Goal: Information Seeking & Learning: Check status

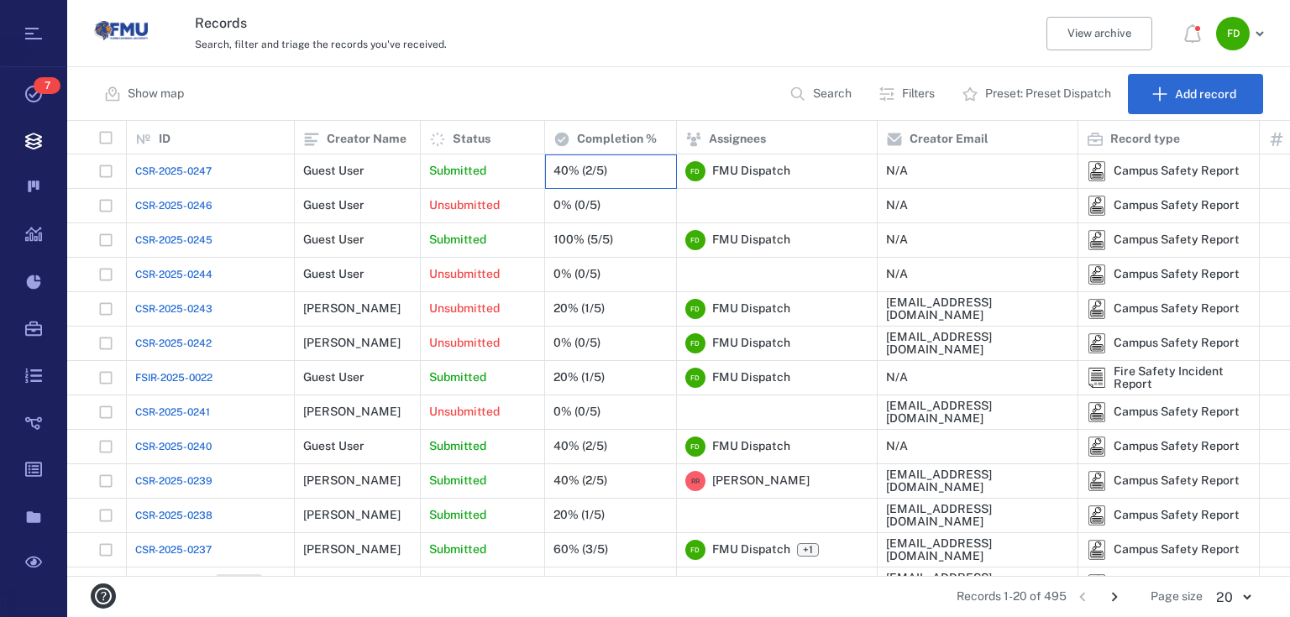
click at [547, 176] on div "40% (2/5)" at bounding box center [611, 171] width 132 height 34
click at [470, 174] on p "Submitted" at bounding box center [457, 171] width 57 height 17
click at [463, 166] on p "Submitted" at bounding box center [457, 171] width 57 height 17
click at [575, 178] on div "40% (2/5)" at bounding box center [610, 171] width 114 height 34
click at [524, 205] on div "Unsubmitted" at bounding box center [482, 206] width 107 height 34
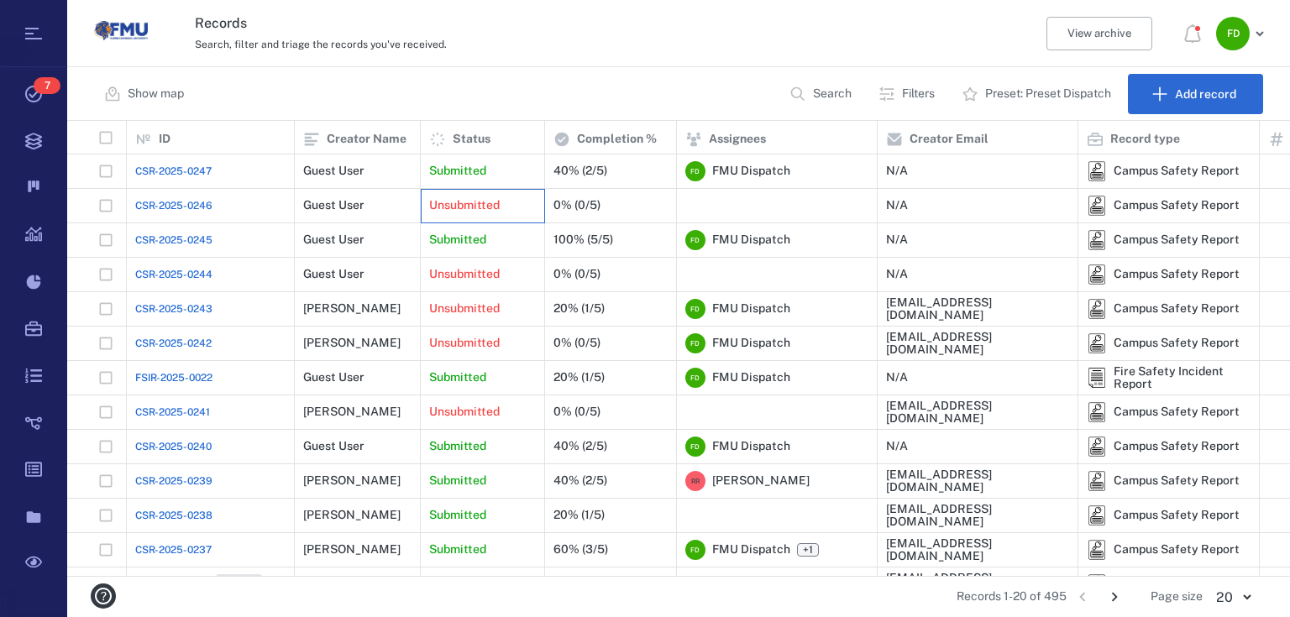
click at [524, 205] on div "Unsubmitted" at bounding box center [482, 206] width 107 height 34
click at [512, 231] on div "Submitted" at bounding box center [482, 240] width 107 height 34
click at [1118, 239] on div "Campus Safety Report" at bounding box center [1176, 239] width 126 height 13
drag, startPoint x: 1118, startPoint y: 239, endPoint x: 1046, endPoint y: 242, distance: 71.4
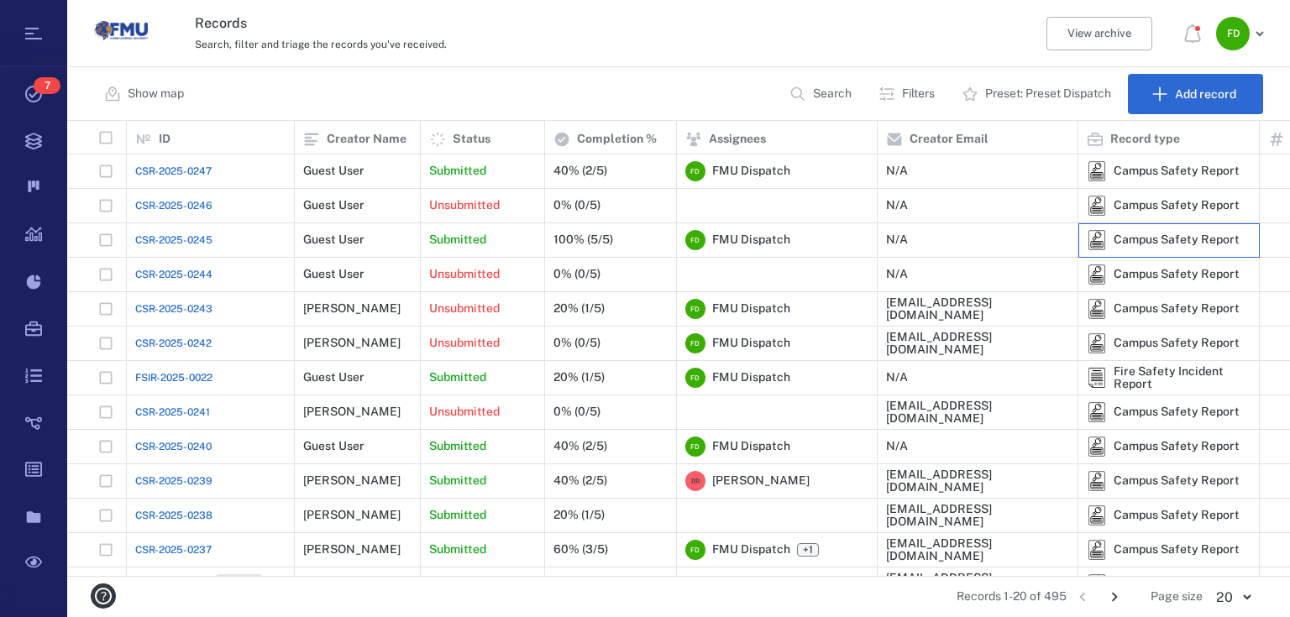
click at [1098, 238] on img at bounding box center [1097, 240] width 20 height 20
click at [902, 235] on div "N/A" at bounding box center [897, 239] width 22 height 13
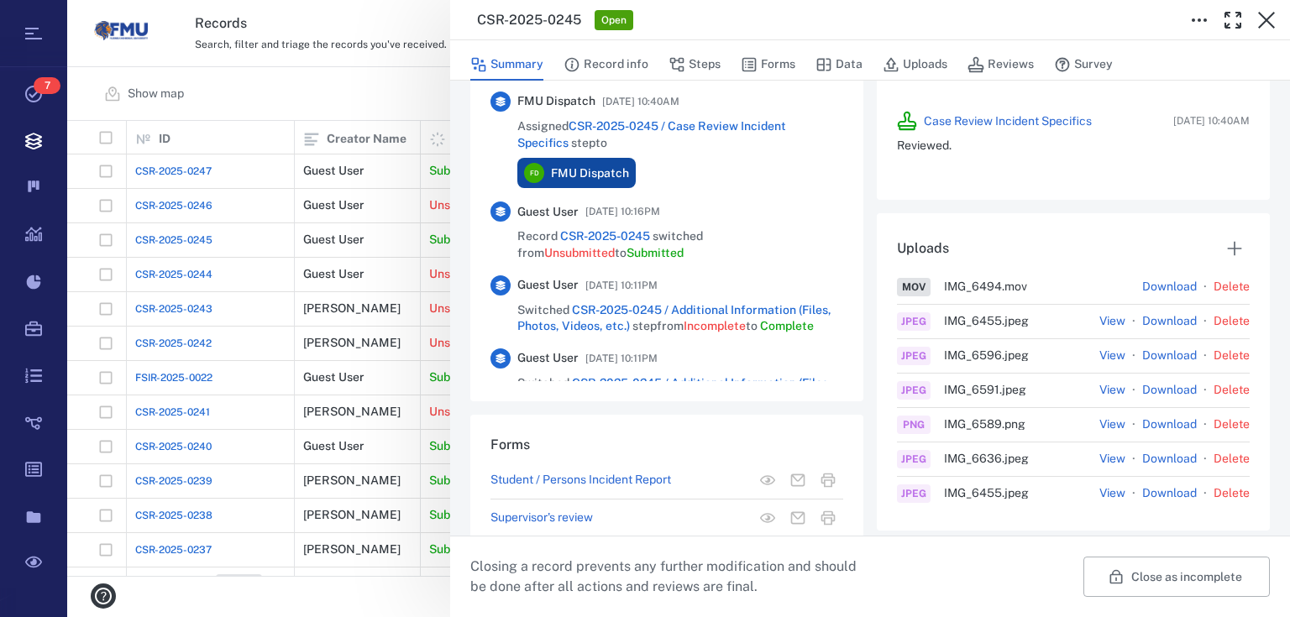
scroll to position [566, 0]
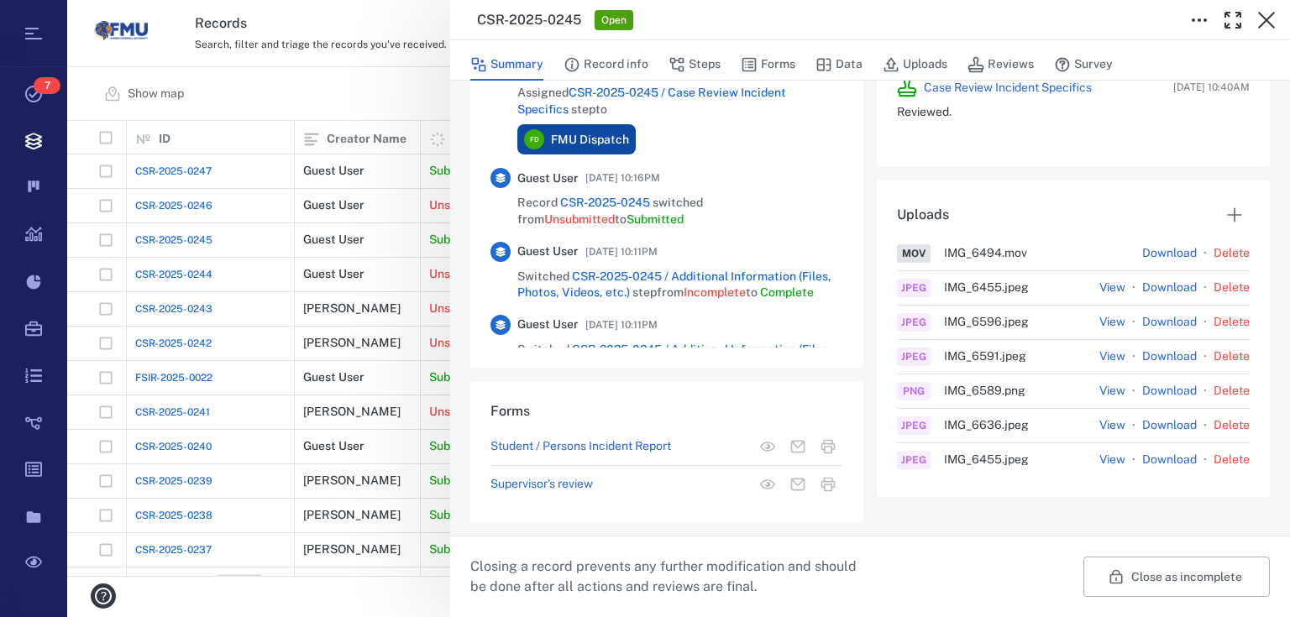
click at [1159, 246] on link "Download" at bounding box center [1169, 253] width 55 height 17
click at [1108, 290] on button "View" at bounding box center [1112, 288] width 26 height 17
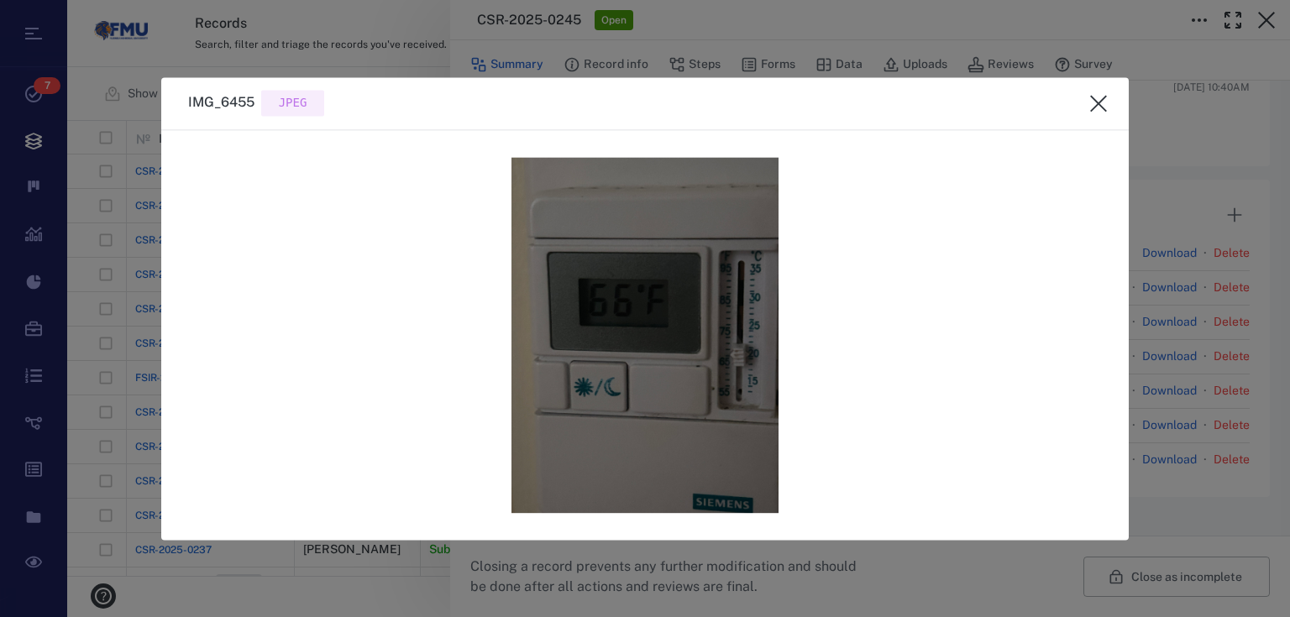
click at [1099, 97] on icon "close" at bounding box center [1098, 103] width 20 height 20
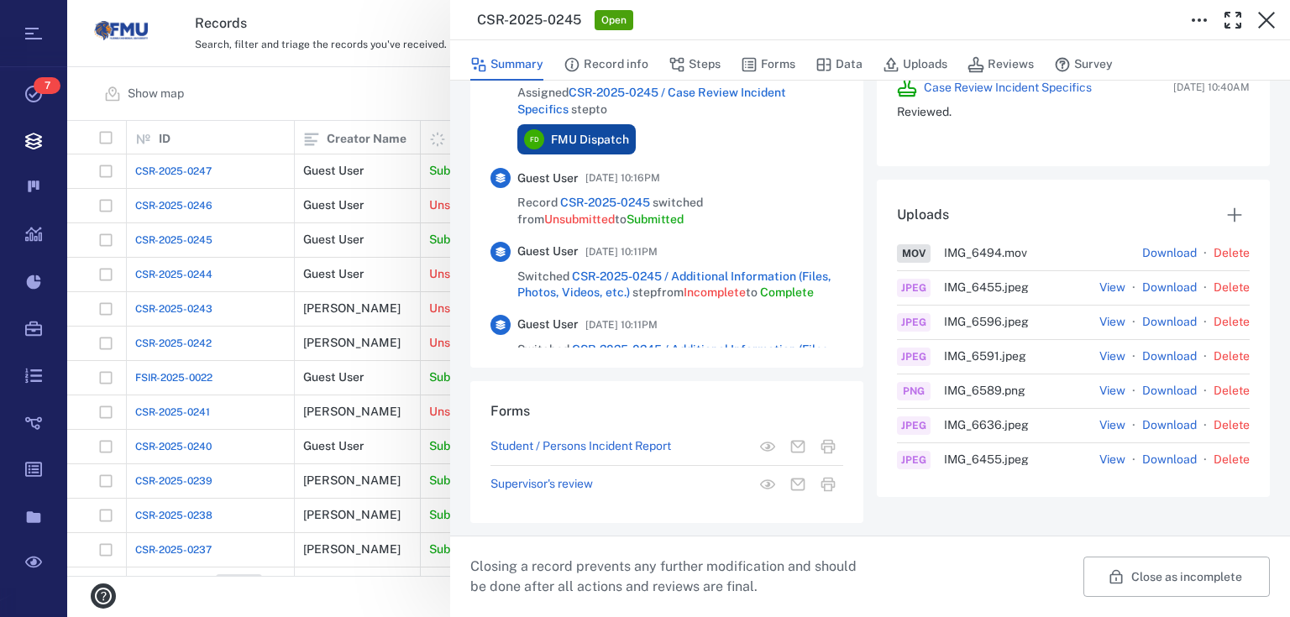
click at [1170, 285] on link "Download" at bounding box center [1169, 288] width 55 height 17
click at [1143, 284] on link "Download" at bounding box center [1169, 288] width 55 height 17
click at [1108, 319] on button "View" at bounding box center [1112, 322] width 26 height 17
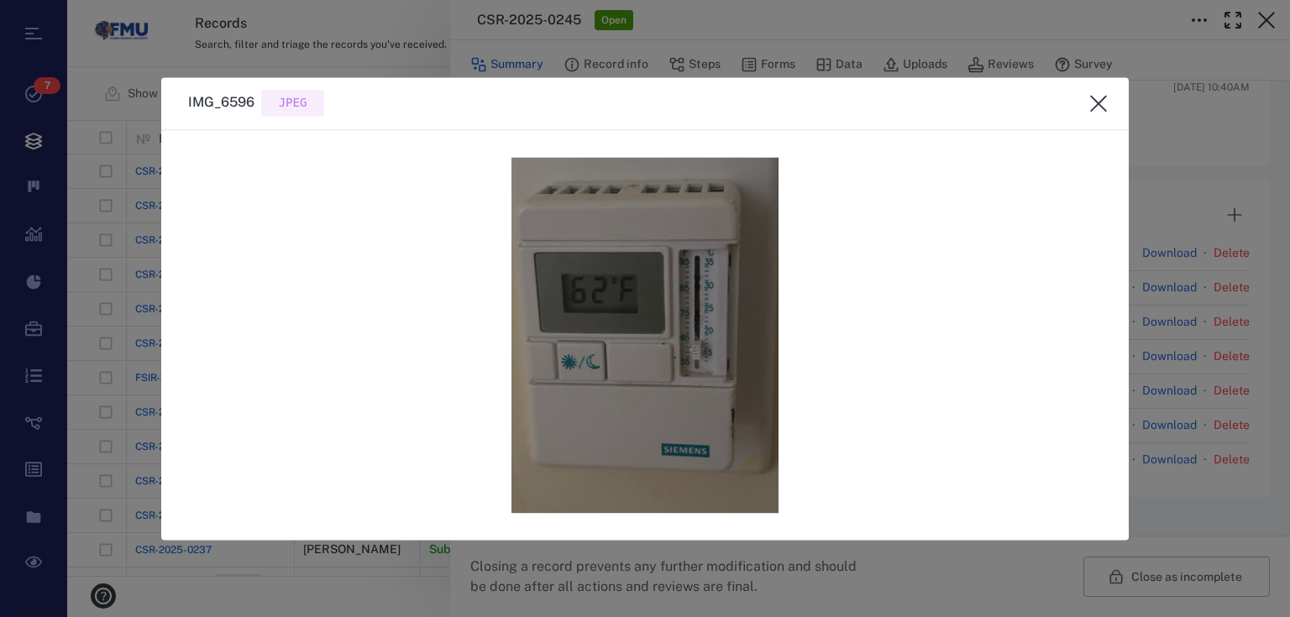
click at [1085, 102] on button "close" at bounding box center [1098, 103] width 34 height 34
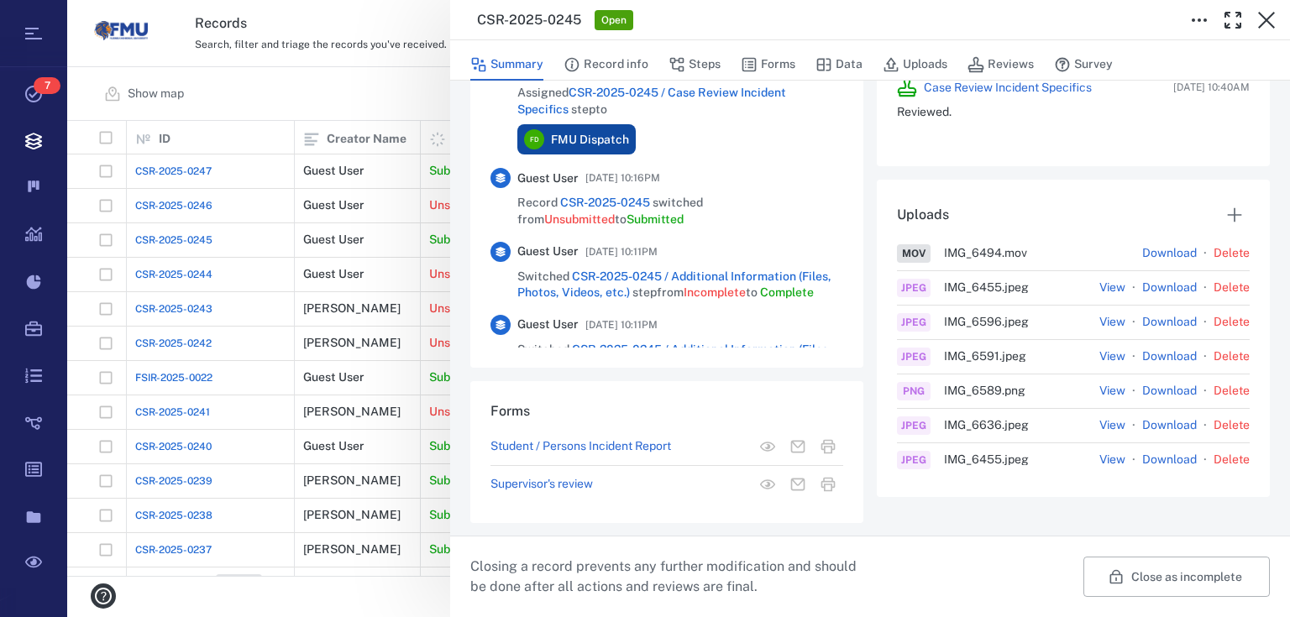
click at [1107, 353] on button "View" at bounding box center [1112, 356] width 26 height 17
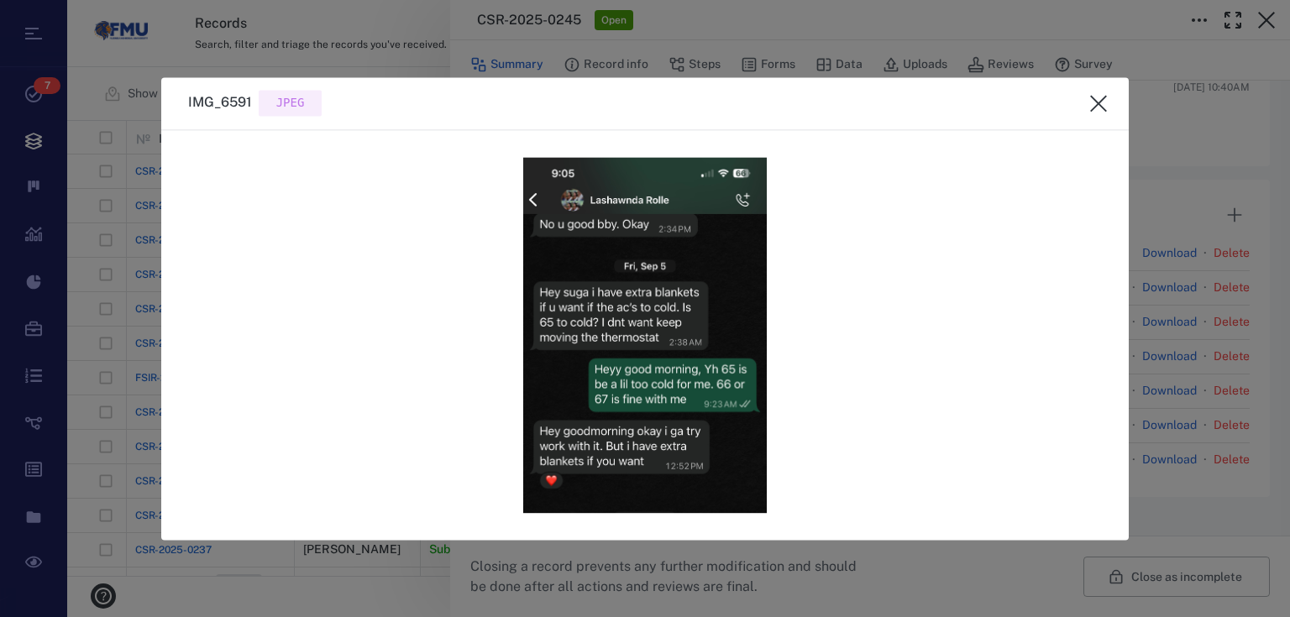
click at [1088, 103] on icon "close" at bounding box center [1098, 103] width 20 height 20
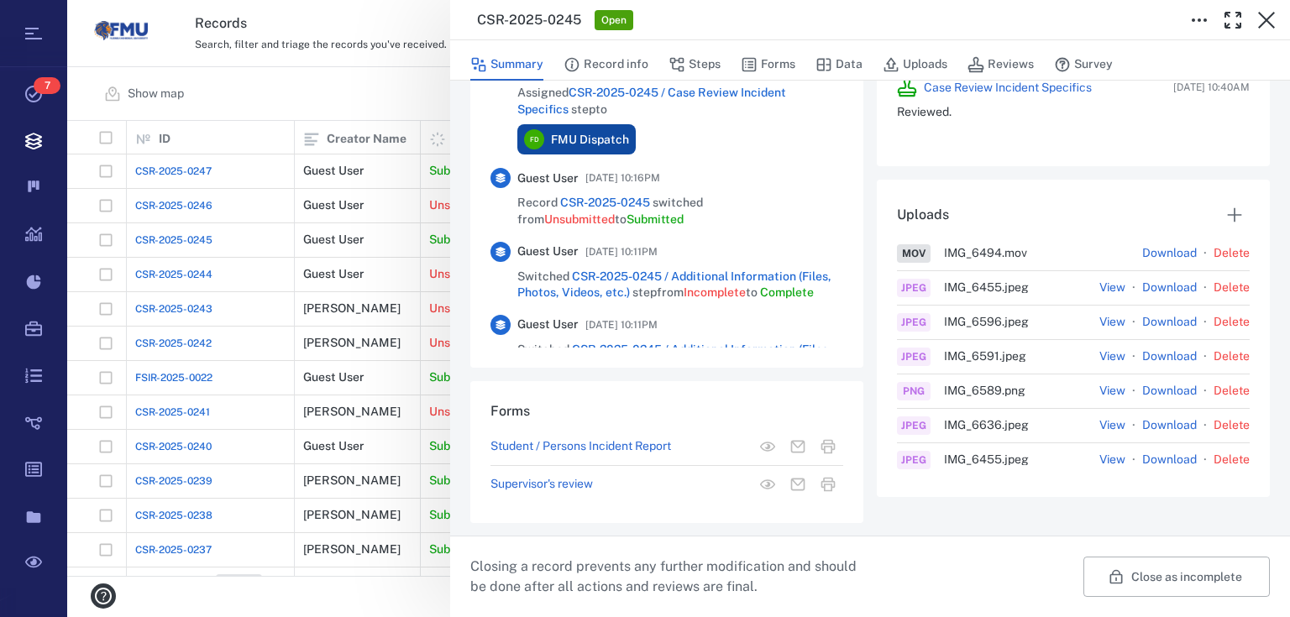
click at [1116, 444] on div "JPEG IMG_6455 . jpeg View · Download · Delete" at bounding box center [1073, 460] width 353 height 34
click at [1112, 456] on button "View" at bounding box center [1112, 460] width 26 height 17
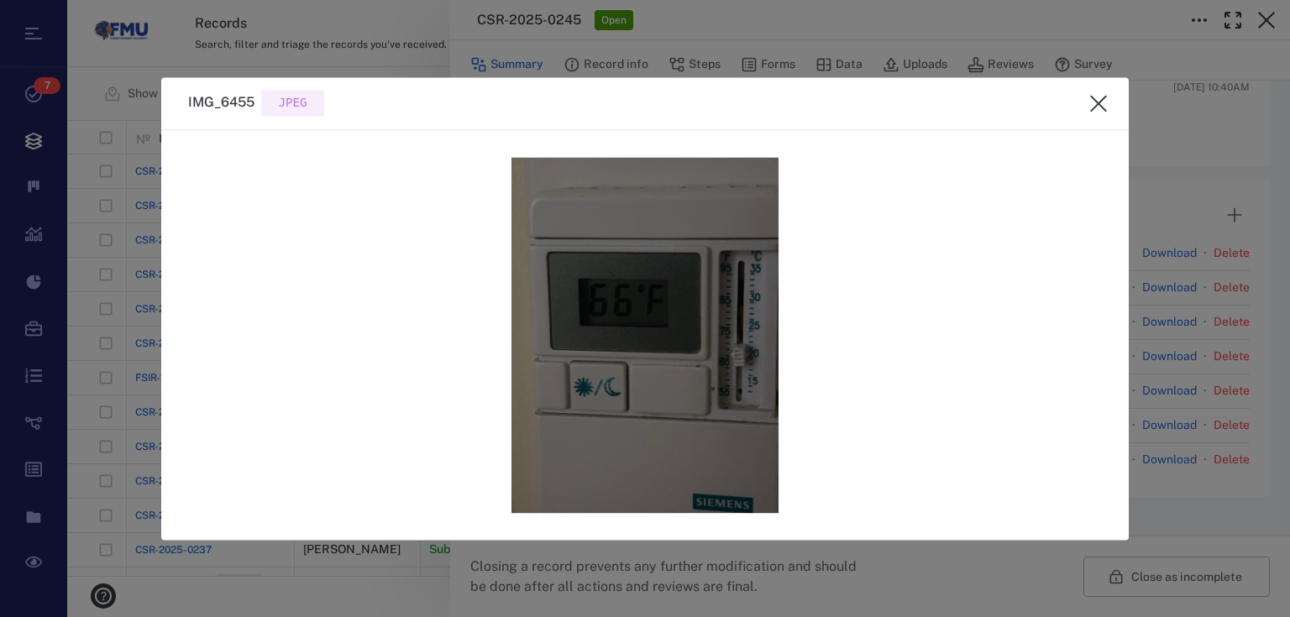
click at [1111, 91] on div at bounding box center [1098, 103] width 34 height 34
click at [1092, 99] on icon "close" at bounding box center [1098, 103] width 20 height 20
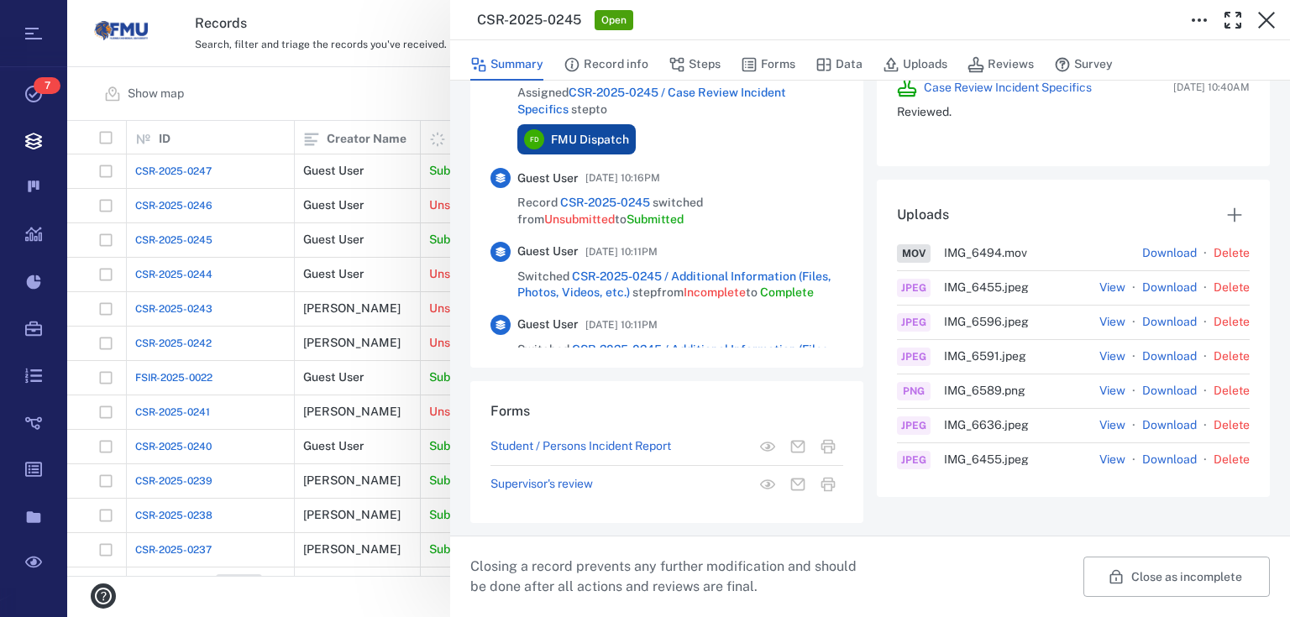
click at [1159, 453] on link "Download" at bounding box center [1169, 460] width 55 height 17
click at [1154, 422] on link "Download" at bounding box center [1169, 425] width 55 height 17
click at [967, 502] on div "Uploads MOV IMG_6494 . mov Download · Delete JPEG IMG_6455 . jpeg View · Downlo…" at bounding box center [1073, 345] width 393 height 331
click at [1142, 386] on link "Download" at bounding box center [1169, 391] width 55 height 17
click at [1158, 359] on link "Download" at bounding box center [1169, 356] width 55 height 17
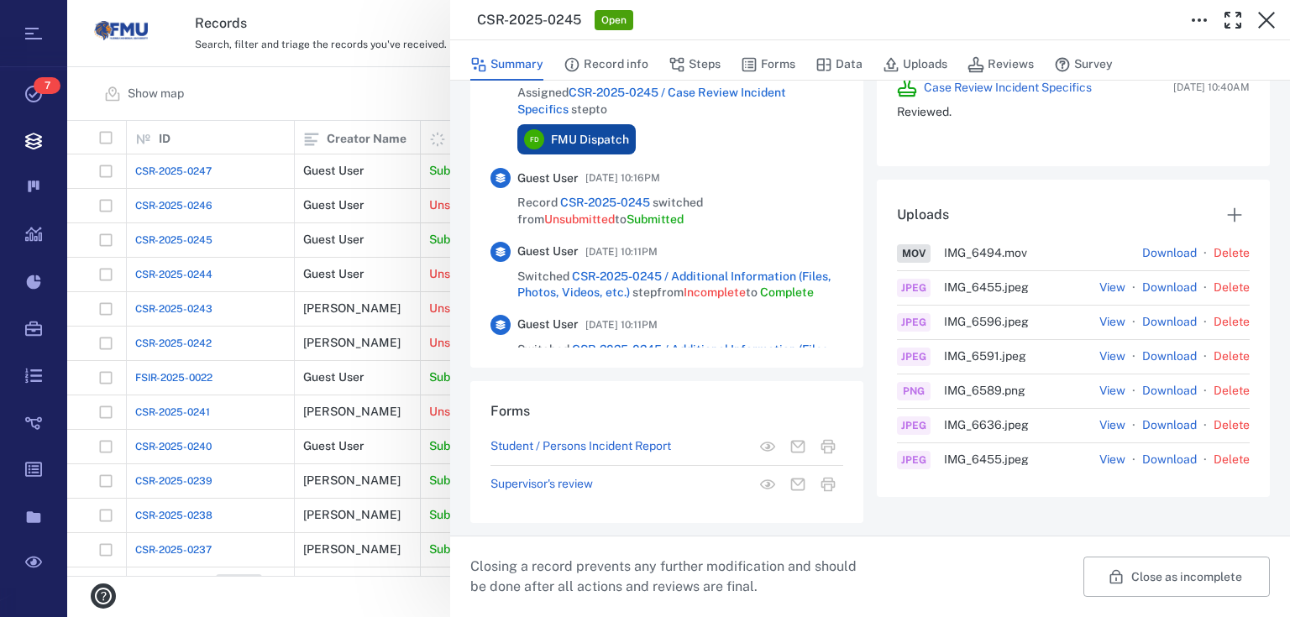
click at [1166, 317] on link "Download" at bounding box center [1169, 322] width 55 height 17
click at [1153, 285] on link "Download" at bounding box center [1169, 288] width 55 height 17
click at [1112, 291] on button "View" at bounding box center [1112, 288] width 26 height 17
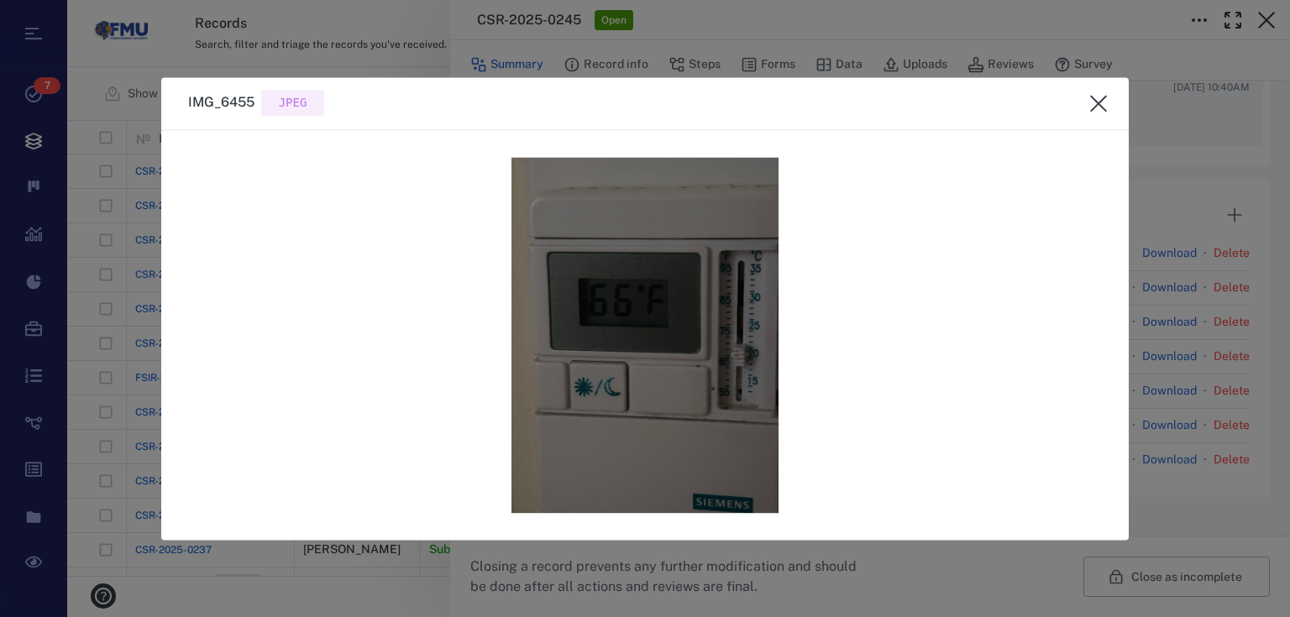
drag, startPoint x: 1094, startPoint y: 106, endPoint x: 1071, endPoint y: 128, distance: 32.1
click at [1093, 106] on icon "close" at bounding box center [1098, 103] width 20 height 20
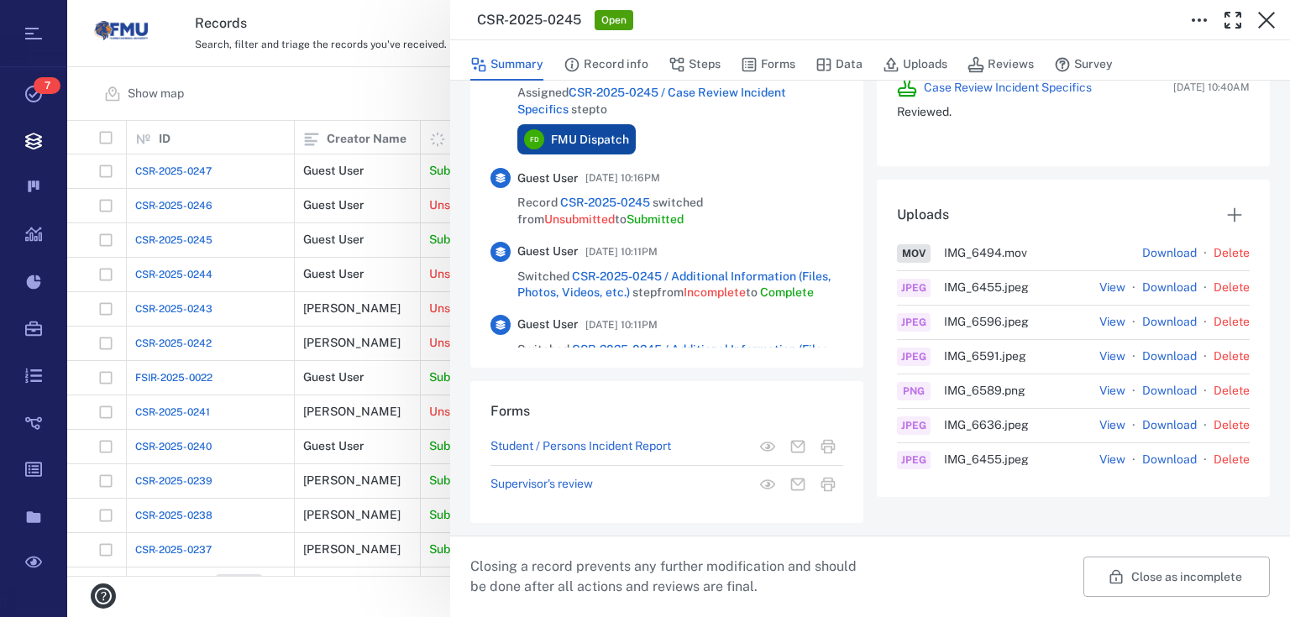
click at [1109, 322] on button "View" at bounding box center [1112, 322] width 26 height 17
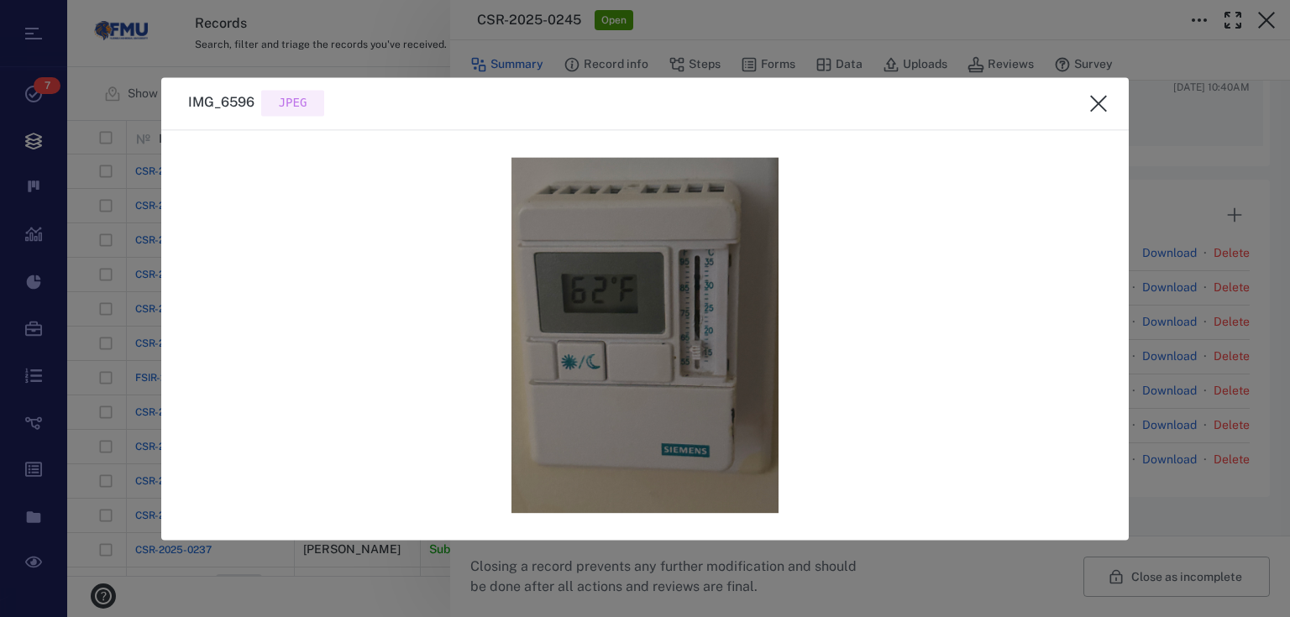
drag, startPoint x: 712, startPoint y: 266, endPoint x: 1097, endPoint y: 107, distance: 416.8
click at [1098, 107] on icon "close" at bounding box center [1098, 103] width 20 height 20
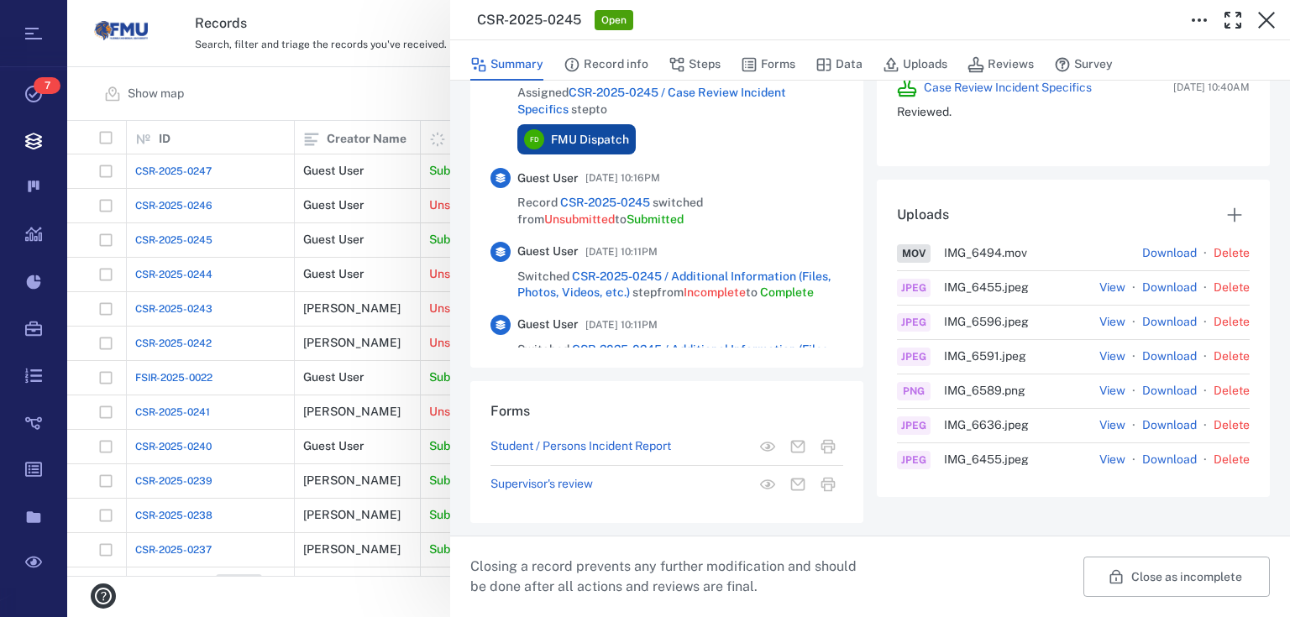
click at [1155, 322] on link "Download" at bounding box center [1169, 322] width 55 height 17
click at [1105, 350] on button "View" at bounding box center [1112, 356] width 26 height 17
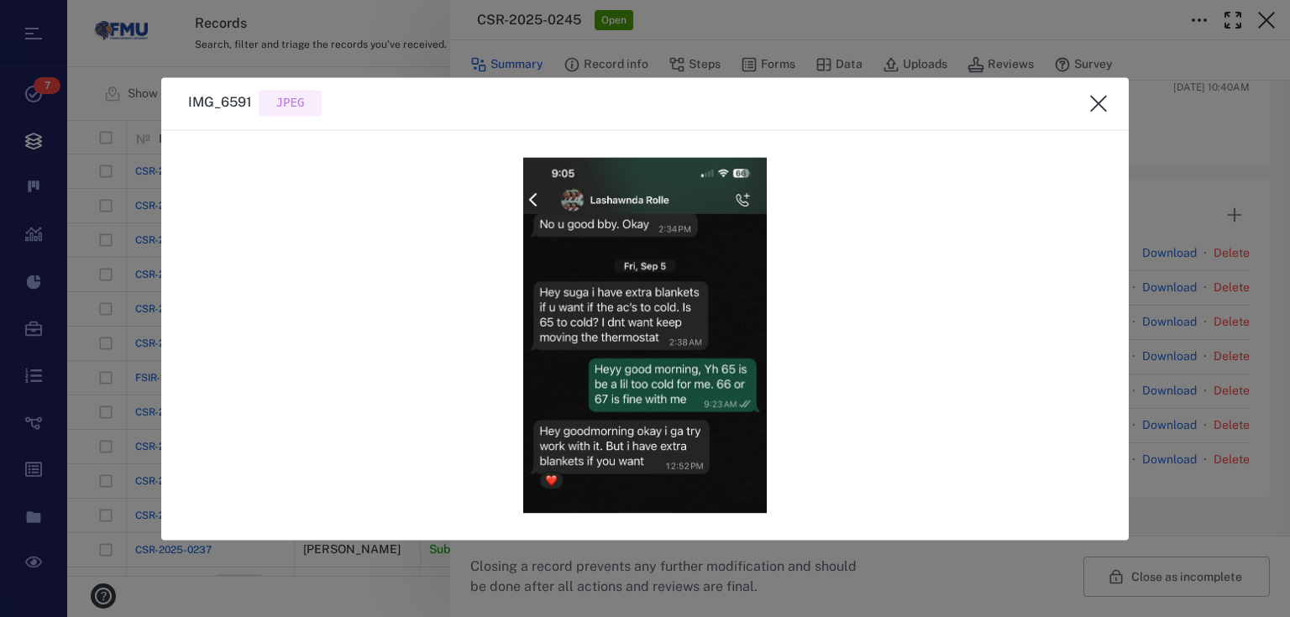
click at [1108, 102] on button "close" at bounding box center [1098, 103] width 34 height 34
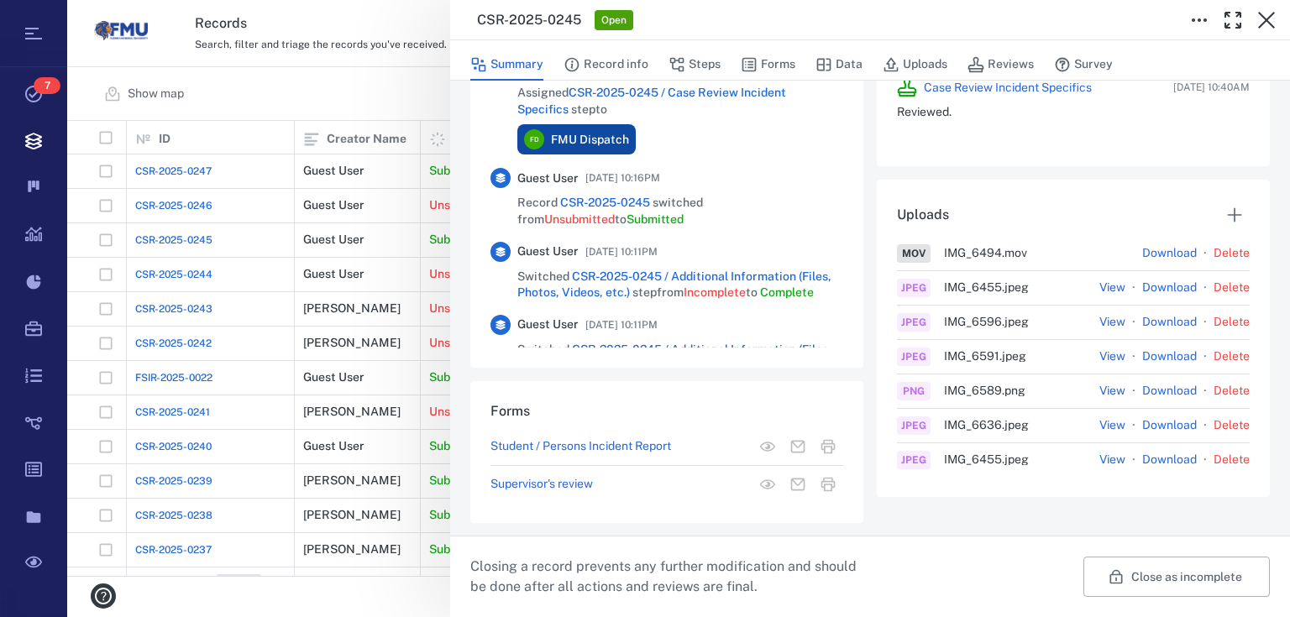
click at [1144, 387] on link "Download" at bounding box center [1169, 391] width 55 height 17
click at [1099, 430] on button "View" at bounding box center [1112, 425] width 26 height 17
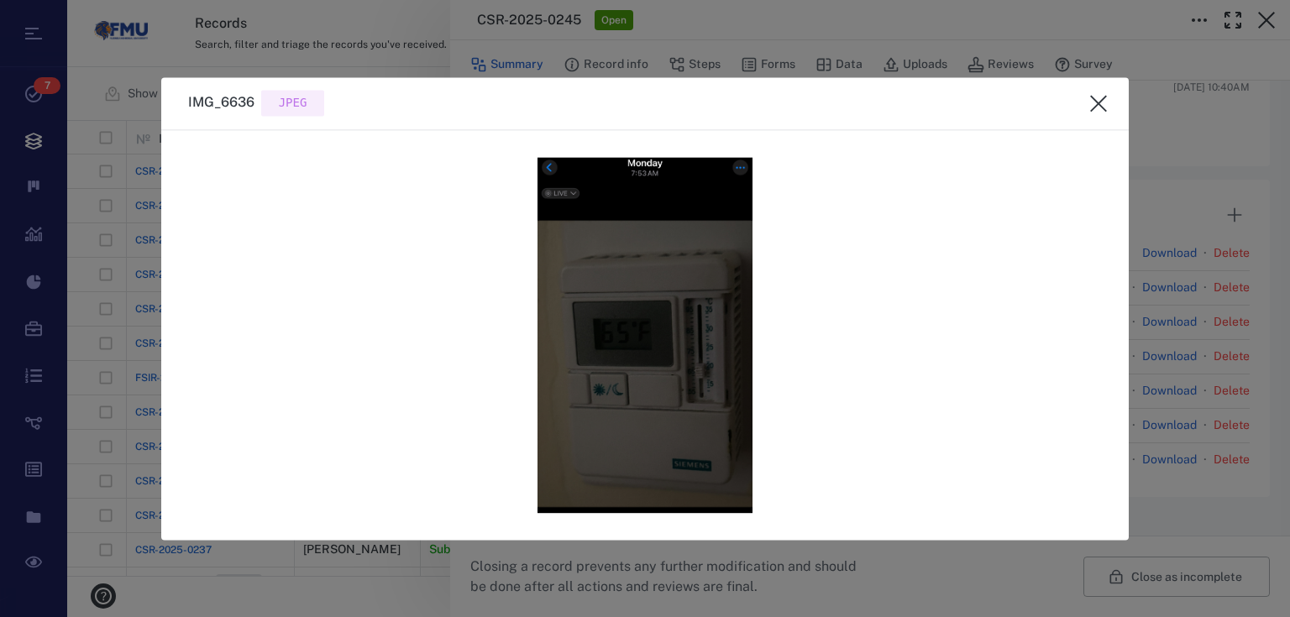
click at [1104, 101] on icon "close" at bounding box center [1098, 103] width 20 height 20
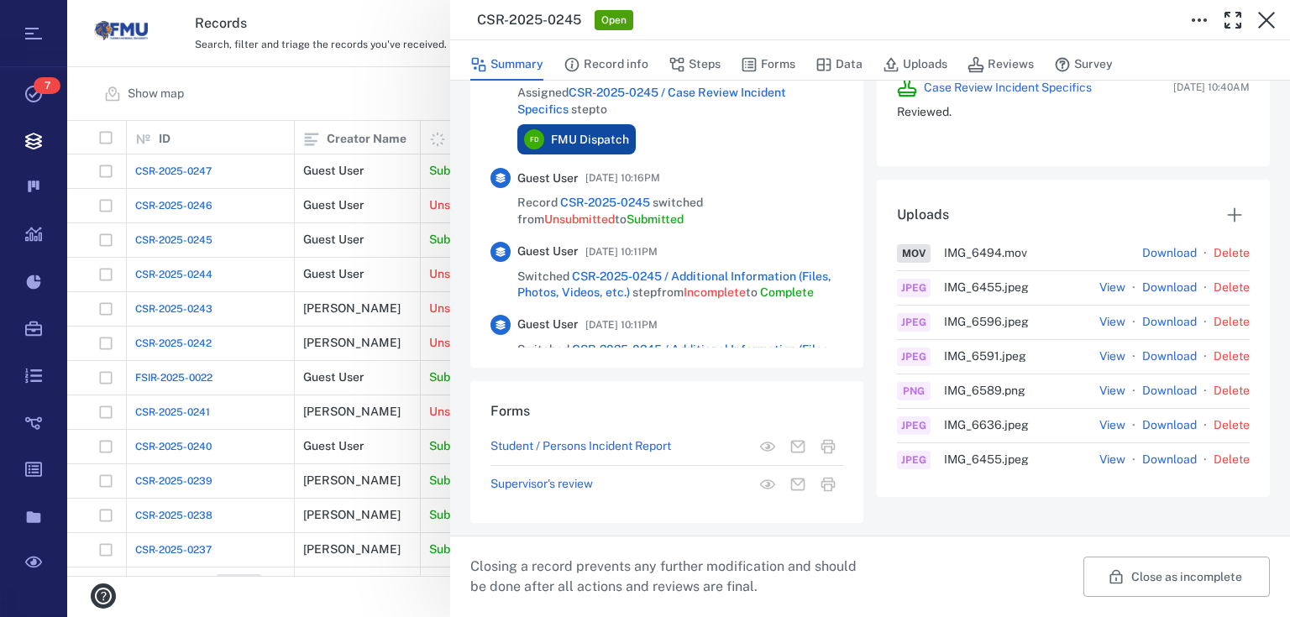
click at [1107, 453] on button "View" at bounding box center [1112, 460] width 26 height 17
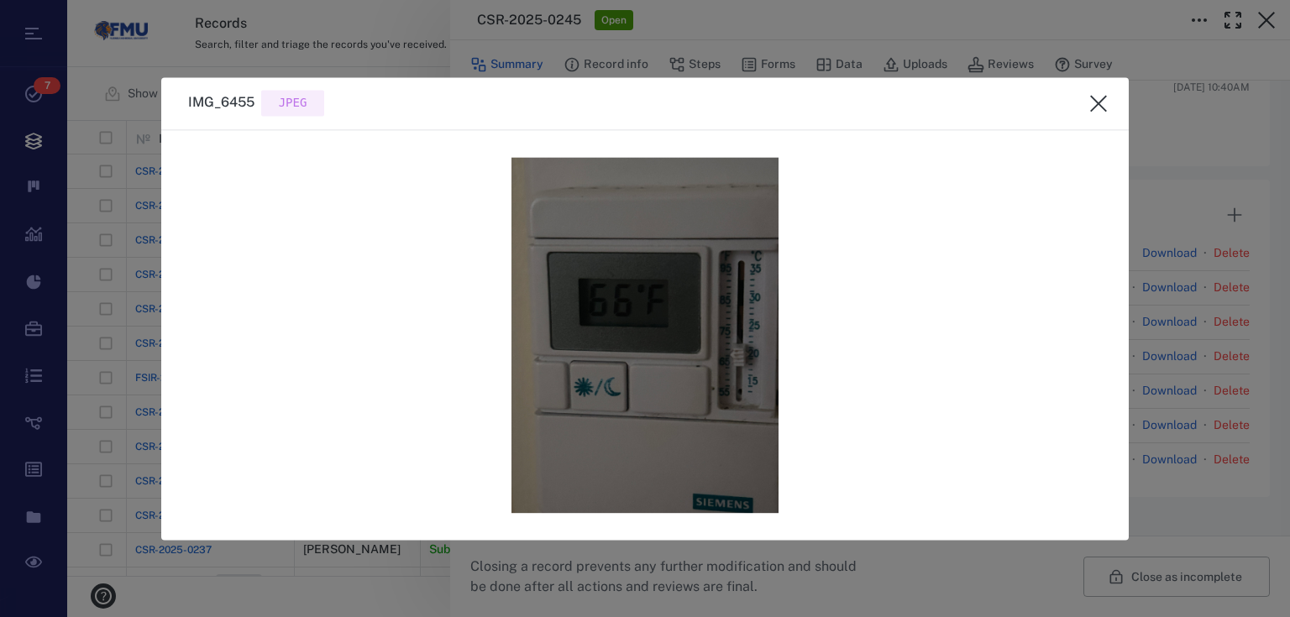
click at [1097, 99] on icon "close" at bounding box center [1098, 103] width 20 height 20
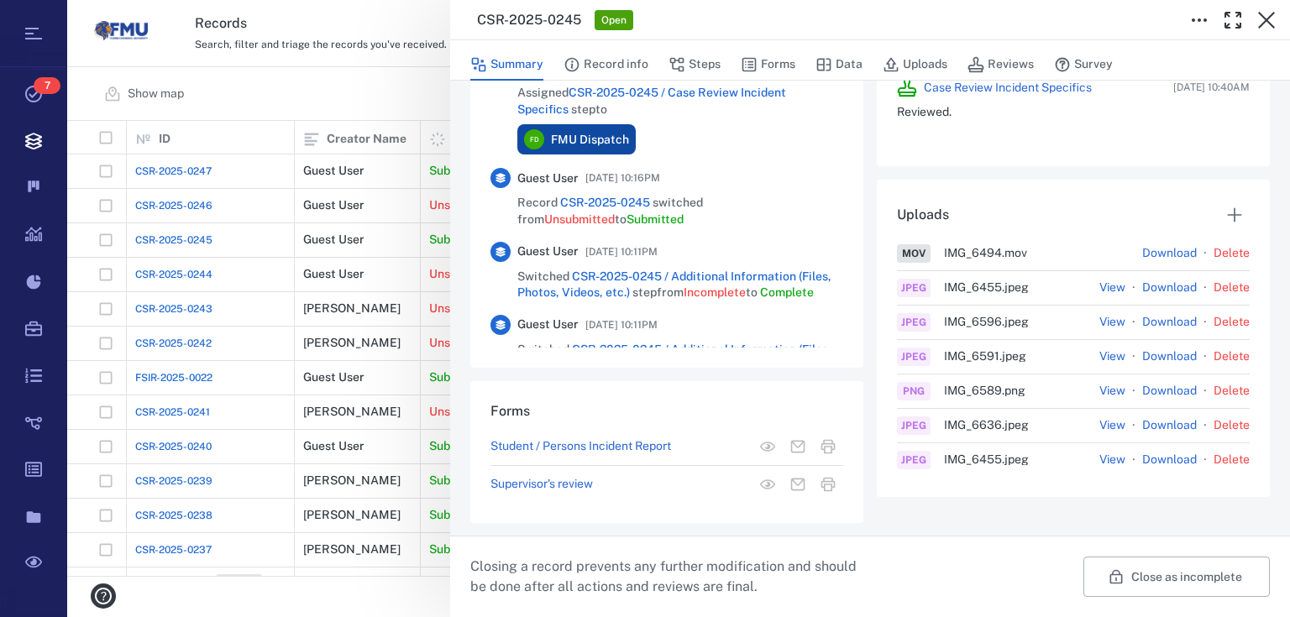
click at [1165, 452] on link "Download" at bounding box center [1169, 460] width 55 height 17
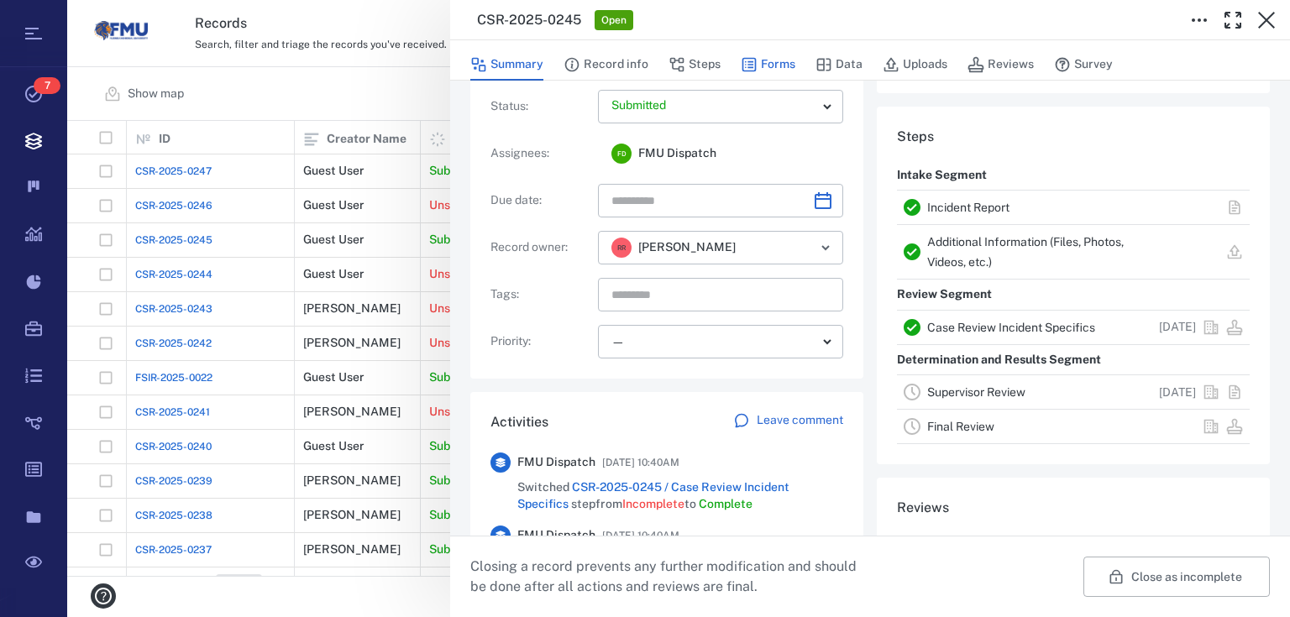
scroll to position [0, 0]
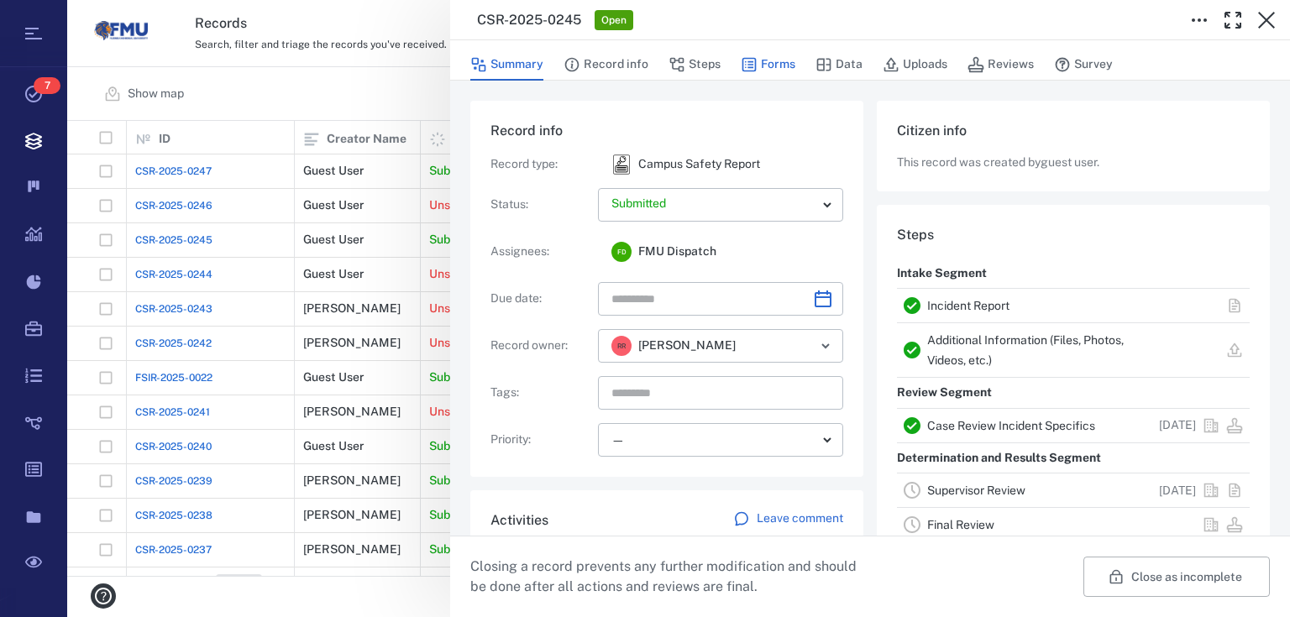
click at [757, 60] on button "Forms" at bounding box center [768, 65] width 55 height 32
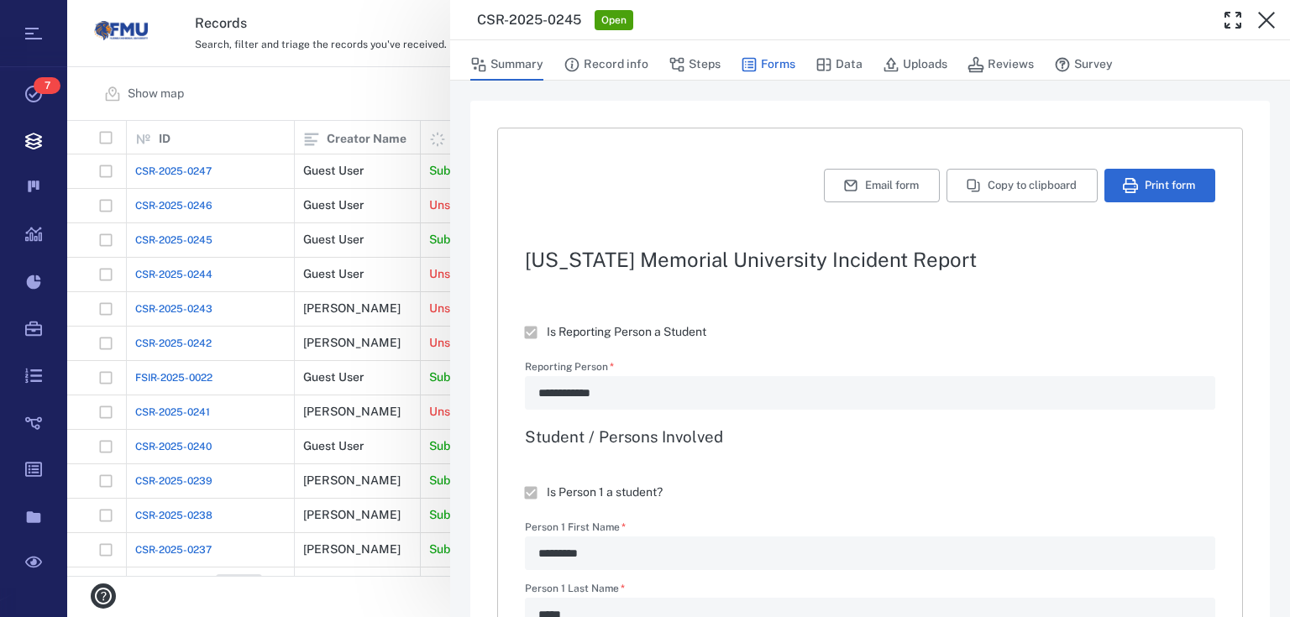
type textarea "*"
type textarea "**********"
type textarea "*"
type input "****"
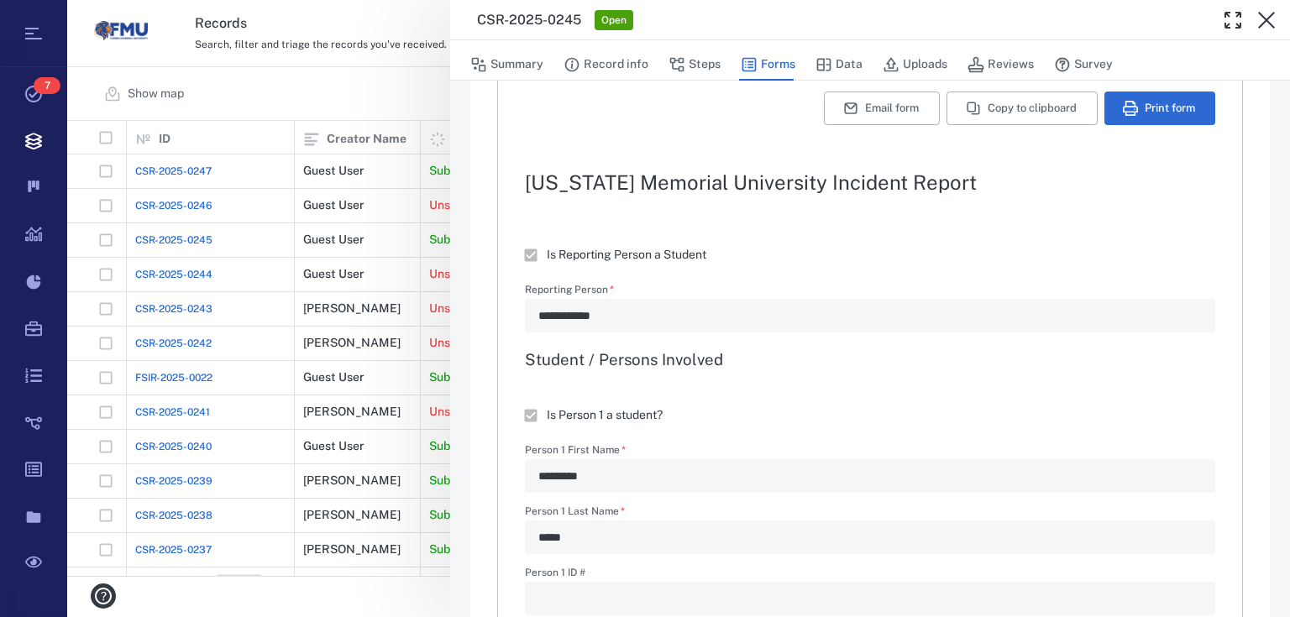
scroll to position [67, 0]
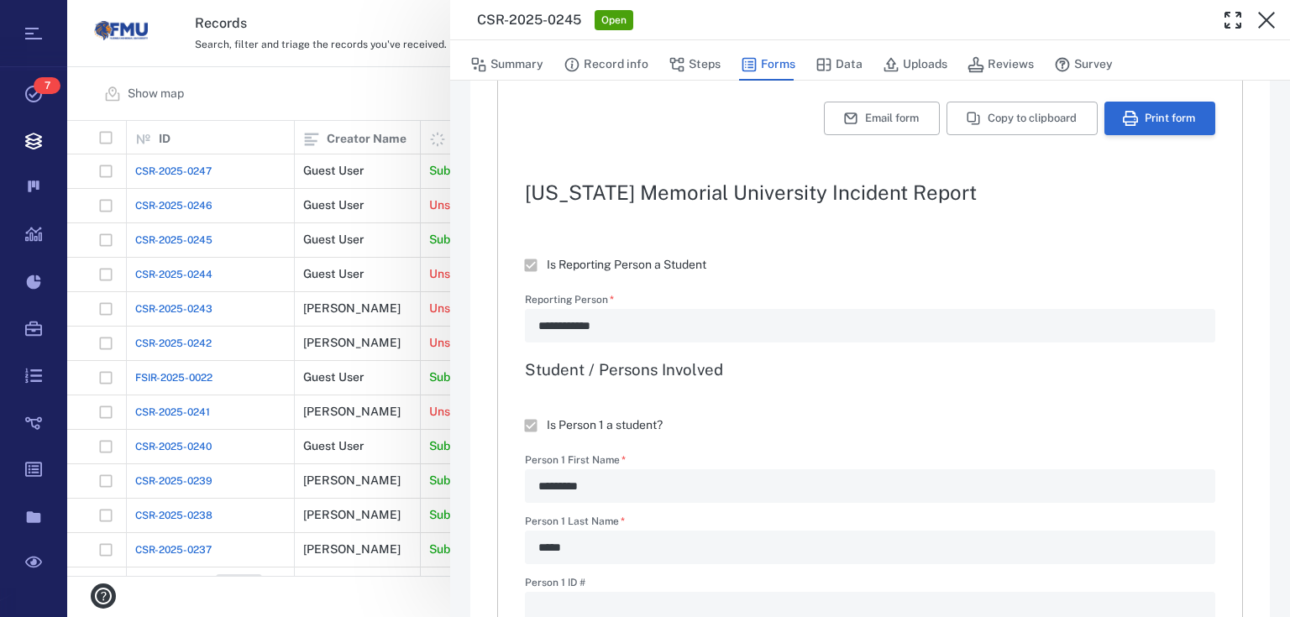
click at [1167, 107] on button "Print form" at bounding box center [1159, 119] width 111 height 34
click at [319, 97] on div "**********" at bounding box center [678, 308] width 1223 height 617
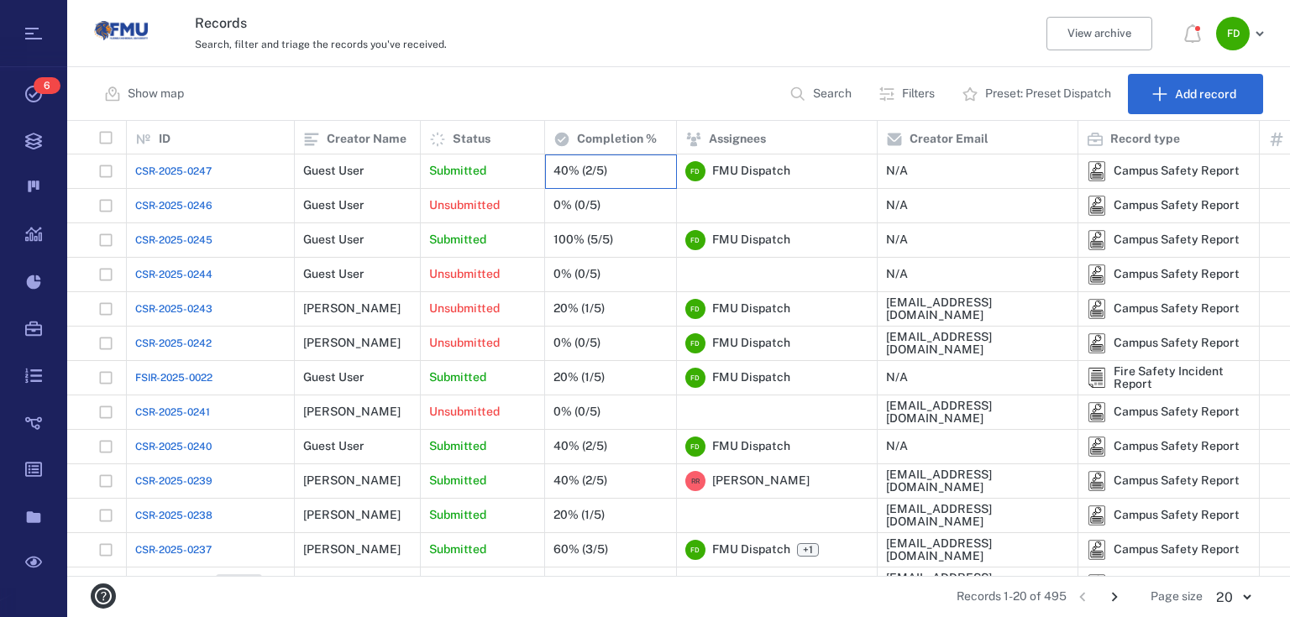
click at [574, 174] on div "40% (2/5)" at bounding box center [580, 171] width 54 height 13
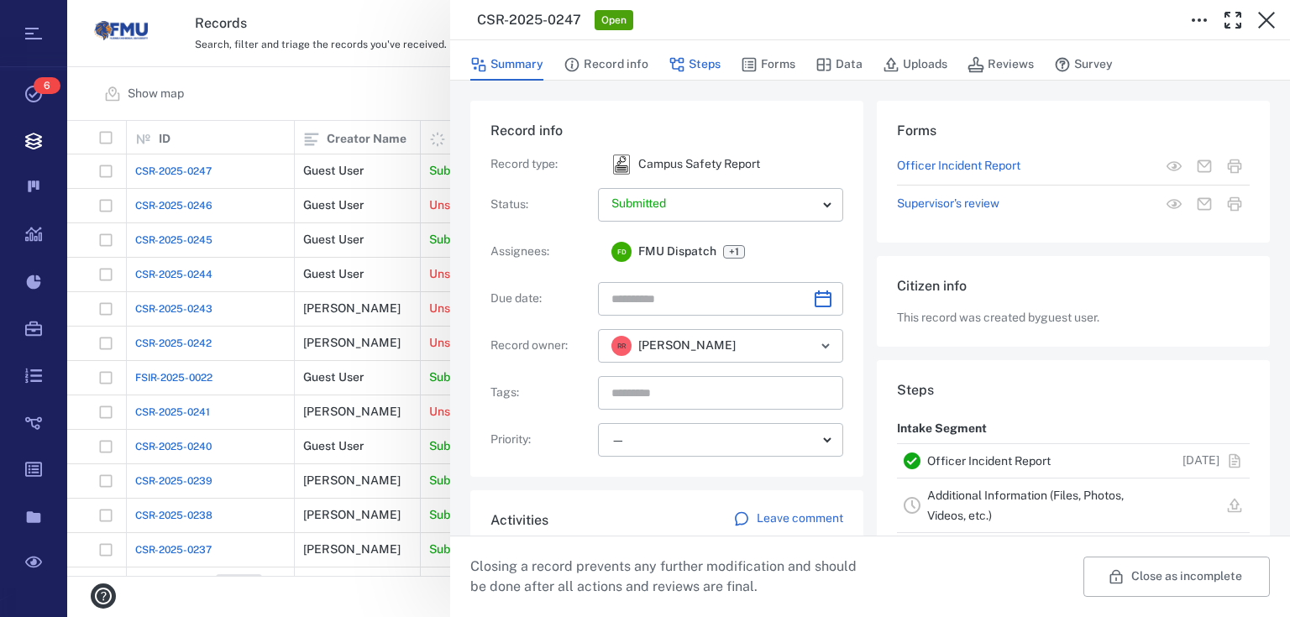
click at [702, 56] on button "Steps" at bounding box center [694, 65] width 52 height 32
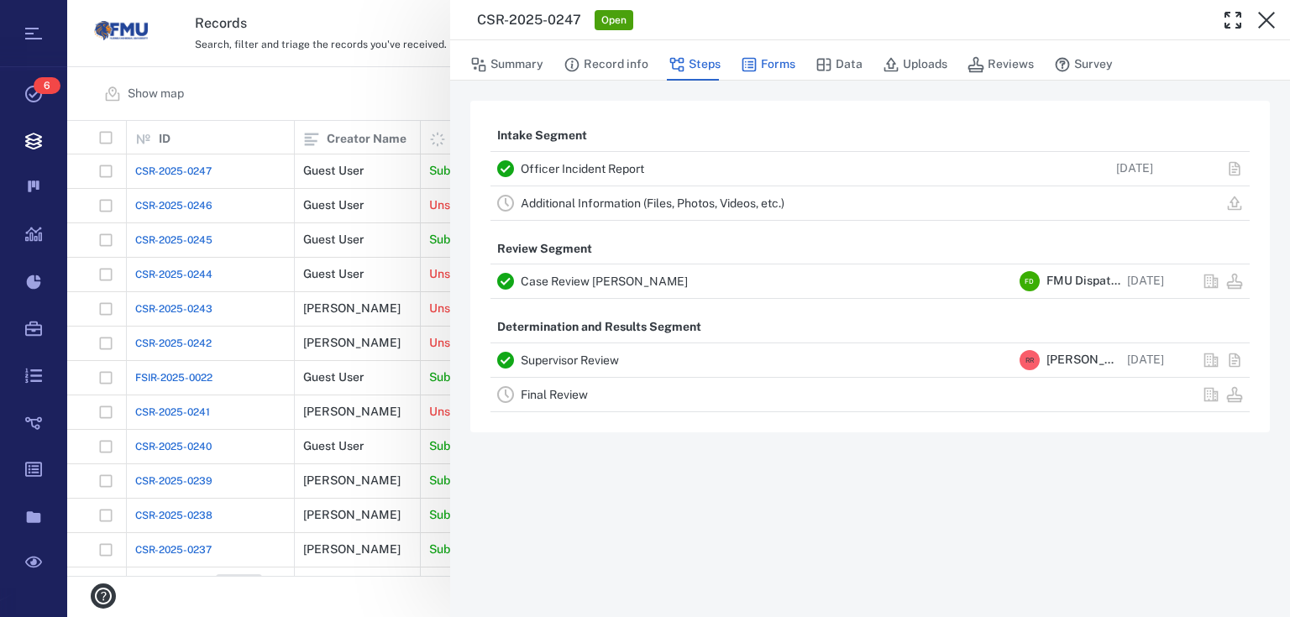
click at [763, 71] on button "Forms" at bounding box center [768, 65] width 55 height 32
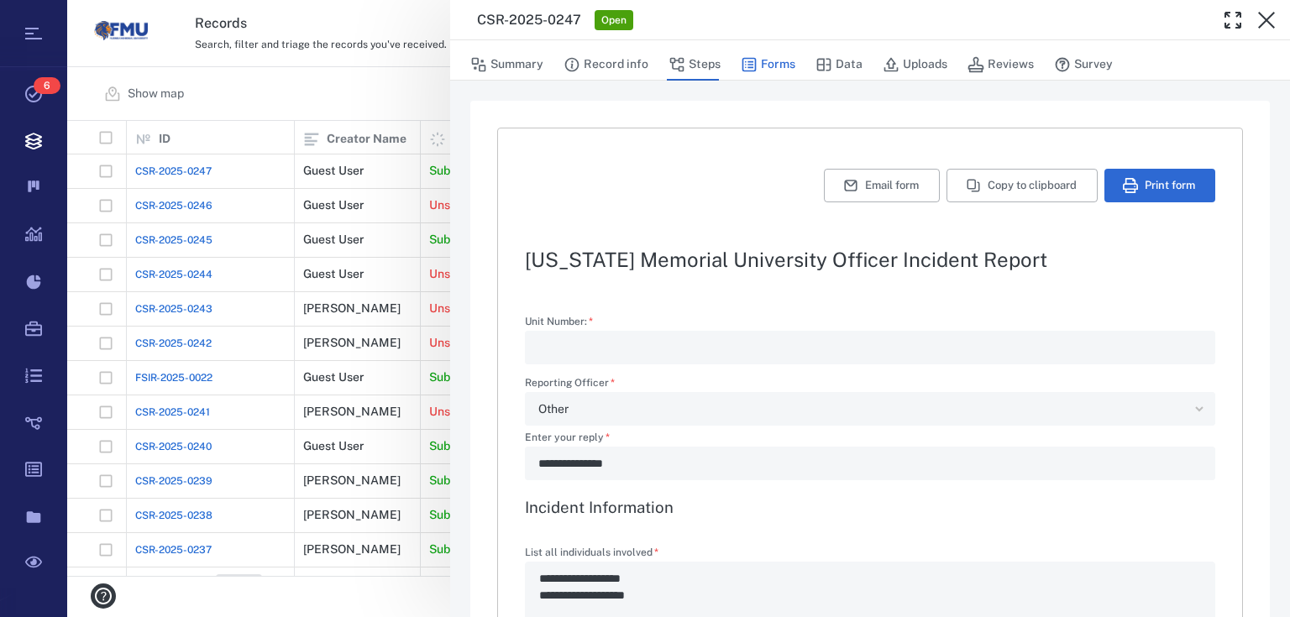
type textarea "*"
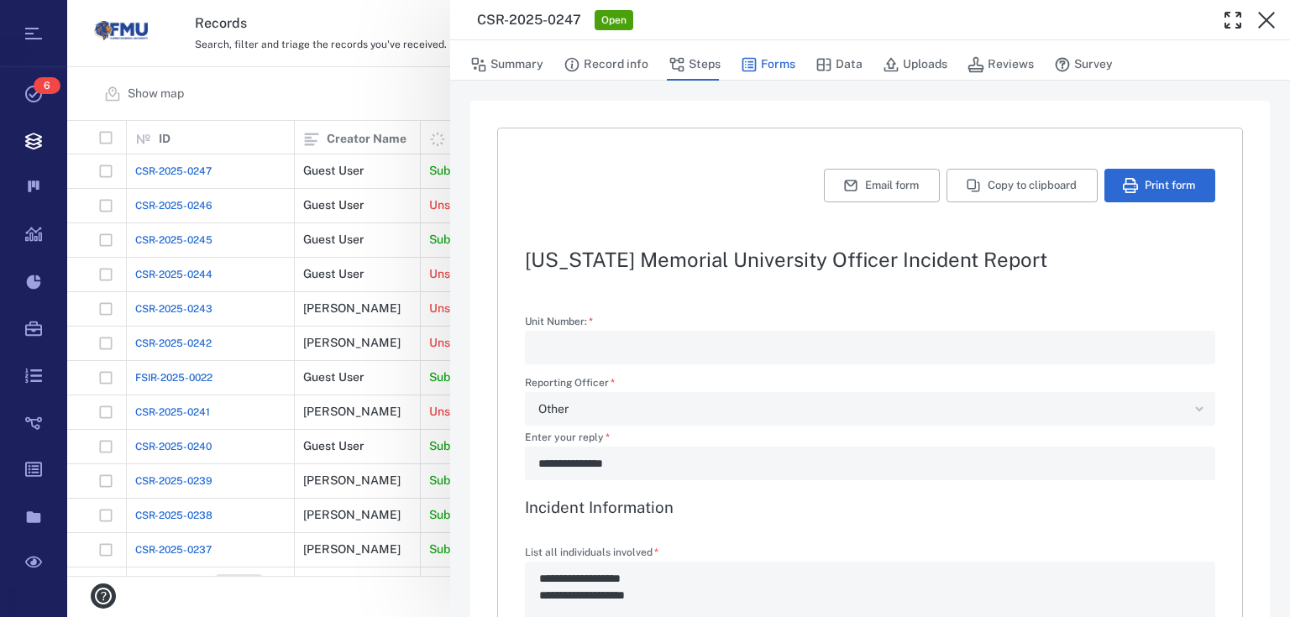
type textarea "*"
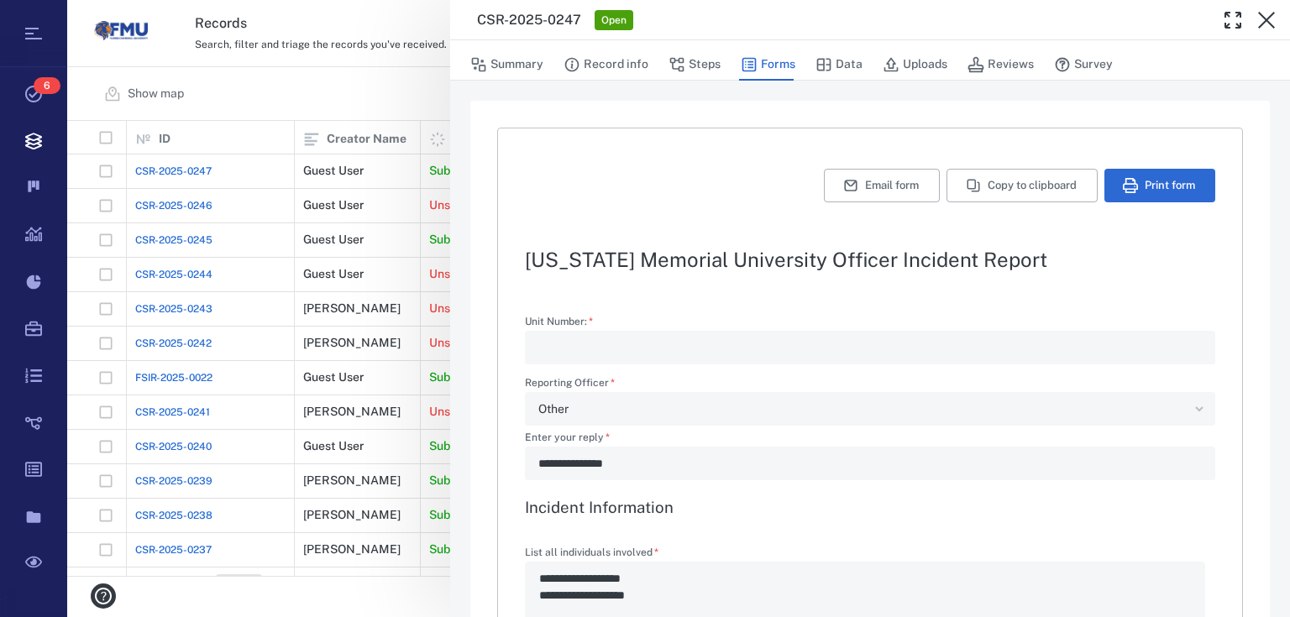
type textarea "*"
click at [388, 82] on div "**********" at bounding box center [678, 308] width 1223 height 617
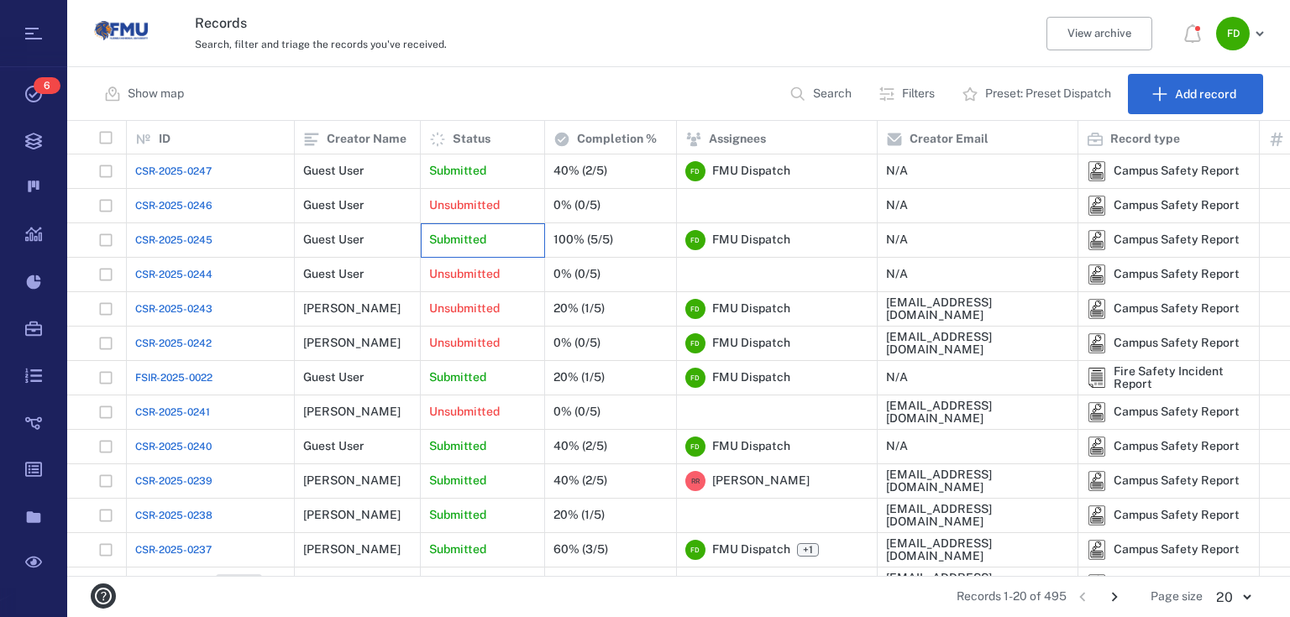
click at [474, 238] on p "Submitted" at bounding box center [457, 240] width 57 height 17
click at [472, 242] on p "Submitted" at bounding box center [457, 240] width 57 height 17
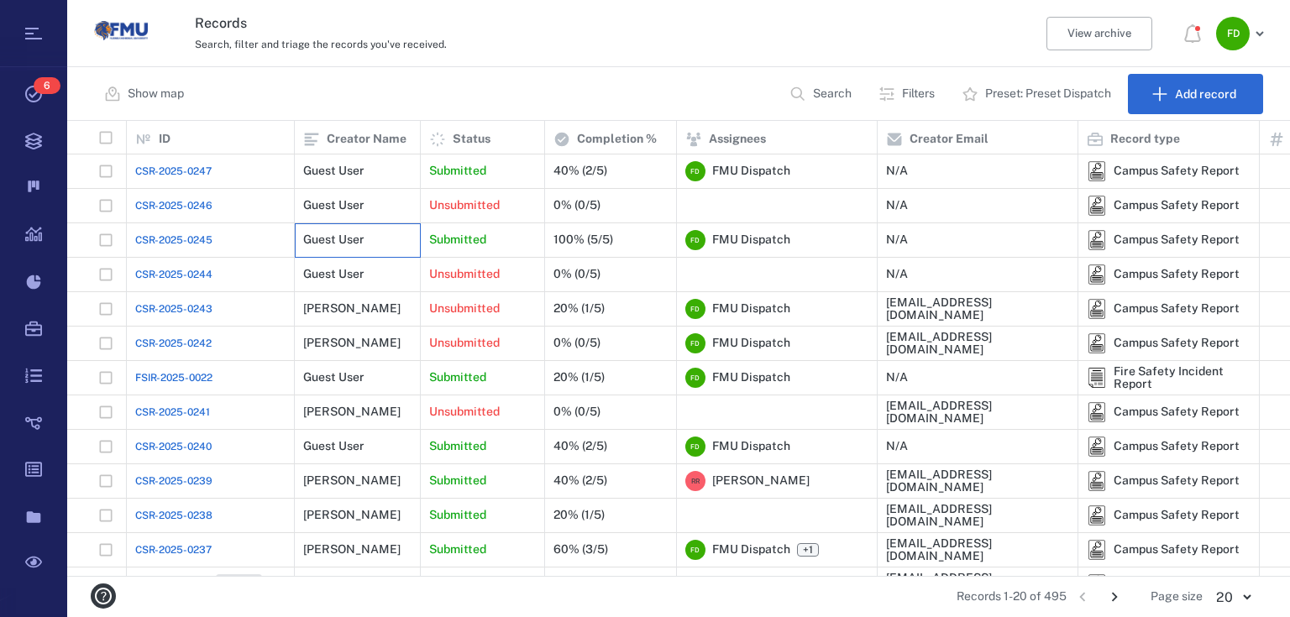
click at [386, 239] on div "Guest User" at bounding box center [357, 240] width 108 height 34
click at [597, 236] on div "100% (5/5)" at bounding box center [583, 239] width 60 height 13
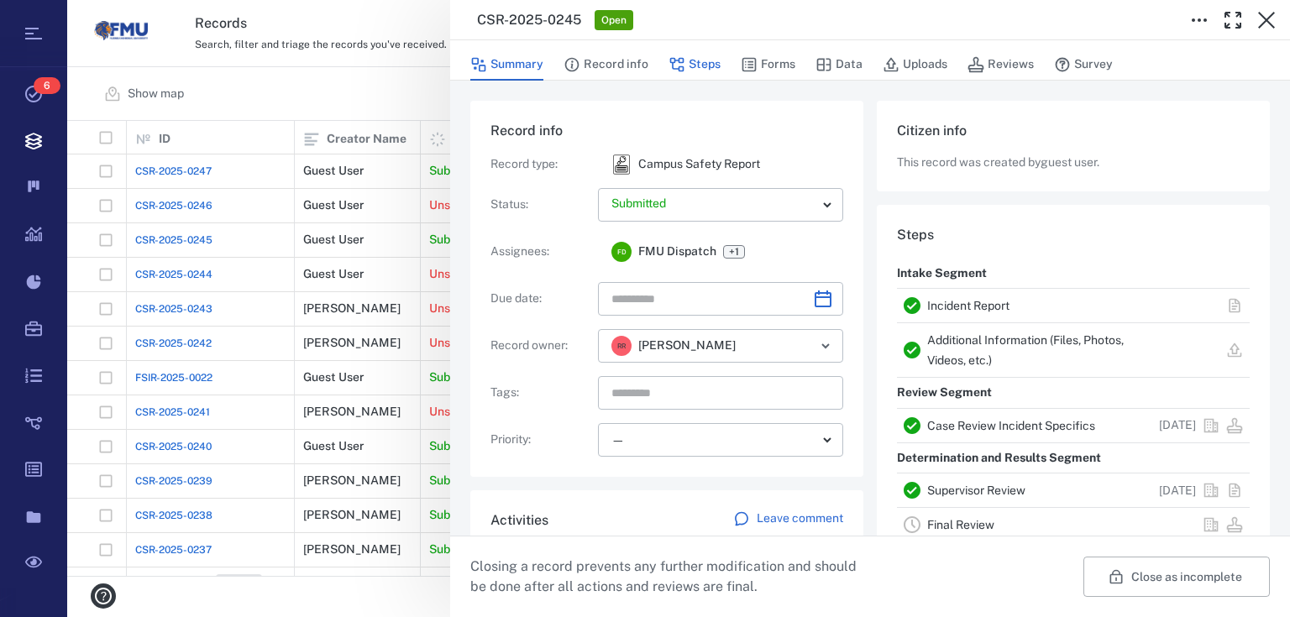
click at [686, 63] on button "Steps" at bounding box center [694, 65] width 52 height 32
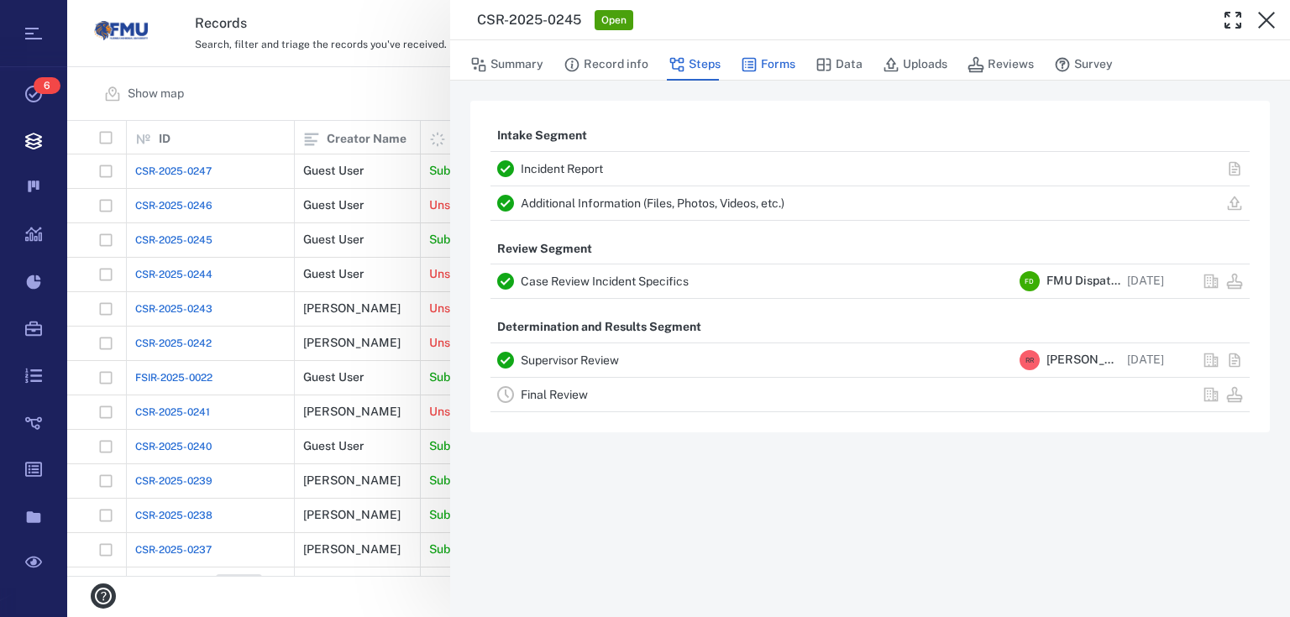
click at [765, 67] on button "Forms" at bounding box center [768, 65] width 55 height 32
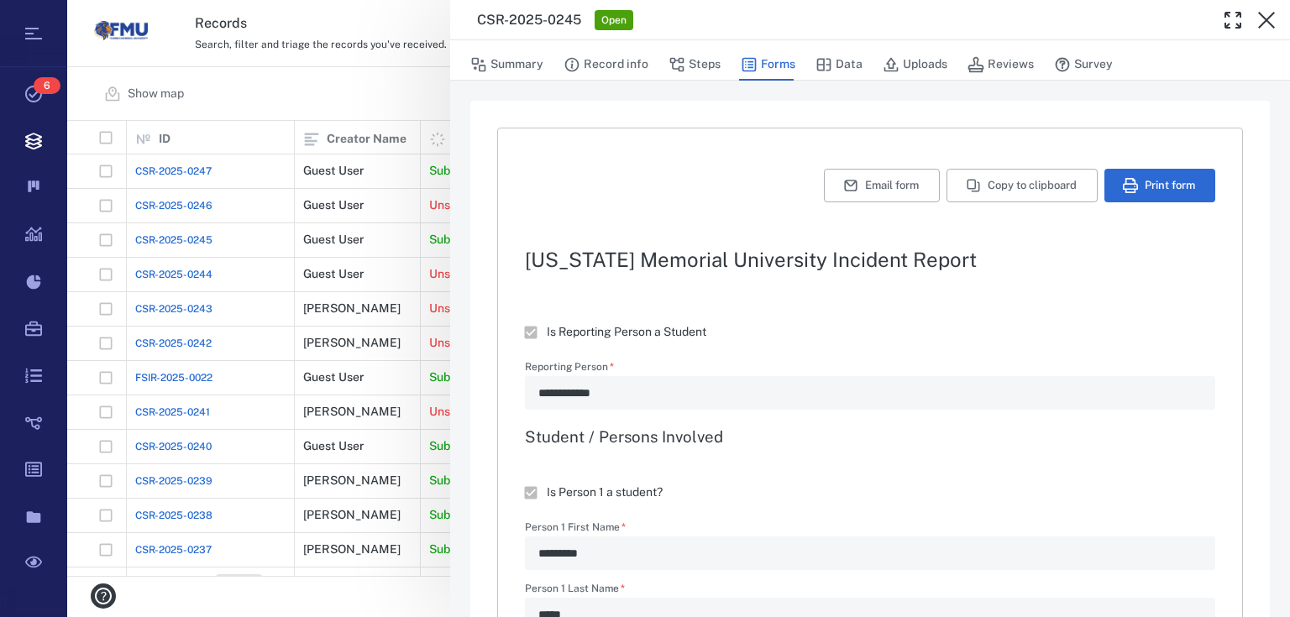
type textarea "*"
click at [1152, 182] on button "Print form" at bounding box center [1159, 186] width 111 height 34
click at [1159, 177] on button "Print form" at bounding box center [1159, 186] width 111 height 34
drag, startPoint x: 367, startPoint y: 94, endPoint x: 616, endPoint y: 265, distance: 302.5
click at [368, 94] on div "**********" at bounding box center [678, 308] width 1223 height 617
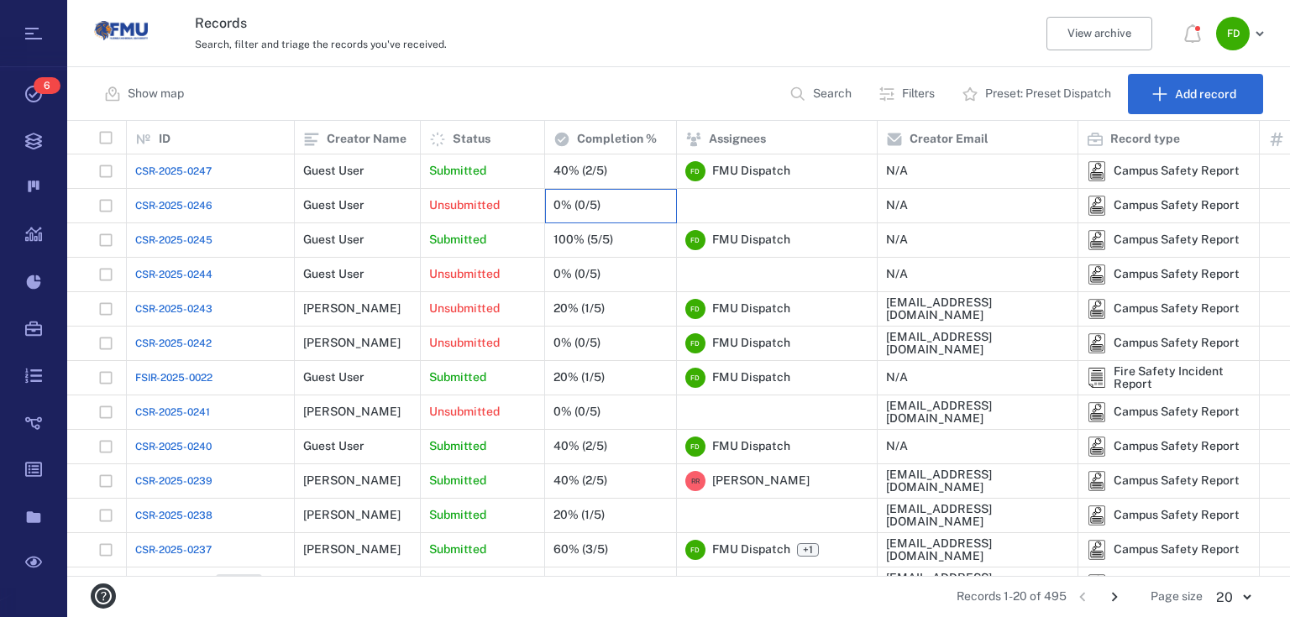
click at [585, 200] on div "0% (0/5)" at bounding box center [576, 205] width 47 height 13
click at [575, 165] on div "40% (2/5)" at bounding box center [580, 171] width 54 height 13
click at [600, 167] on div "40% (2/5)" at bounding box center [580, 171] width 54 height 13
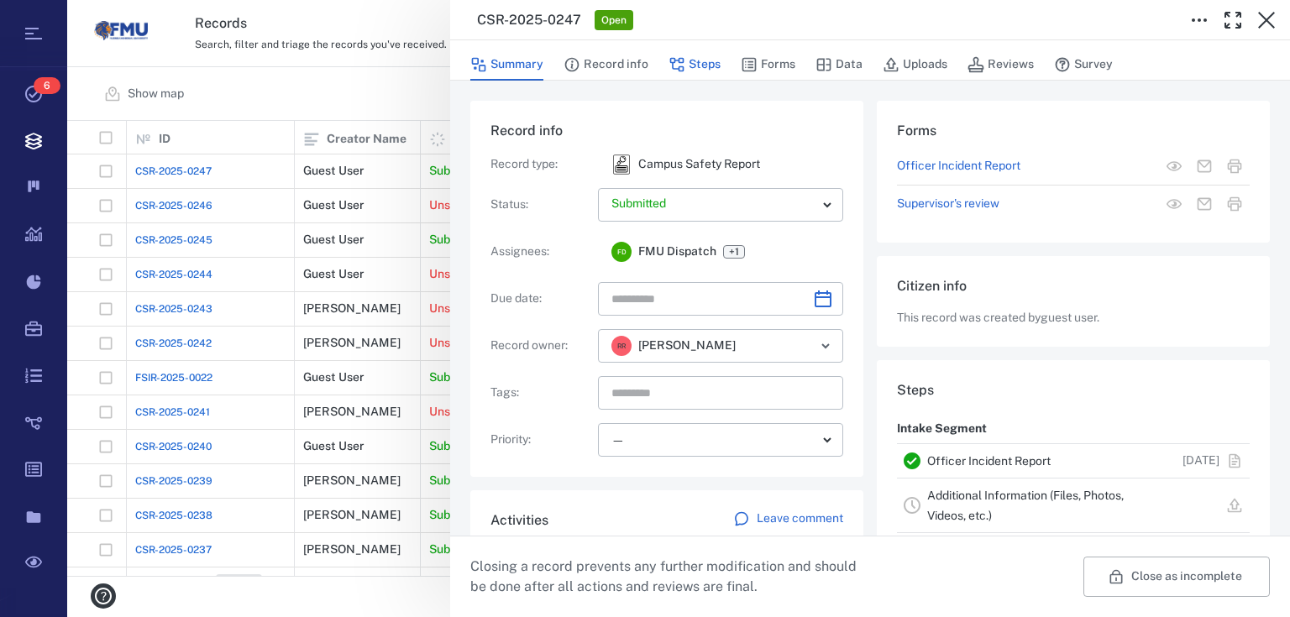
click at [715, 60] on button "Steps" at bounding box center [694, 65] width 52 height 32
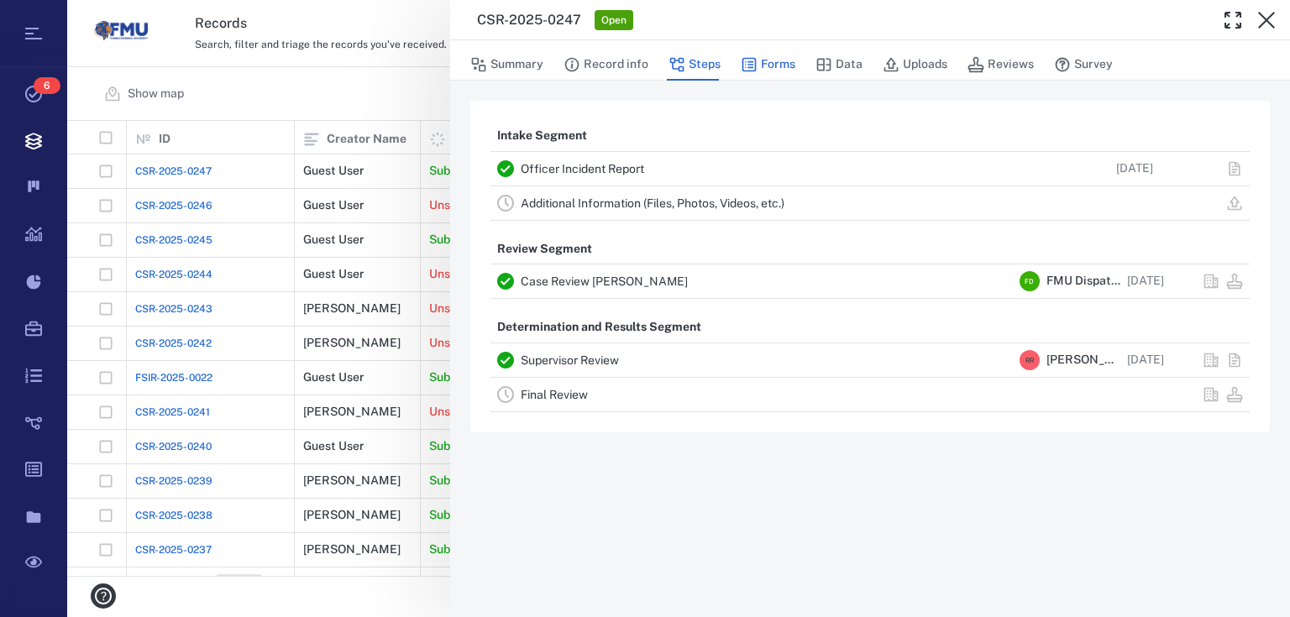
click at [759, 61] on button "Forms" at bounding box center [768, 65] width 55 height 32
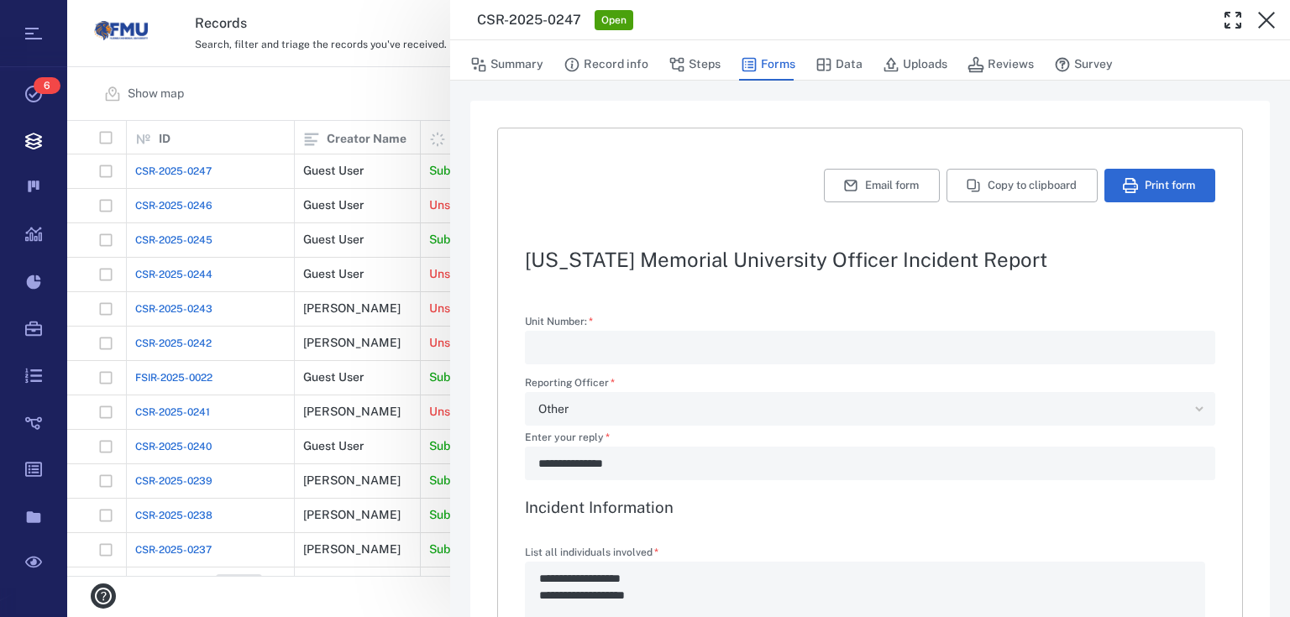
click at [374, 107] on div "**********" at bounding box center [678, 308] width 1223 height 617
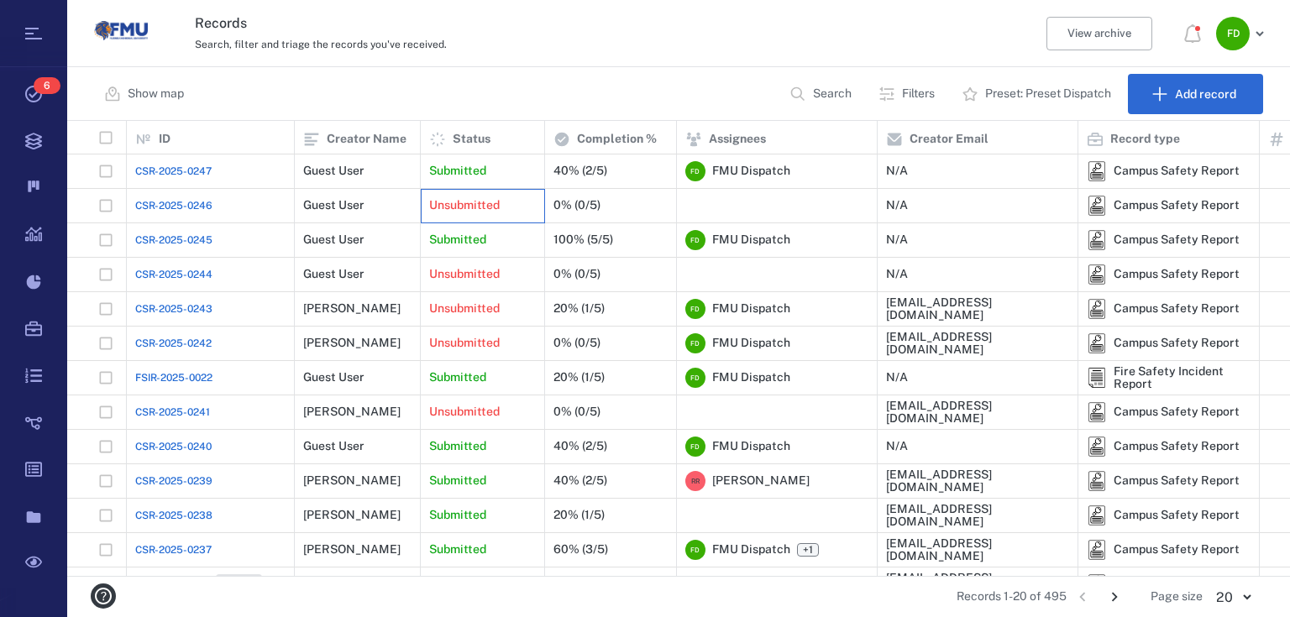
click at [496, 201] on p "Unsubmitted" at bounding box center [464, 205] width 71 height 17
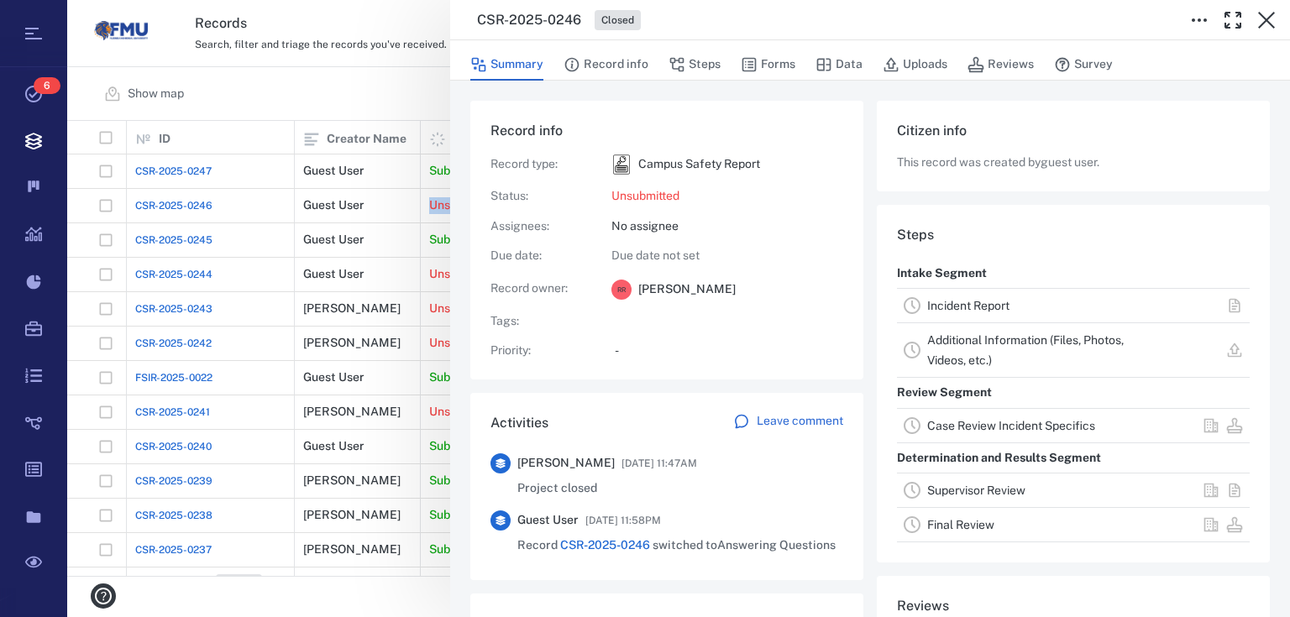
drag, startPoint x: 575, startPoint y: 67, endPoint x: 759, endPoint y: 0, distance: 195.8
click at [574, 67] on icon "button" at bounding box center [571, 64] width 17 height 17
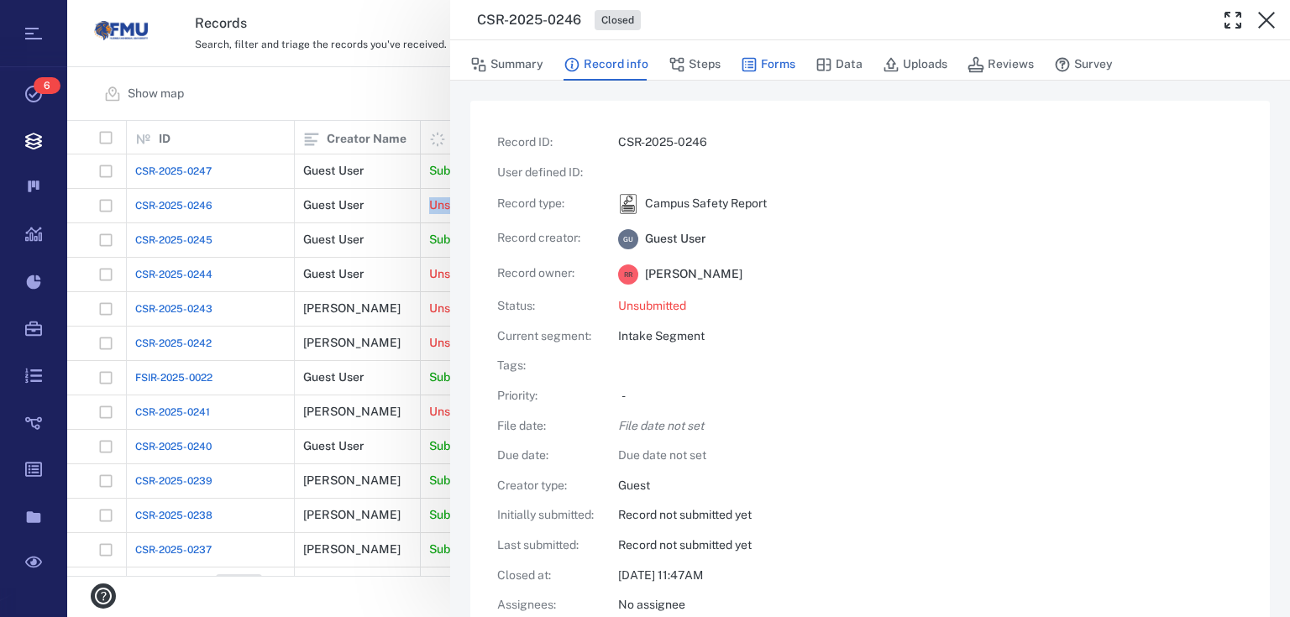
click at [750, 58] on icon "button" at bounding box center [749, 65] width 14 height 14
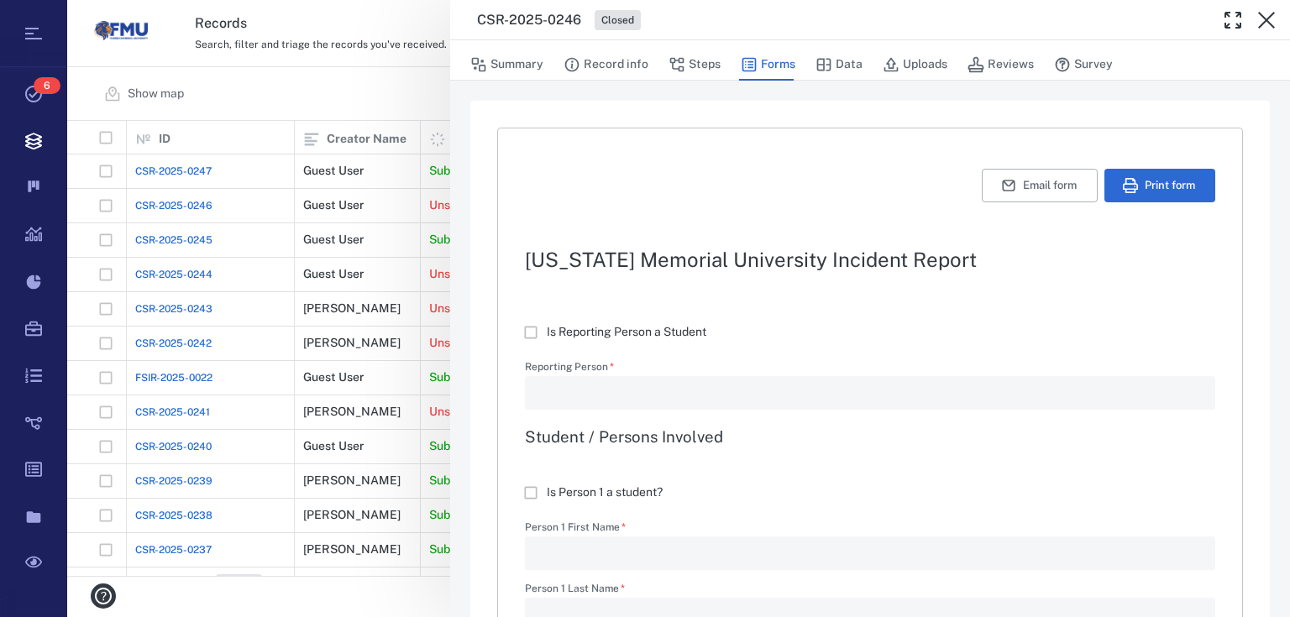
click at [380, 181] on div "CSR-2025-0246 Closed Summary Record info Steps Forms Data Uploads Reviews Surve…" at bounding box center [678, 308] width 1223 height 617
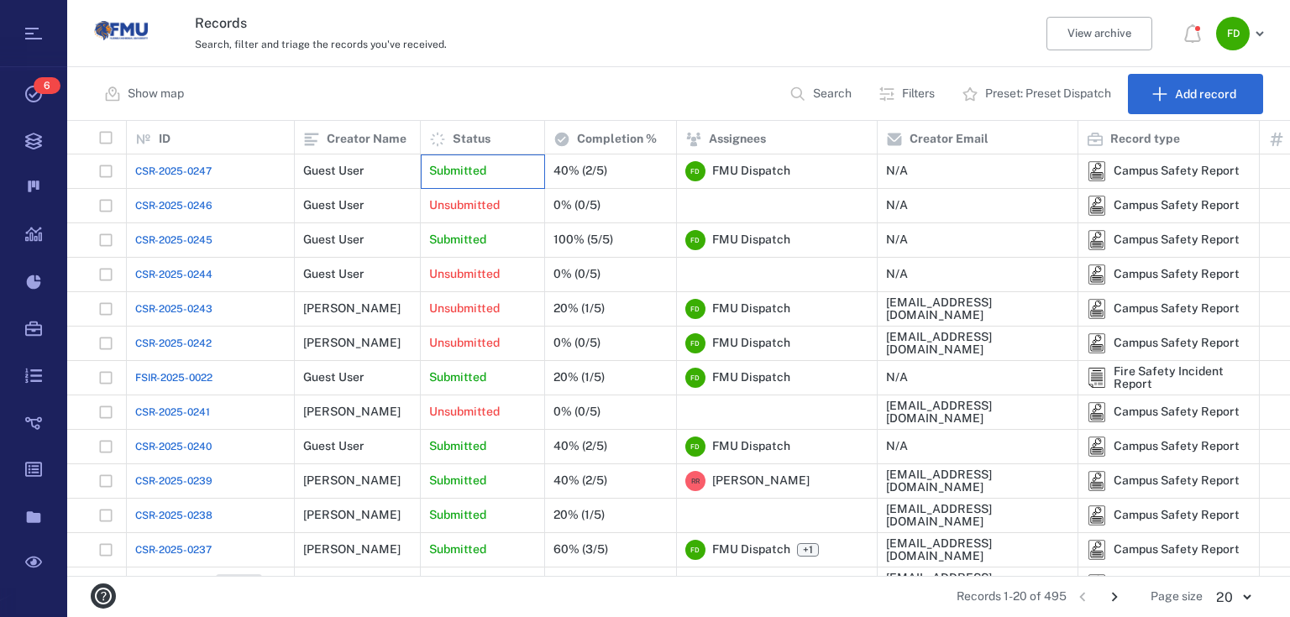
click at [422, 173] on div "Submitted" at bounding box center [483, 171] width 124 height 34
click at [469, 171] on p "Submitted" at bounding box center [457, 171] width 57 height 17
click at [459, 156] on div "Submitted" at bounding box center [482, 171] width 107 height 34
click at [458, 160] on div "Submitted" at bounding box center [482, 171] width 107 height 34
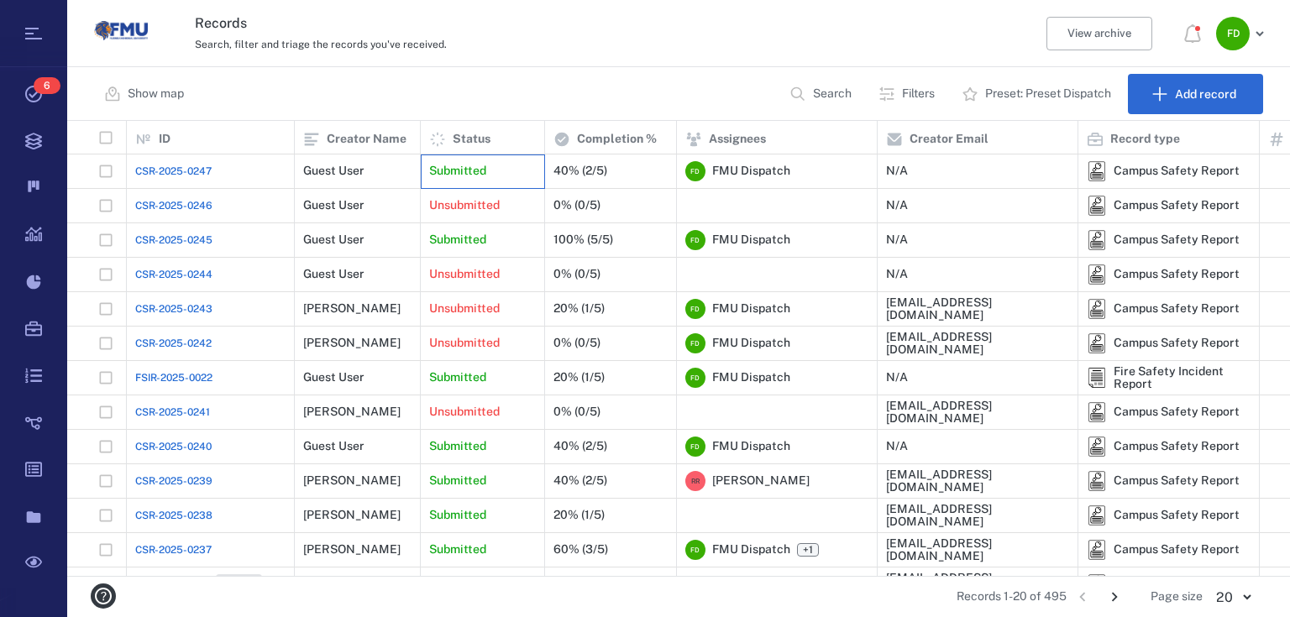
click at [458, 160] on div "Submitted" at bounding box center [482, 171] width 107 height 34
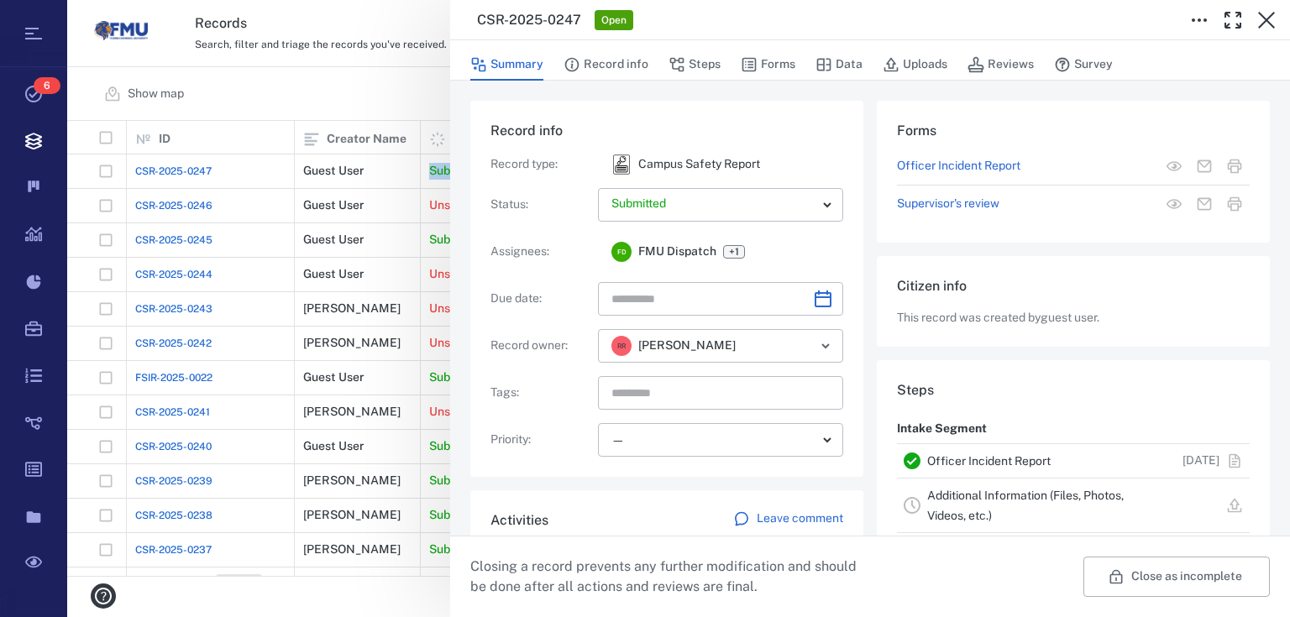
click at [719, 57] on div "Summary Record info Steps Forms Data Uploads Reviews Survey" at bounding box center [869, 64] width 799 height 34
click at [772, 63] on button "Forms" at bounding box center [768, 65] width 55 height 32
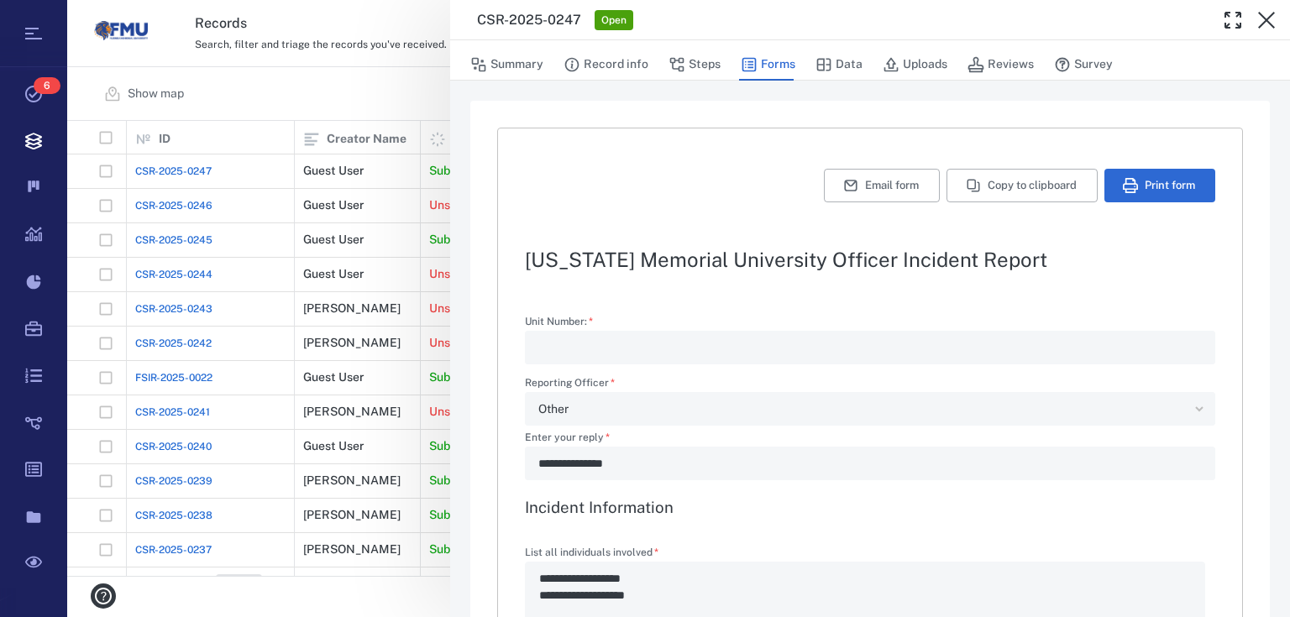
click at [393, 107] on div "**********" at bounding box center [678, 308] width 1223 height 617
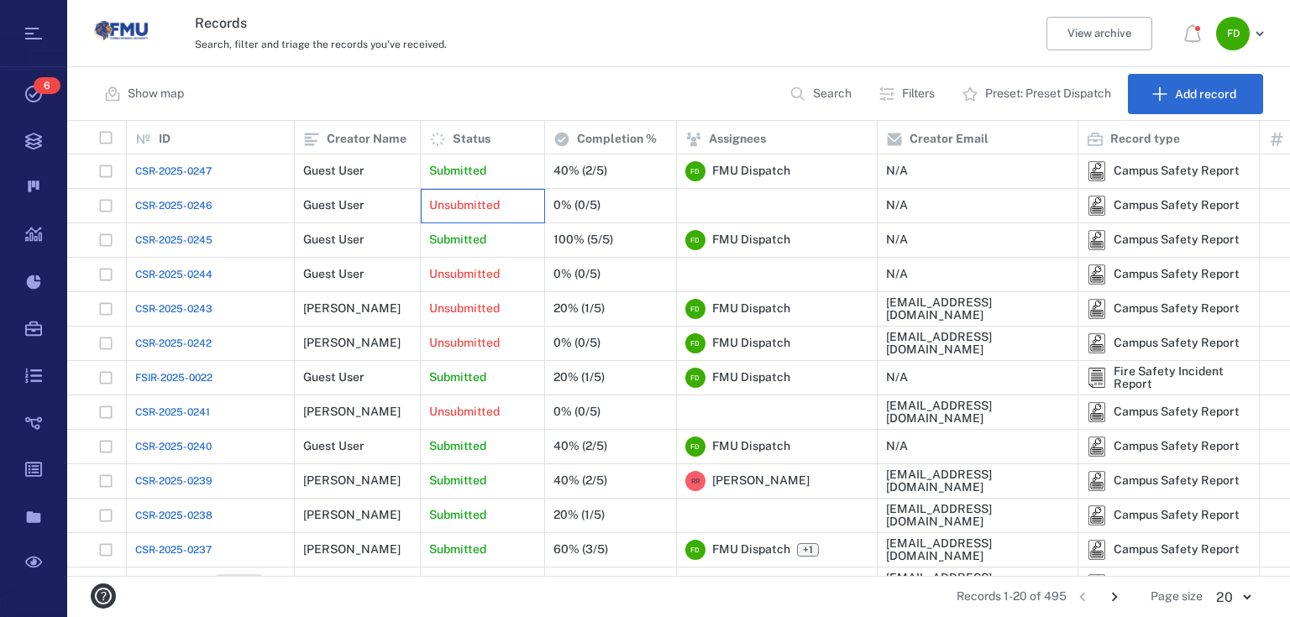
click at [497, 208] on p "Unsubmitted" at bounding box center [464, 205] width 71 height 17
click at [496, 208] on p "Unsubmitted" at bounding box center [464, 205] width 71 height 17
click at [495, 206] on p "Unsubmitted" at bounding box center [464, 205] width 71 height 17
click at [565, 207] on div "0% (0/5)" at bounding box center [576, 205] width 47 height 13
click at [584, 206] on div "0% (0/5)" at bounding box center [576, 205] width 47 height 13
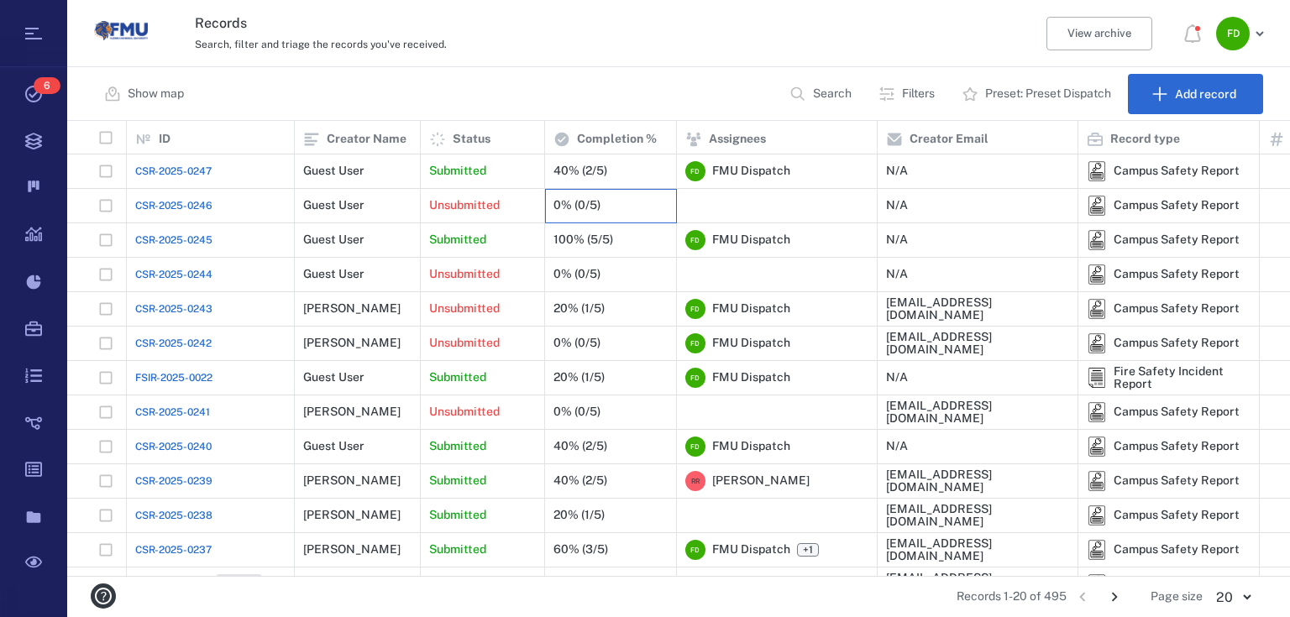
click at [584, 206] on div "0% (0/5)" at bounding box center [576, 205] width 47 height 13
click at [575, 243] on div "100% (5/5)" at bounding box center [583, 239] width 60 height 13
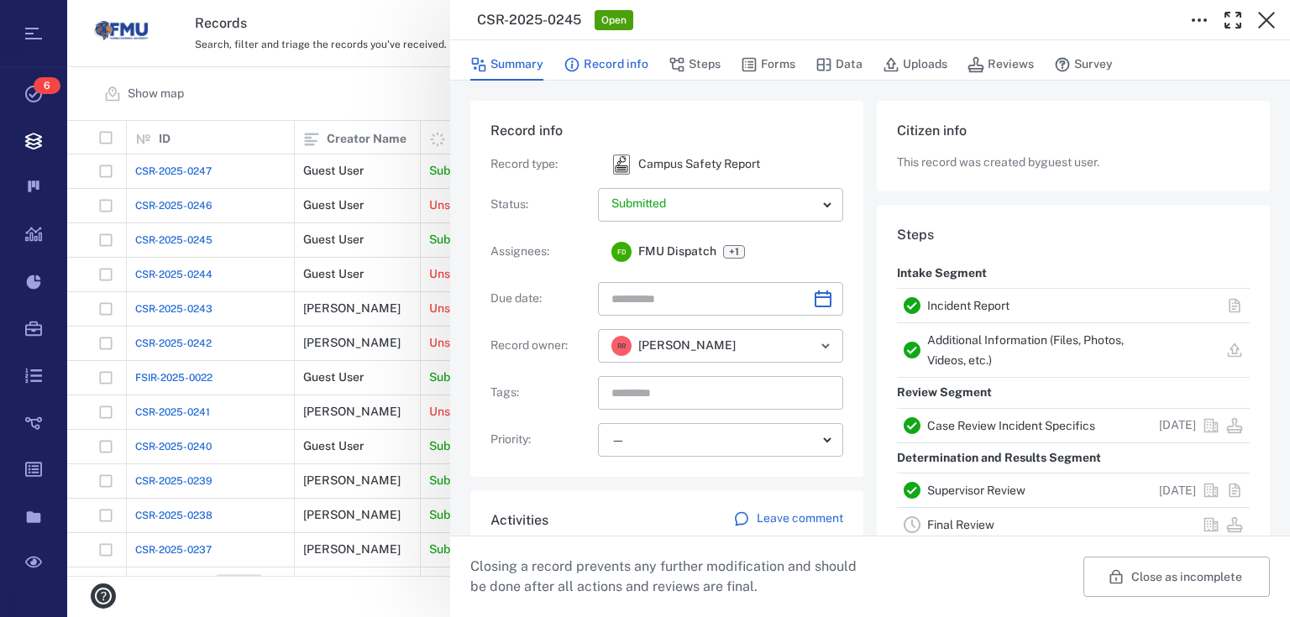
click at [599, 65] on button "Record info" at bounding box center [605, 65] width 85 height 32
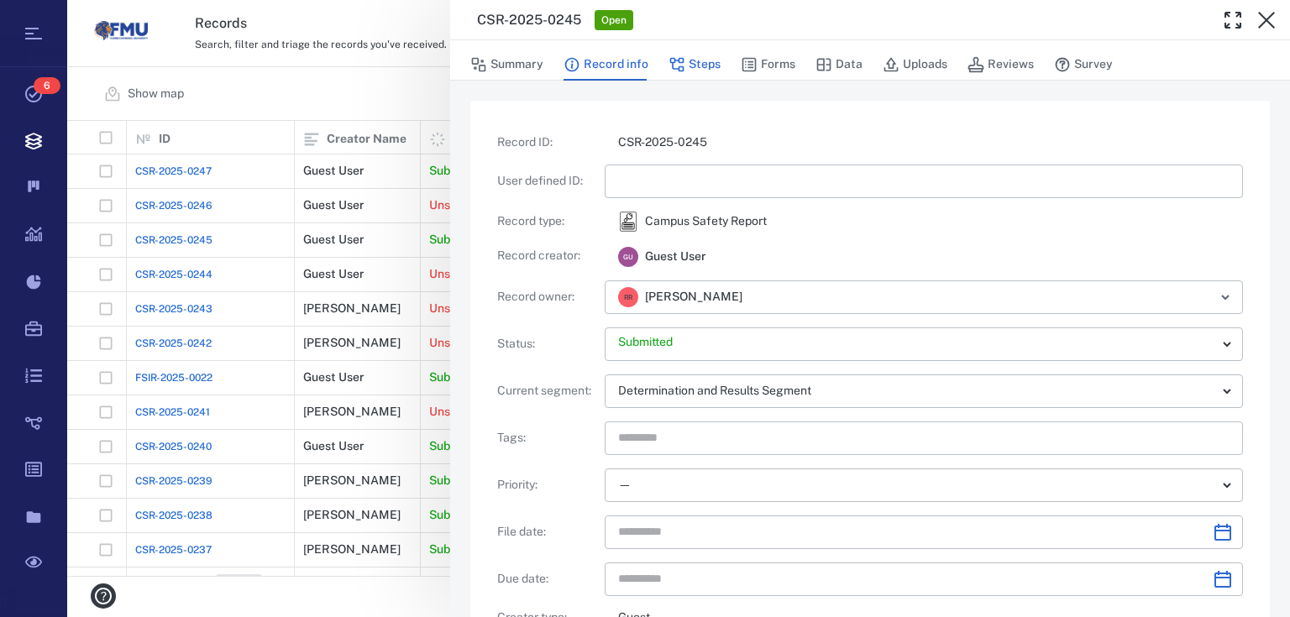
click at [703, 66] on button "Steps" at bounding box center [694, 65] width 52 height 32
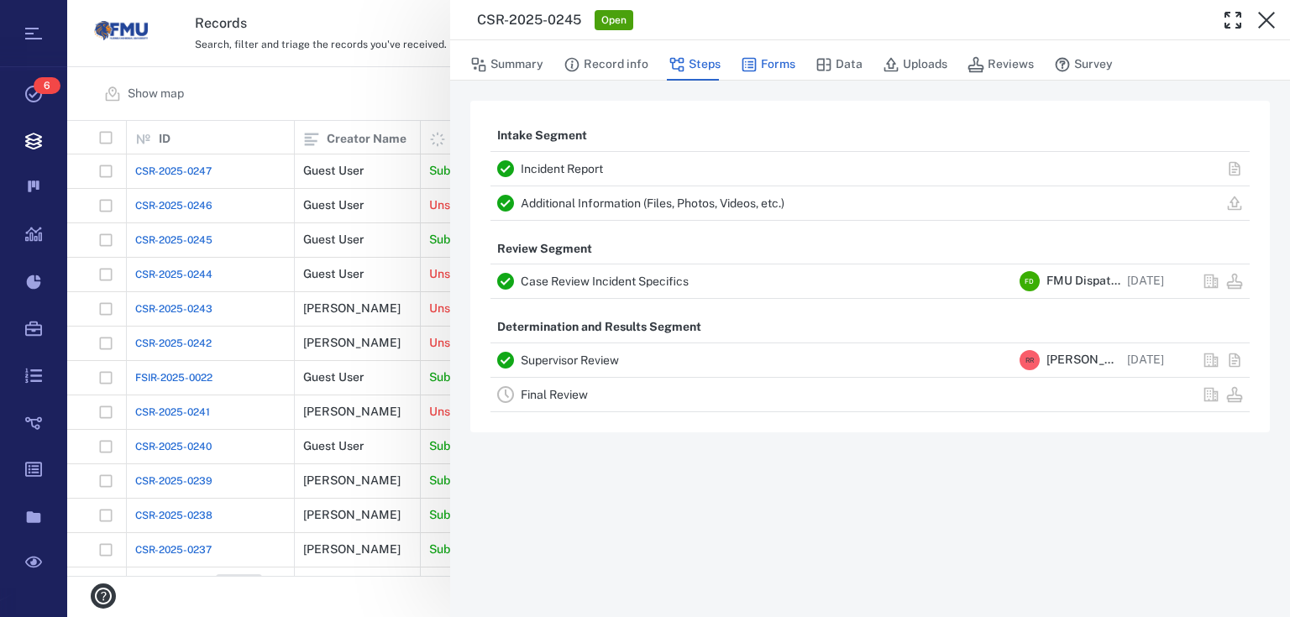
click at [767, 58] on button "Forms" at bounding box center [768, 65] width 55 height 32
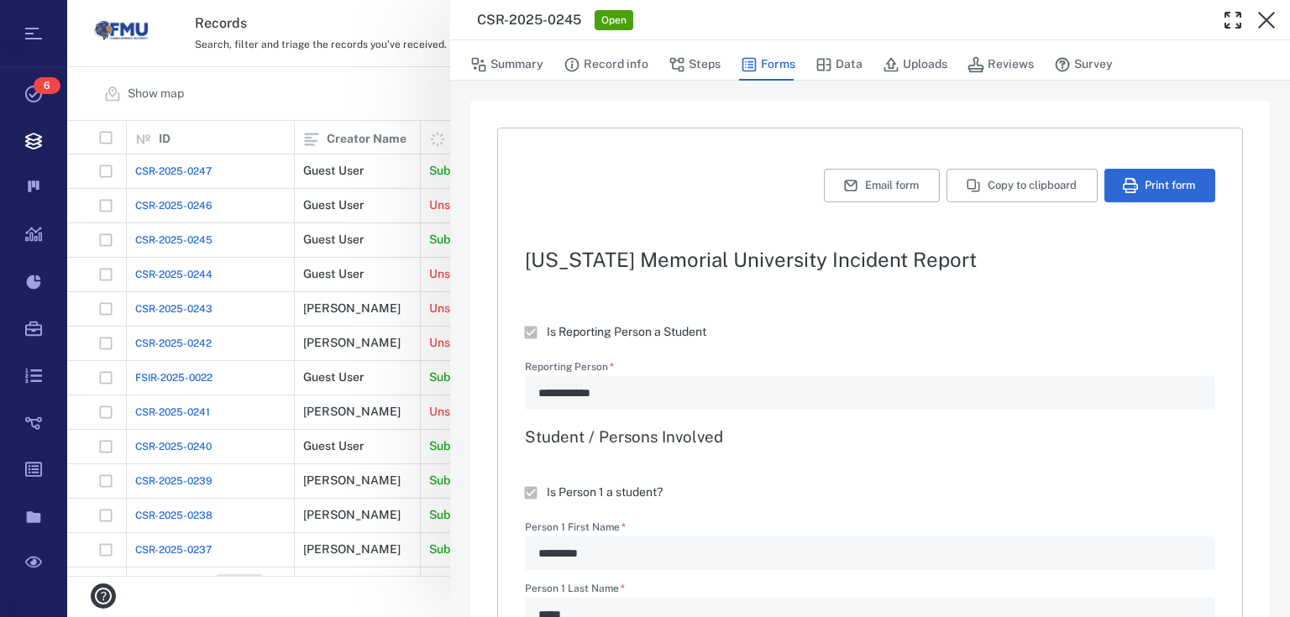
type textarea "*"
click at [417, 95] on div "**********" at bounding box center [678, 308] width 1223 height 617
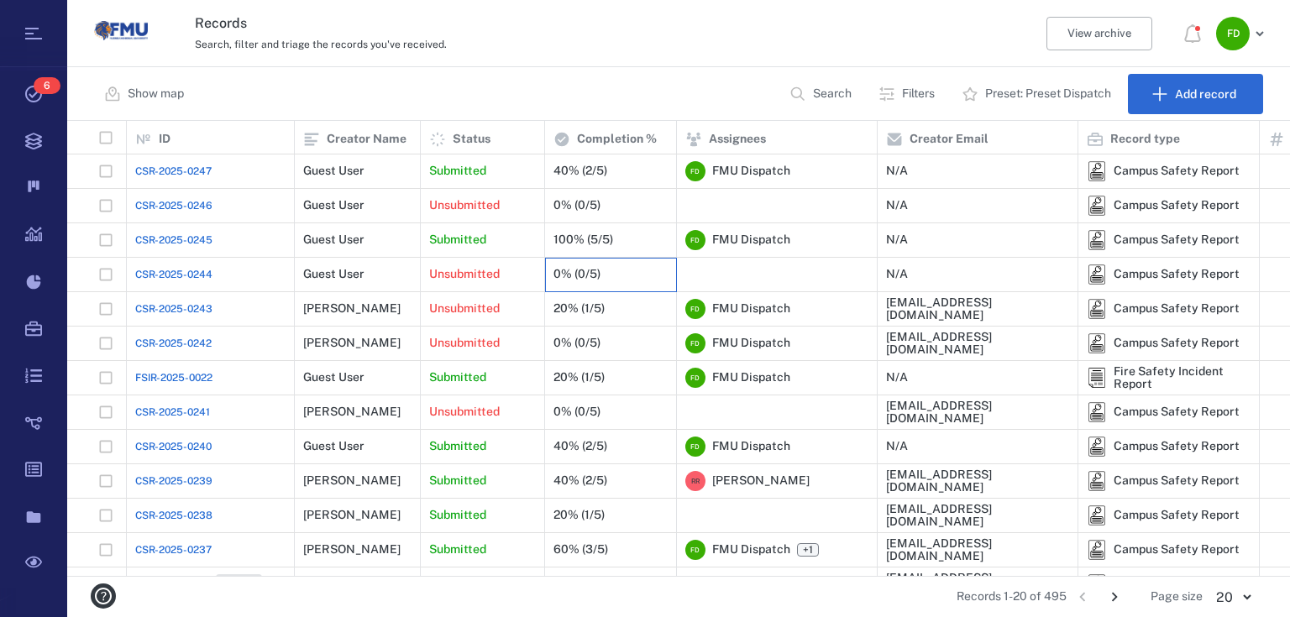
click at [591, 264] on div "0% (0/5)" at bounding box center [610, 275] width 114 height 34
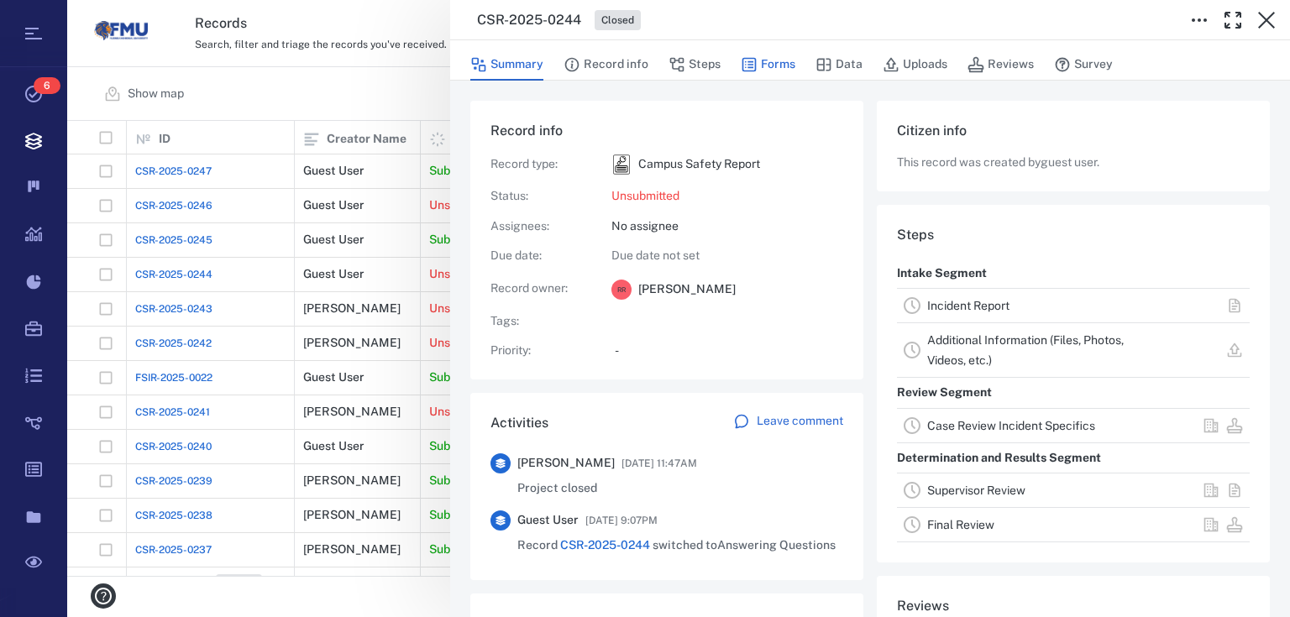
click at [772, 69] on button "Forms" at bounding box center [768, 65] width 55 height 32
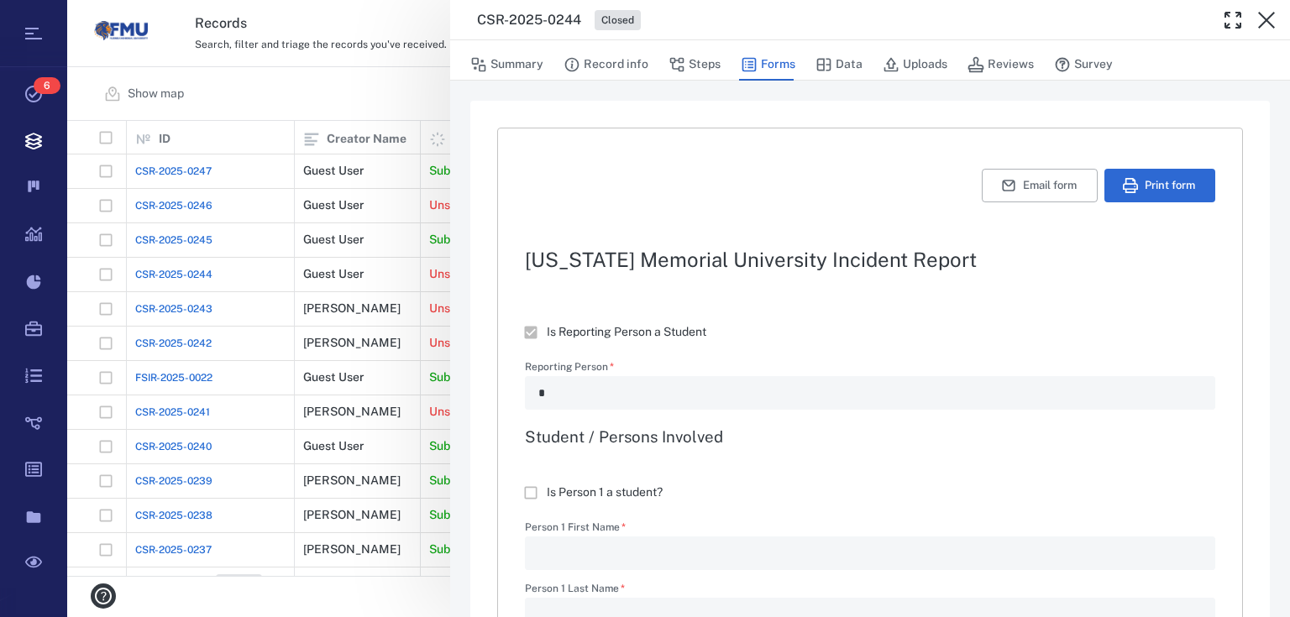
click at [410, 71] on div "CSR-2025-0244 Closed Summary Record info Steps Forms Data Uploads Reviews Surve…" at bounding box center [678, 308] width 1223 height 617
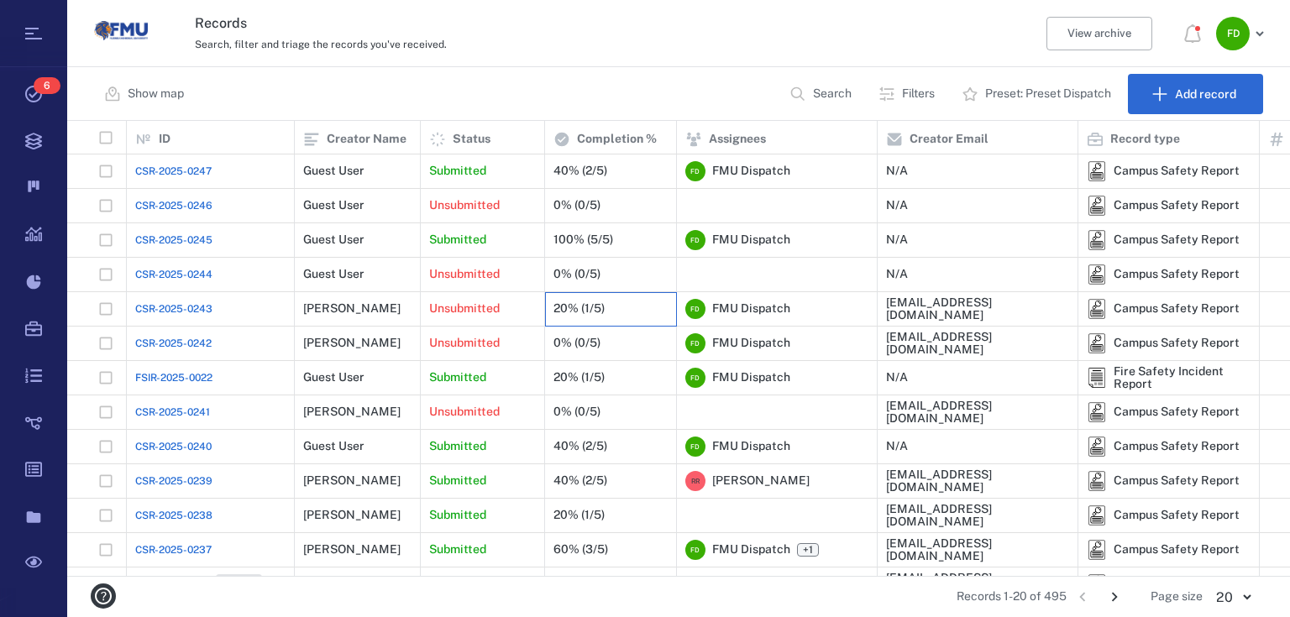
click at [576, 313] on div "20% (1/5)" at bounding box center [578, 308] width 51 height 13
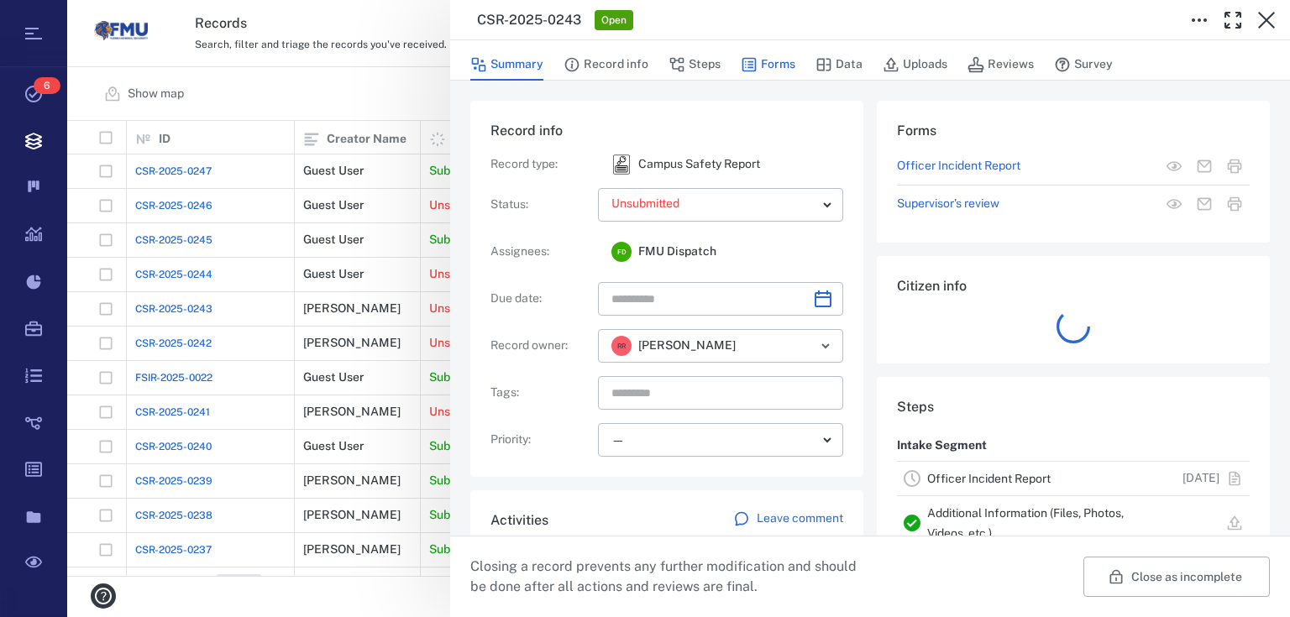
click at [767, 62] on button "Forms" at bounding box center [768, 65] width 55 height 32
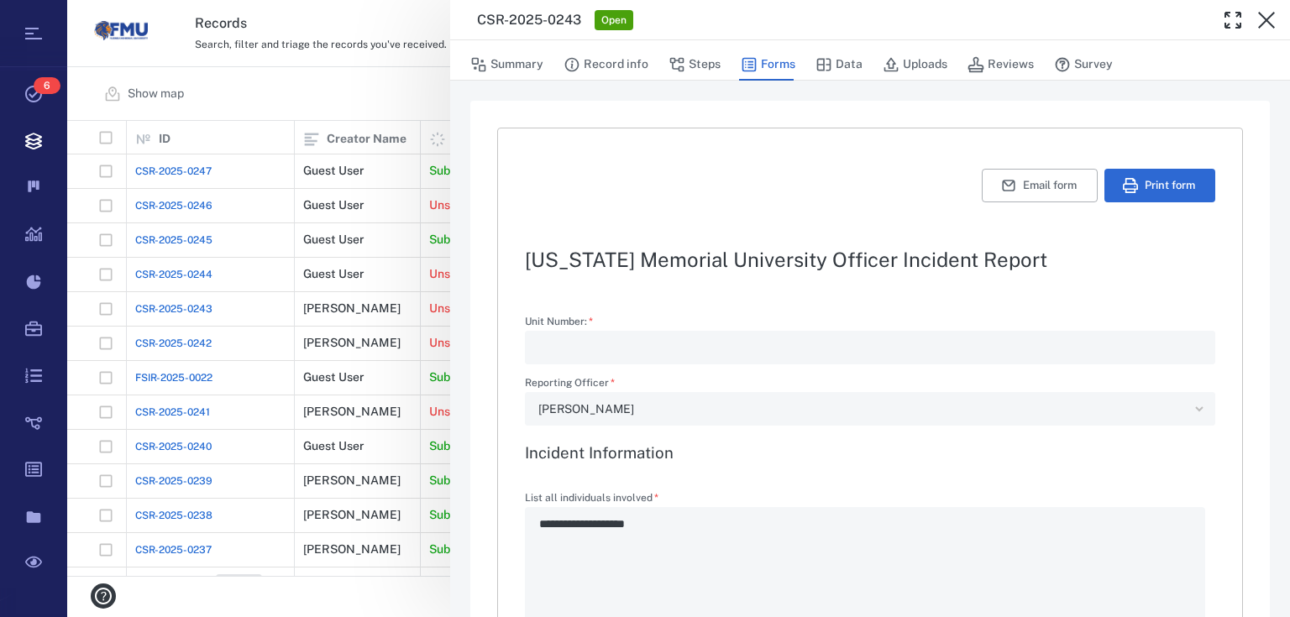
click at [412, 95] on div "**********" at bounding box center [678, 308] width 1223 height 617
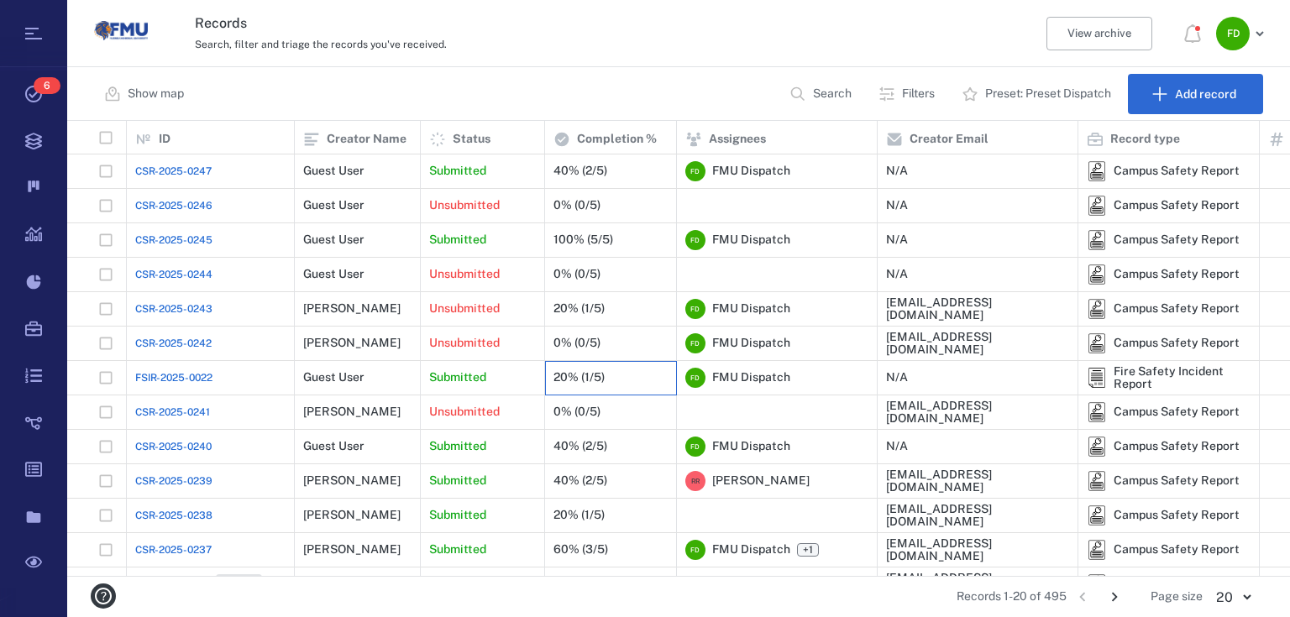
click at [594, 374] on div "20% (1/5)" at bounding box center [578, 377] width 51 height 13
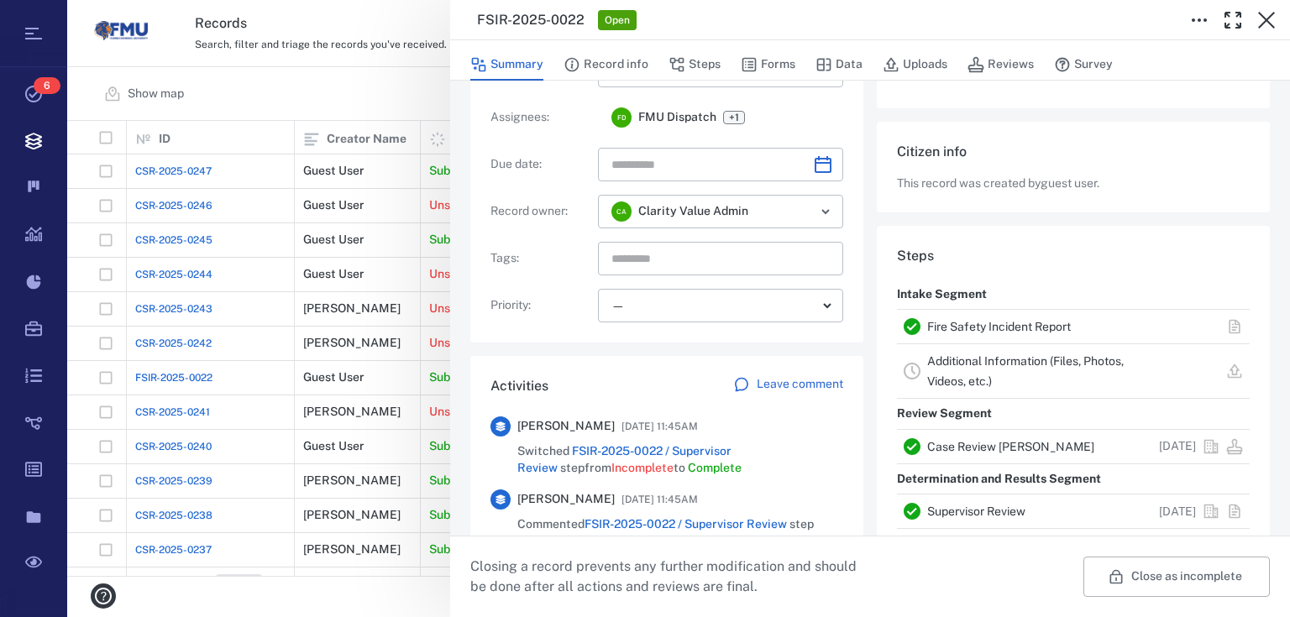
scroll to position [269, 0]
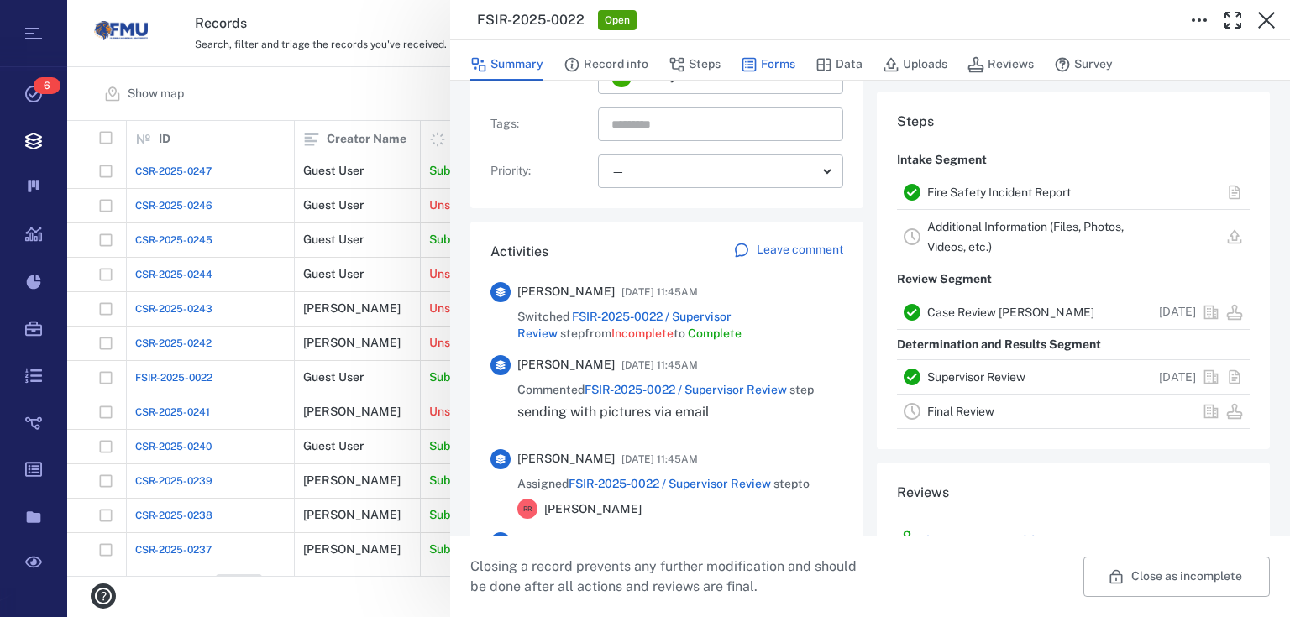
click at [786, 67] on button "Forms" at bounding box center [768, 65] width 55 height 32
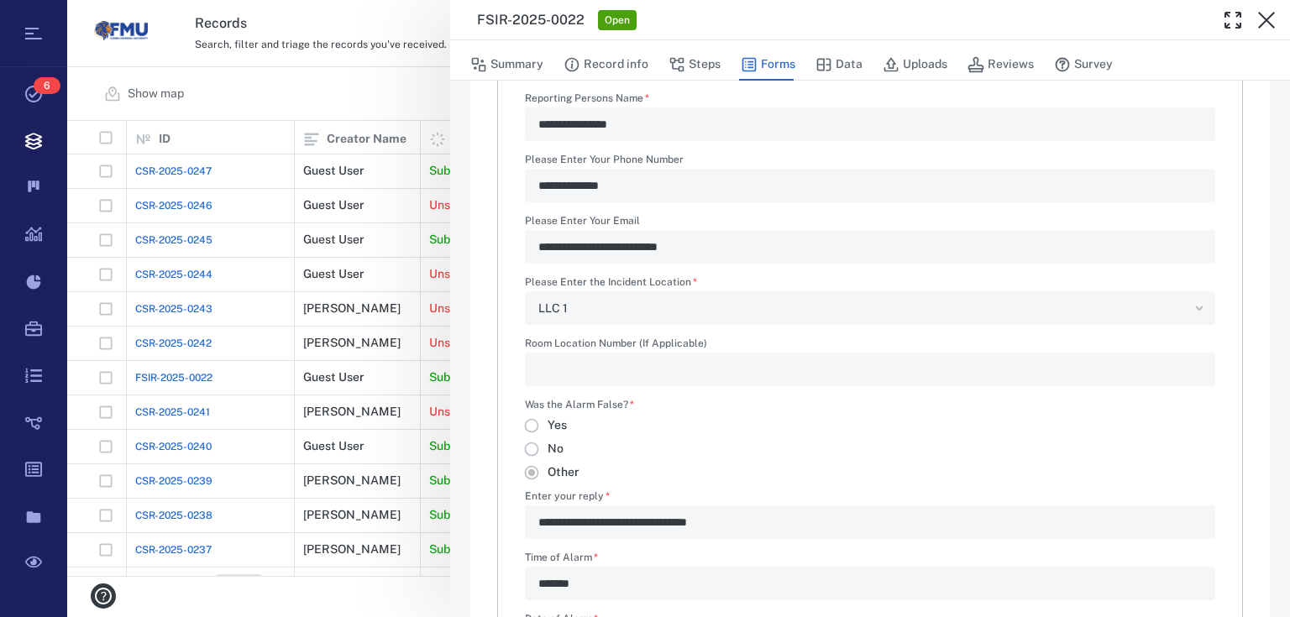
type textarea "*"
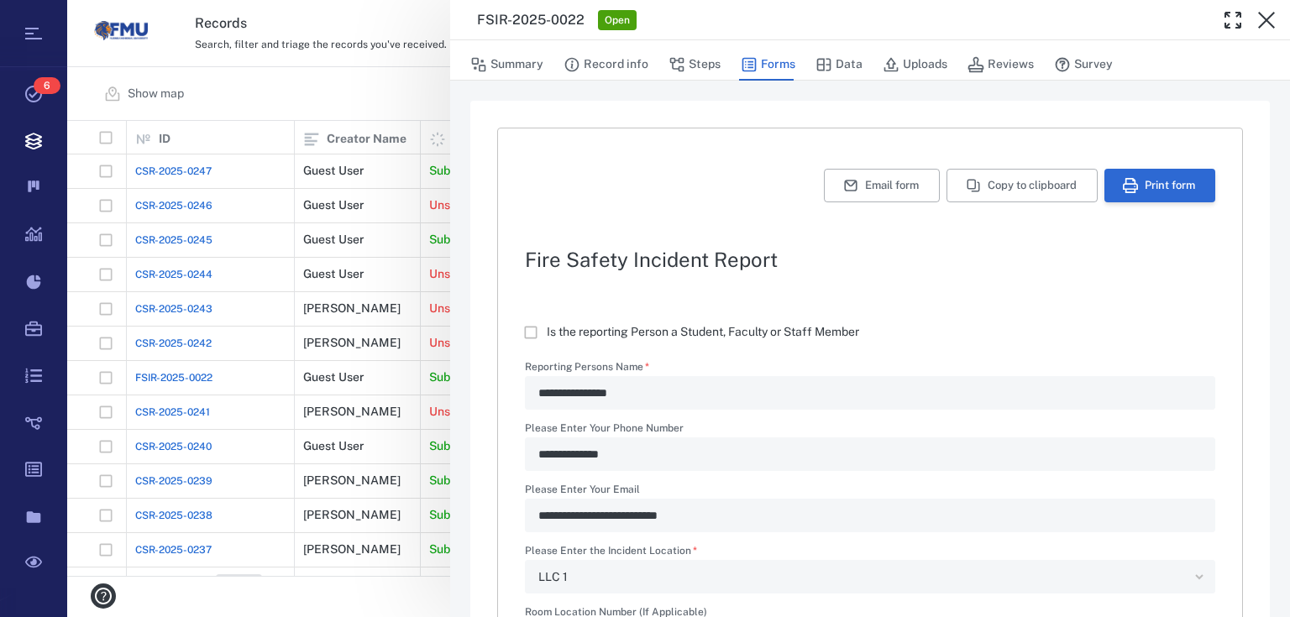
click at [1178, 180] on button "Print form" at bounding box center [1159, 186] width 111 height 34
click at [1164, 190] on button "Print form" at bounding box center [1159, 186] width 111 height 34
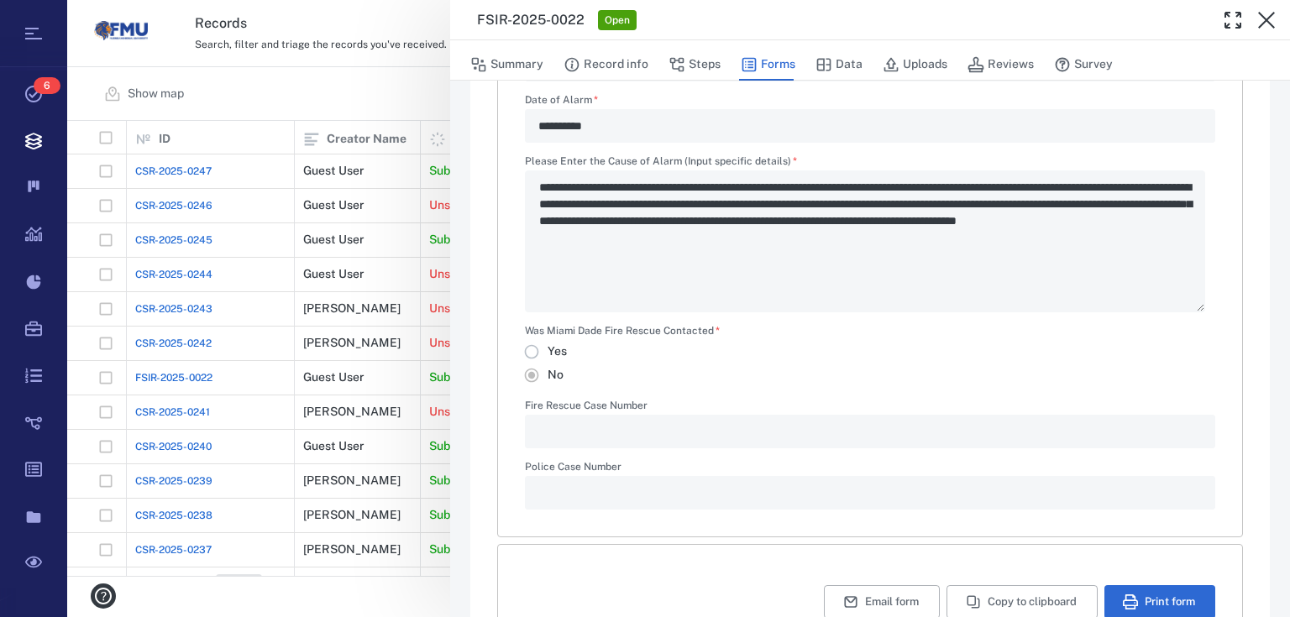
scroll to position [583, 0]
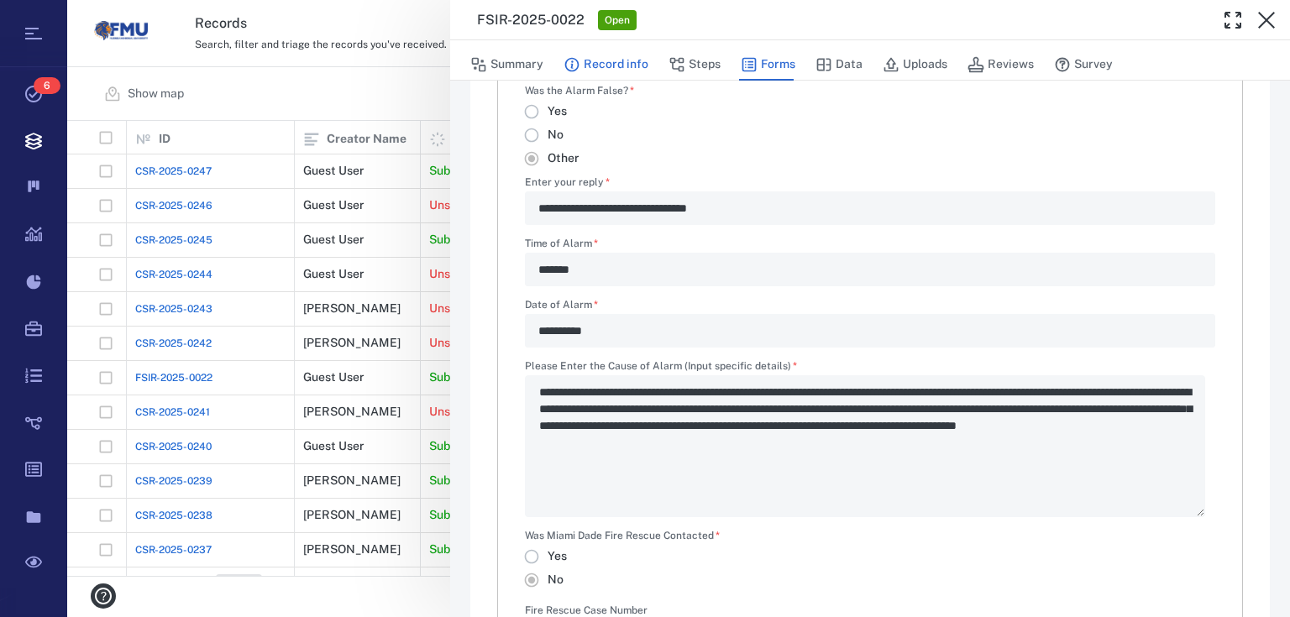
click at [622, 69] on button "Record info" at bounding box center [605, 65] width 85 height 32
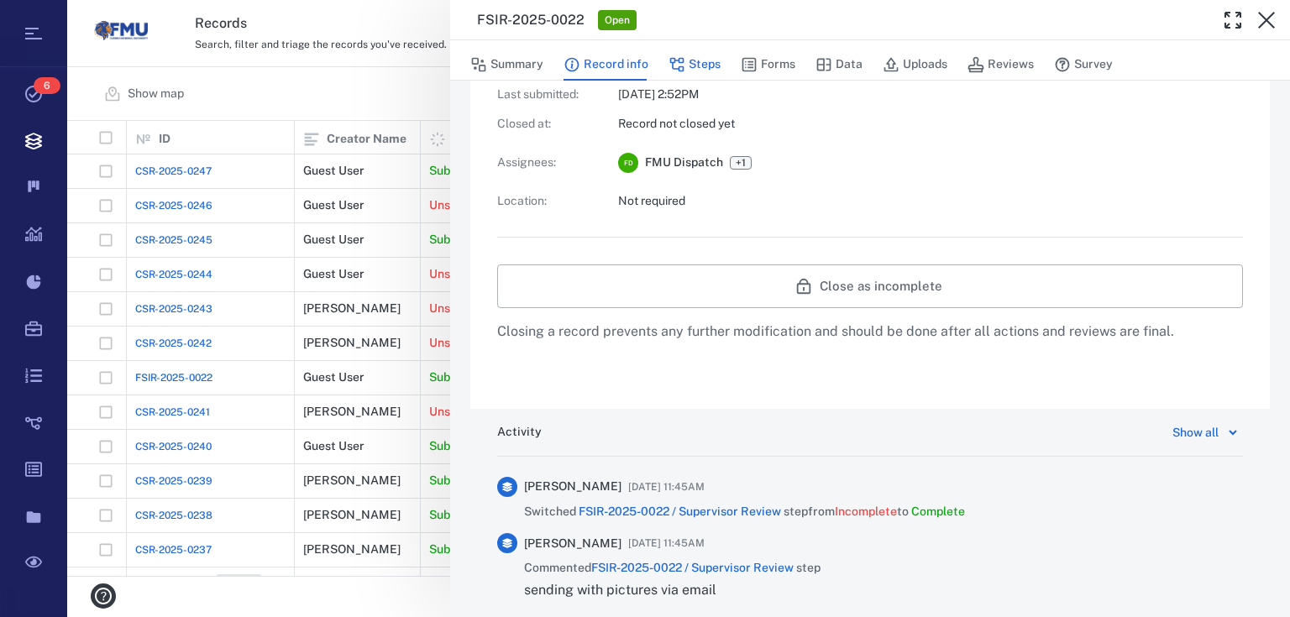
click at [695, 66] on button "Steps" at bounding box center [694, 65] width 52 height 32
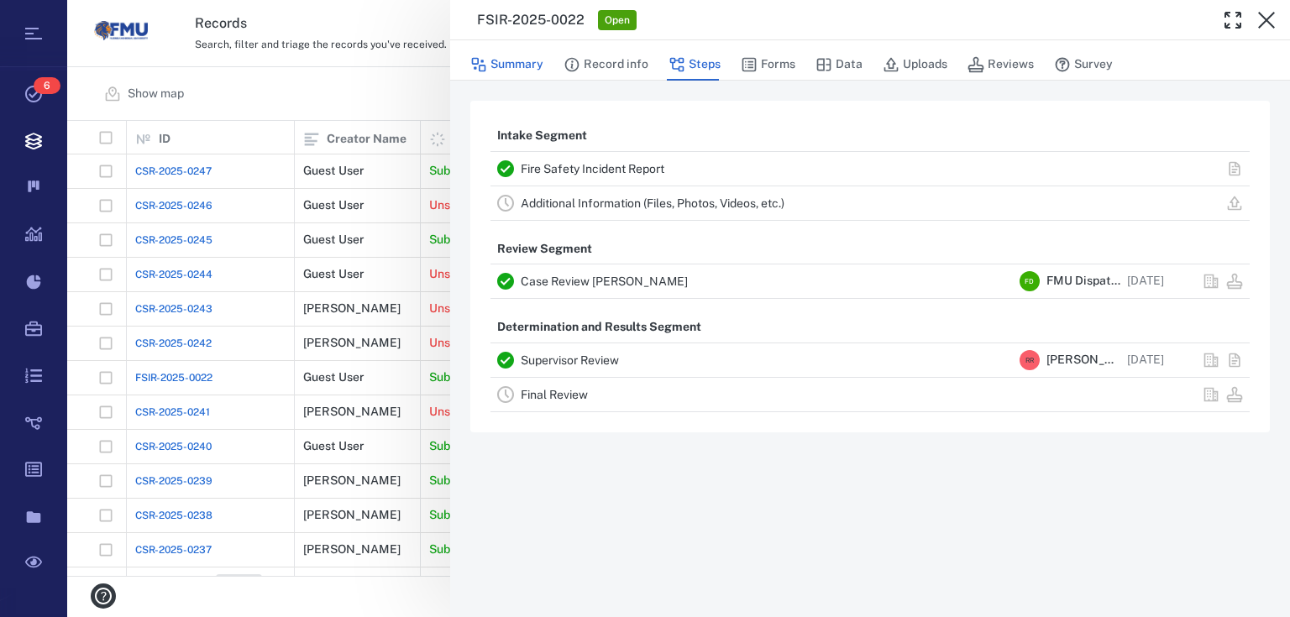
click at [522, 63] on button "Summary" at bounding box center [506, 65] width 73 height 32
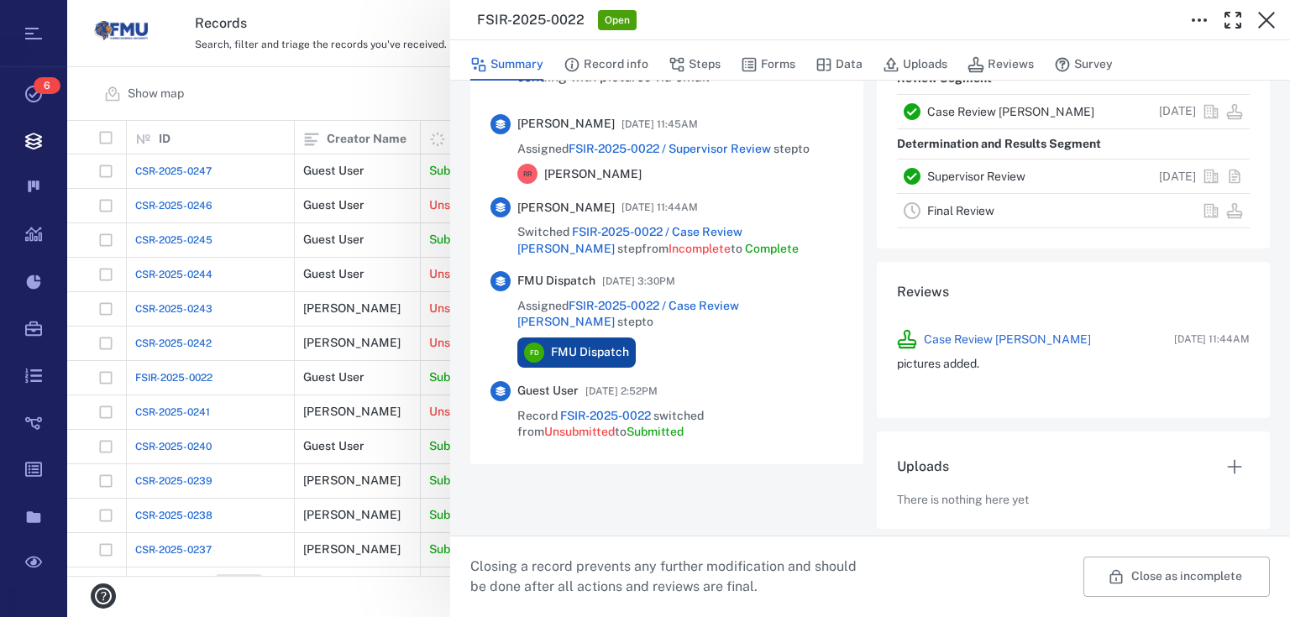
scroll to position [470, 0]
click at [611, 55] on button "Record info" at bounding box center [605, 65] width 85 height 32
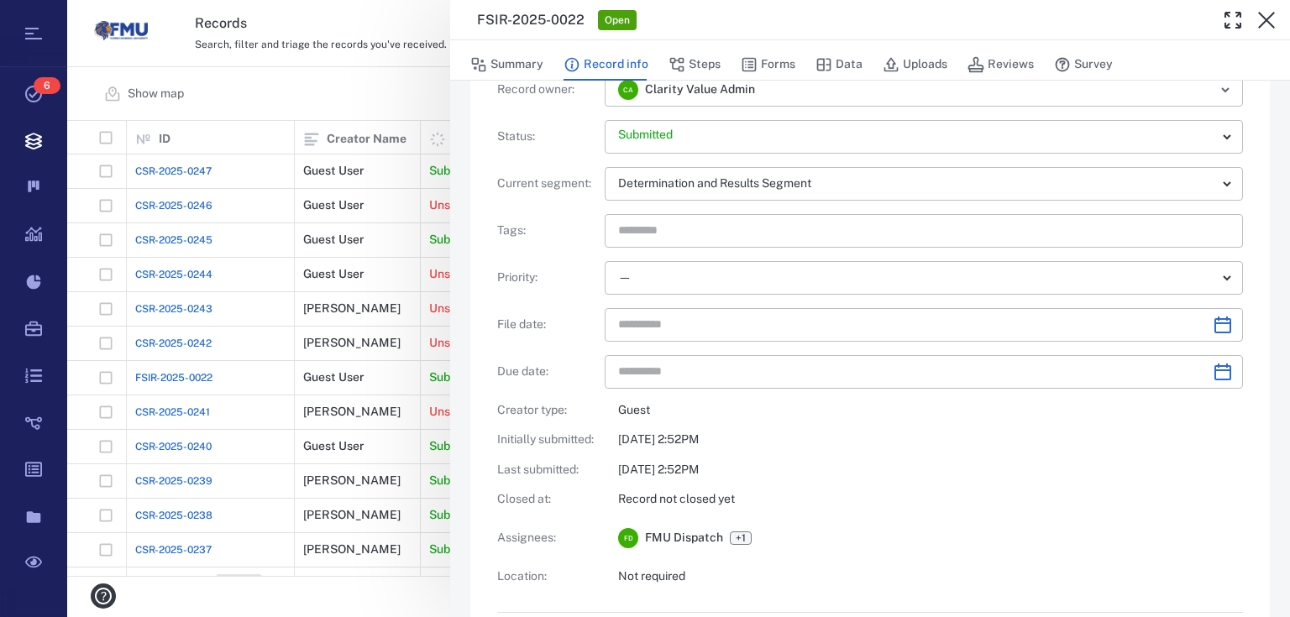
scroll to position [202, 0]
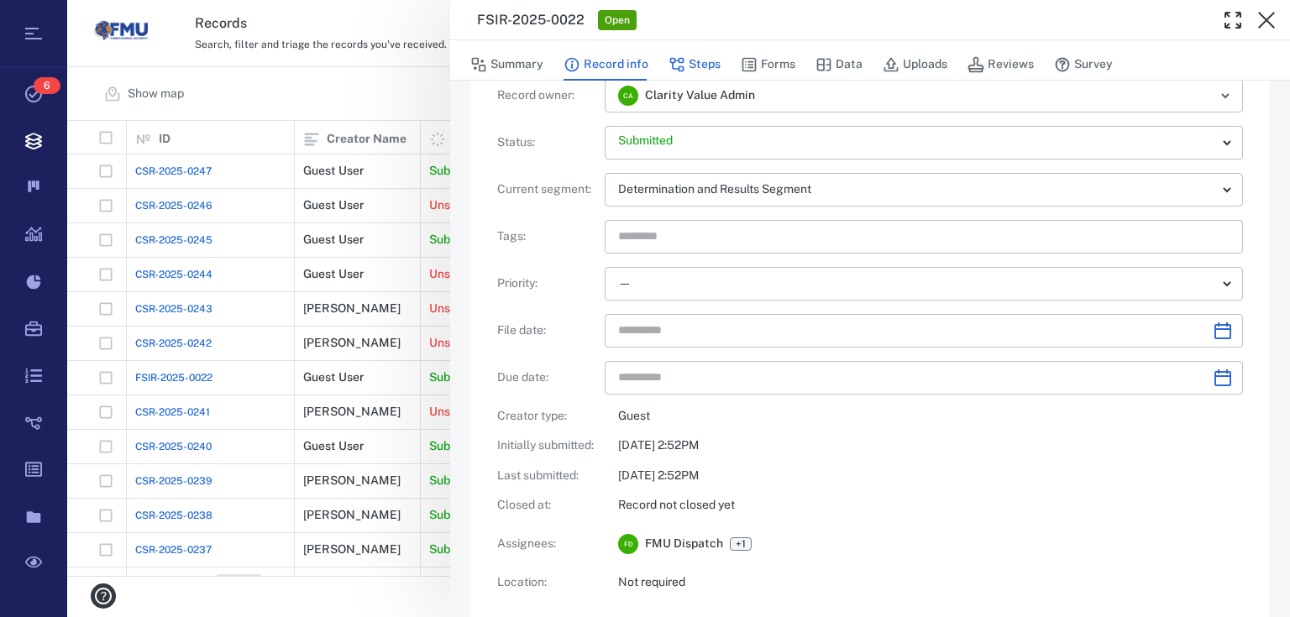
click at [705, 68] on button "Steps" at bounding box center [694, 65] width 52 height 32
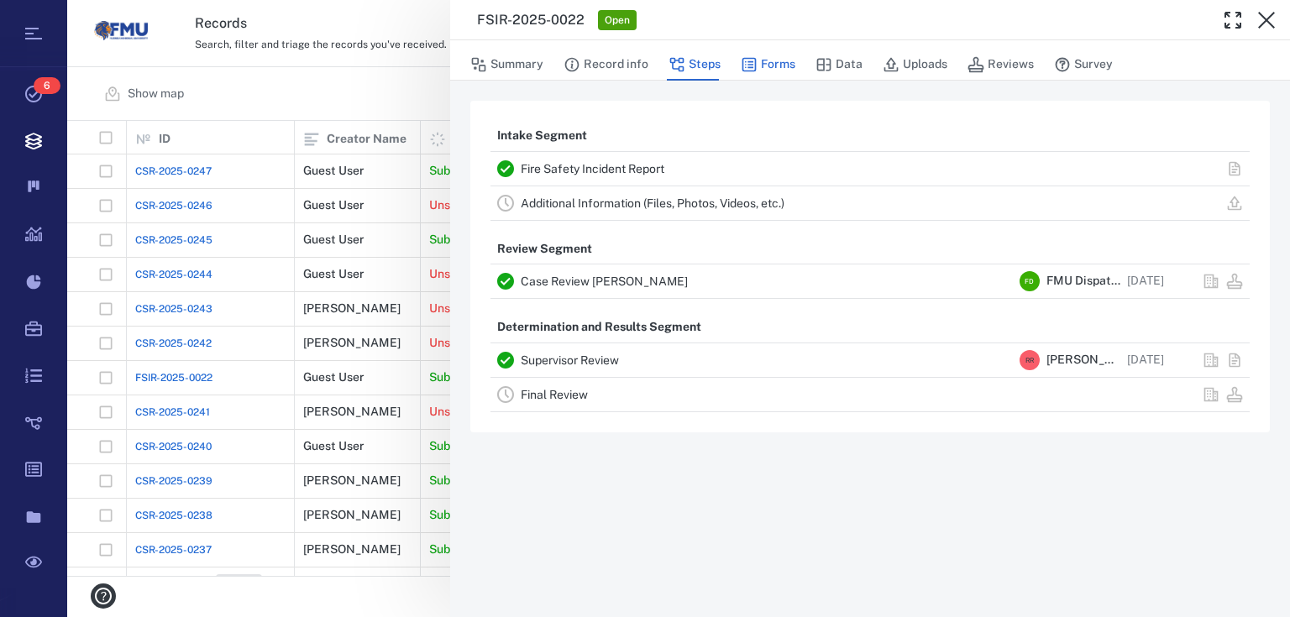
click at [770, 68] on button "Forms" at bounding box center [768, 65] width 55 height 32
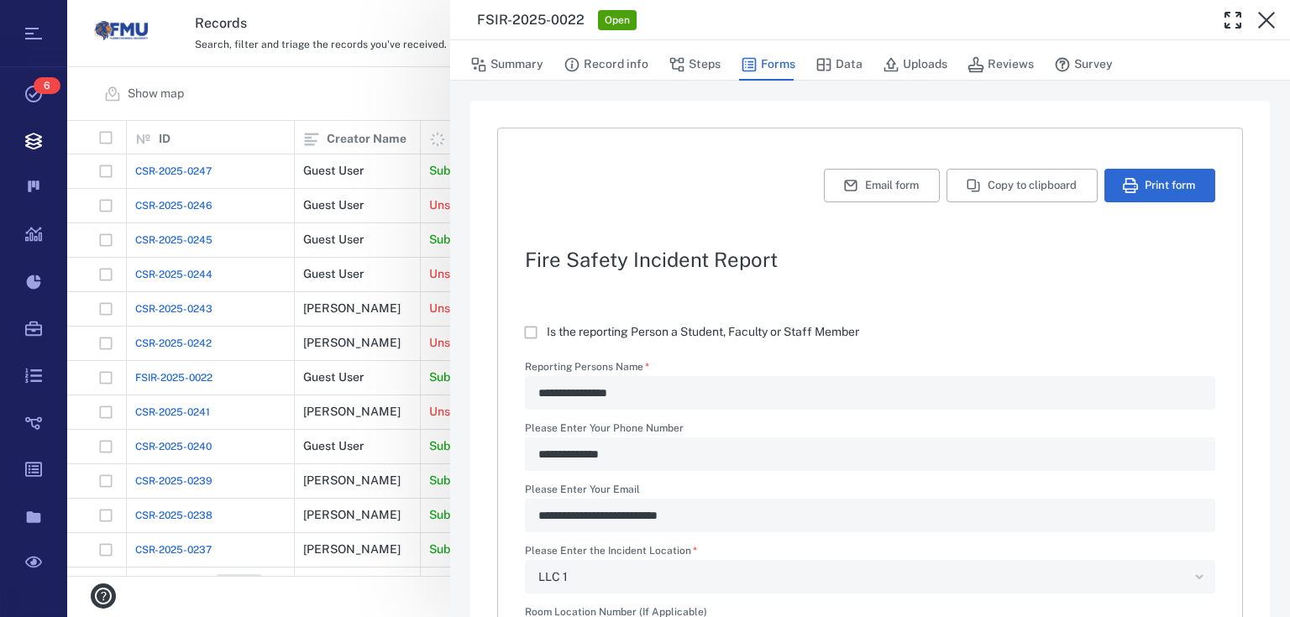
type textarea "*"
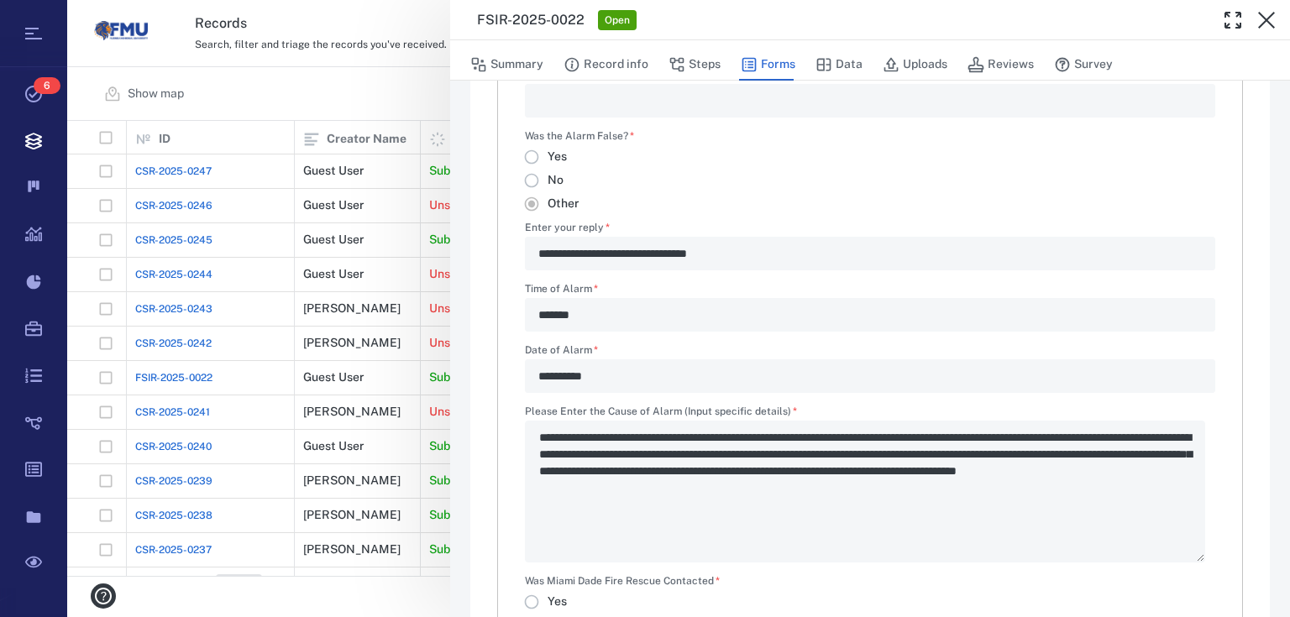
scroll to position [873, 0]
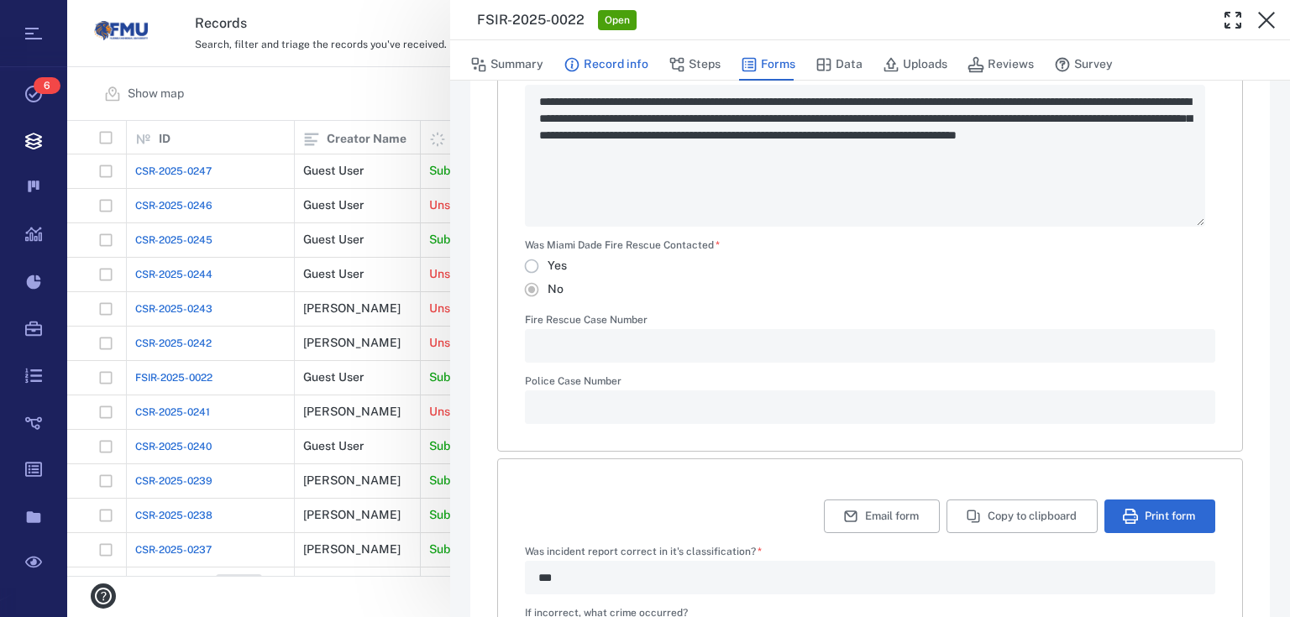
click at [626, 78] on button "Record info" at bounding box center [605, 65] width 85 height 32
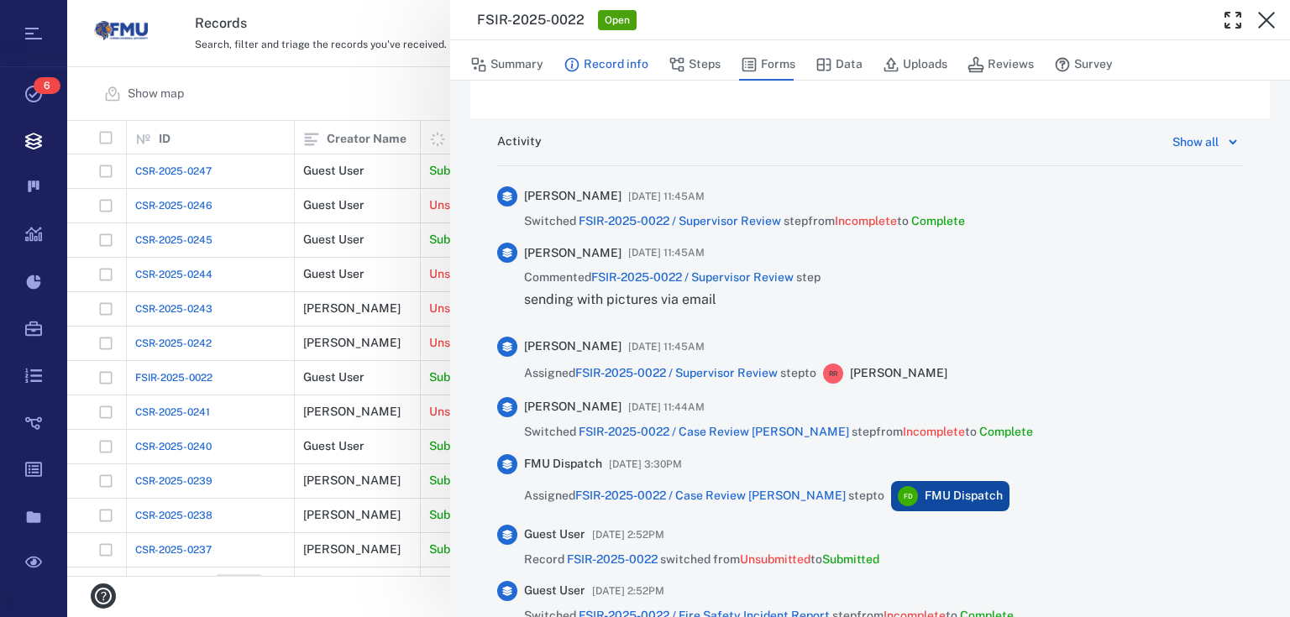
click at [605, 52] on button "Record info" at bounding box center [605, 65] width 85 height 32
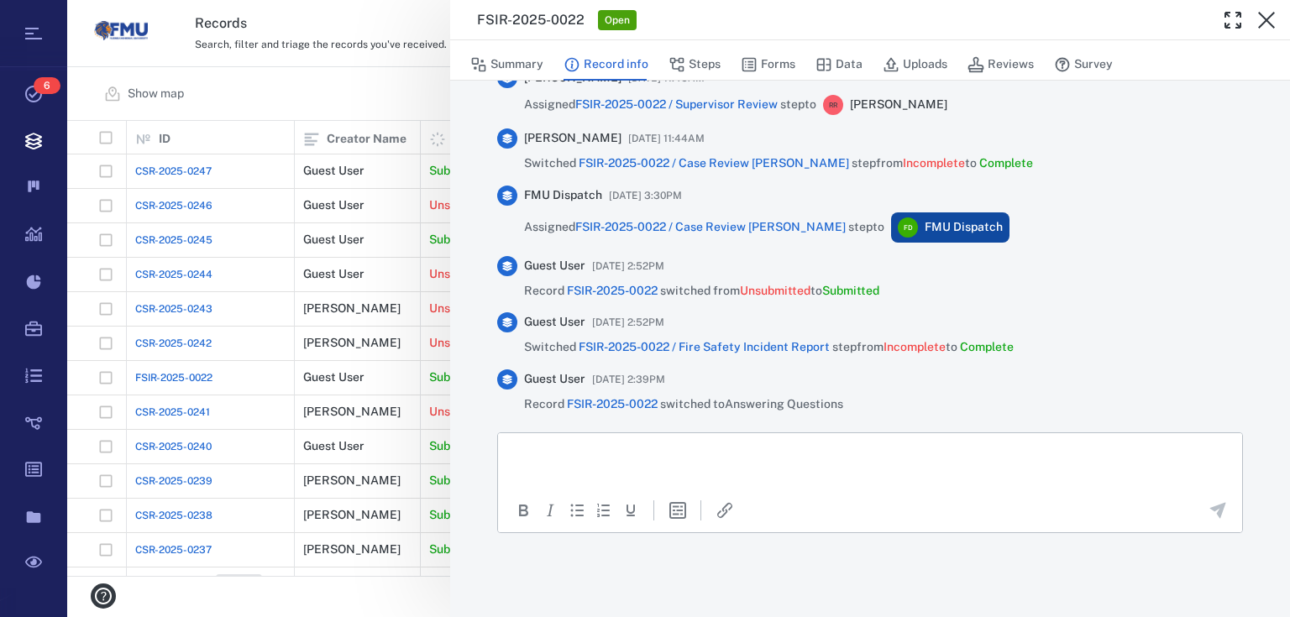
scroll to position [1145, 0]
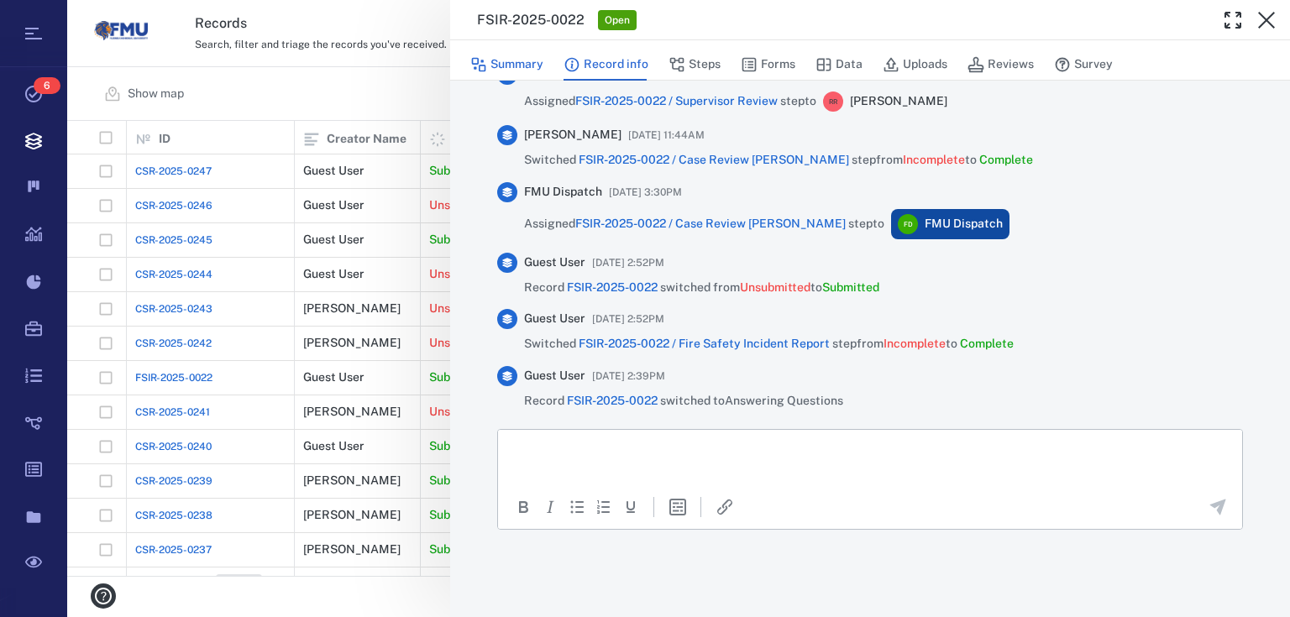
click at [522, 61] on button "Summary" at bounding box center [506, 65] width 73 height 32
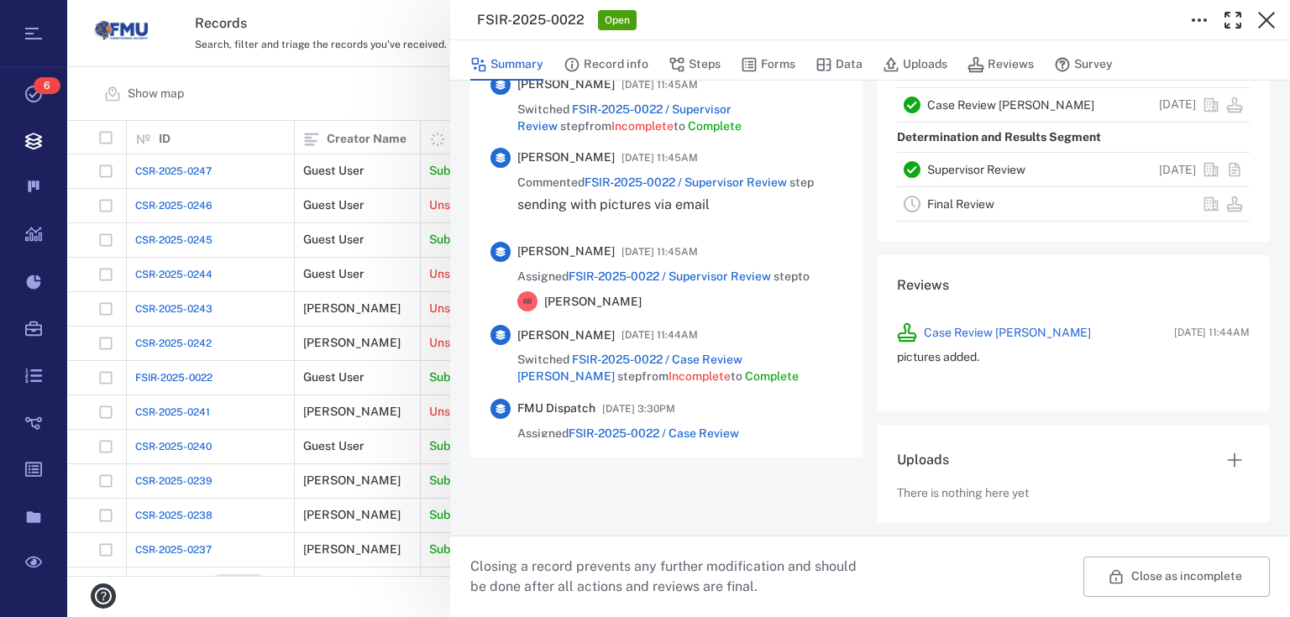
scroll to position [474, 0]
click at [611, 55] on button "Record info" at bounding box center [605, 65] width 85 height 32
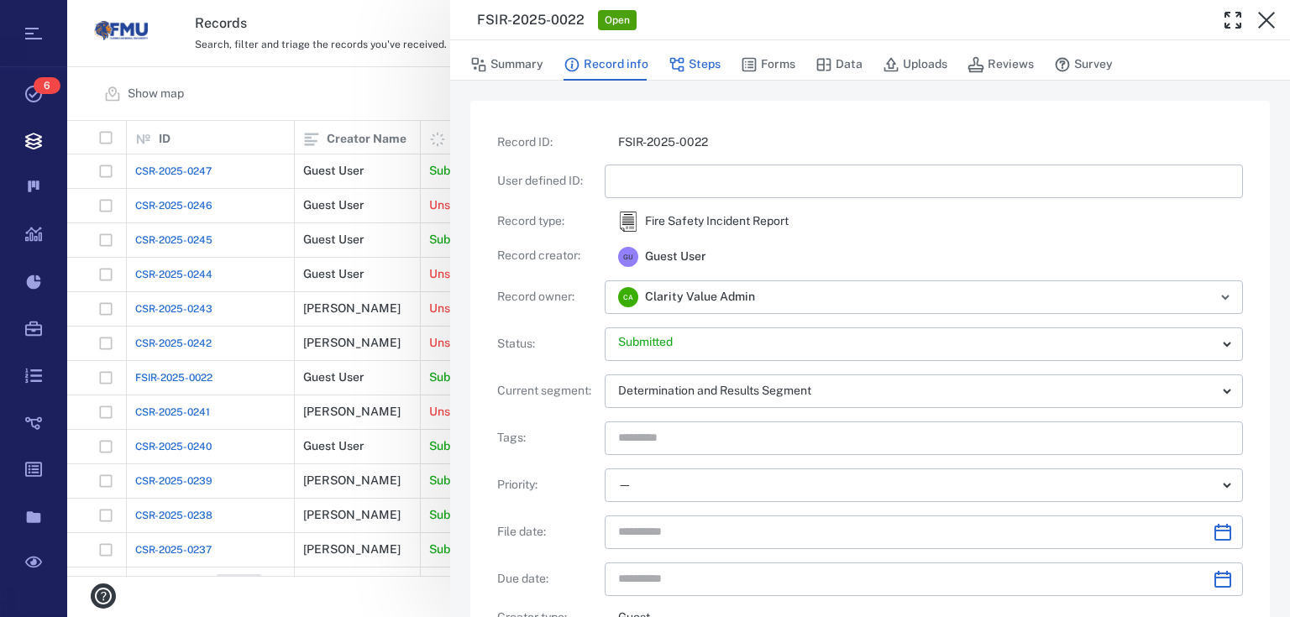
click at [703, 63] on button "Steps" at bounding box center [694, 65] width 52 height 32
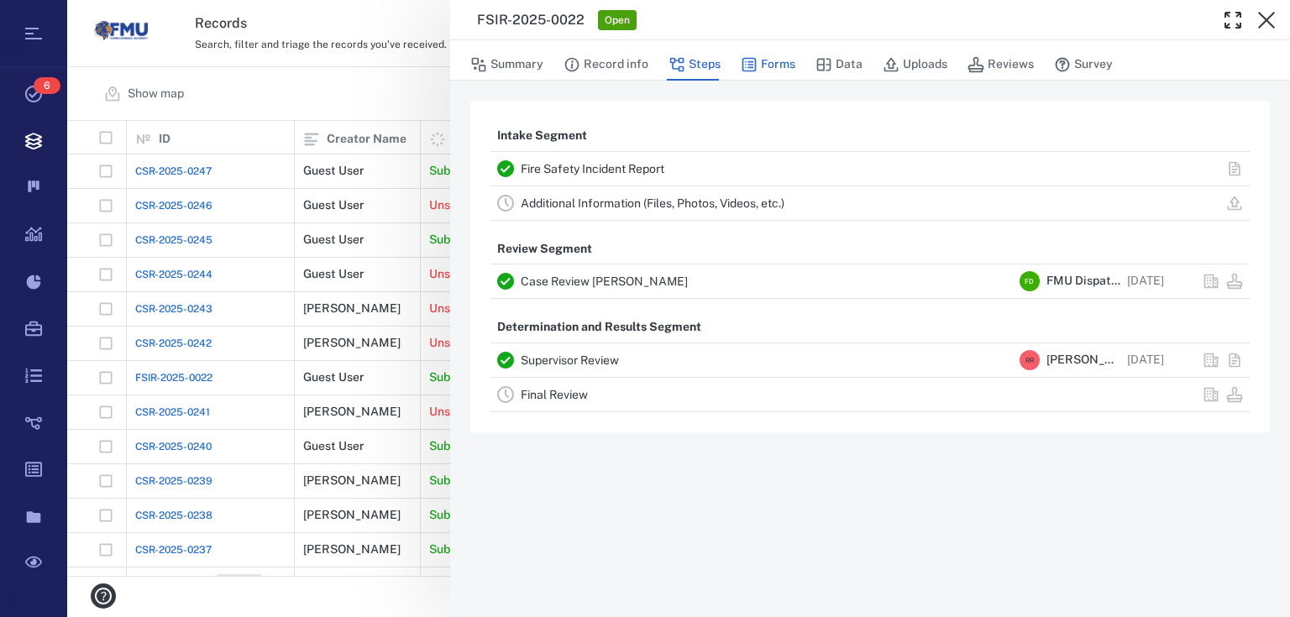
click at [773, 67] on button "Forms" at bounding box center [768, 65] width 55 height 32
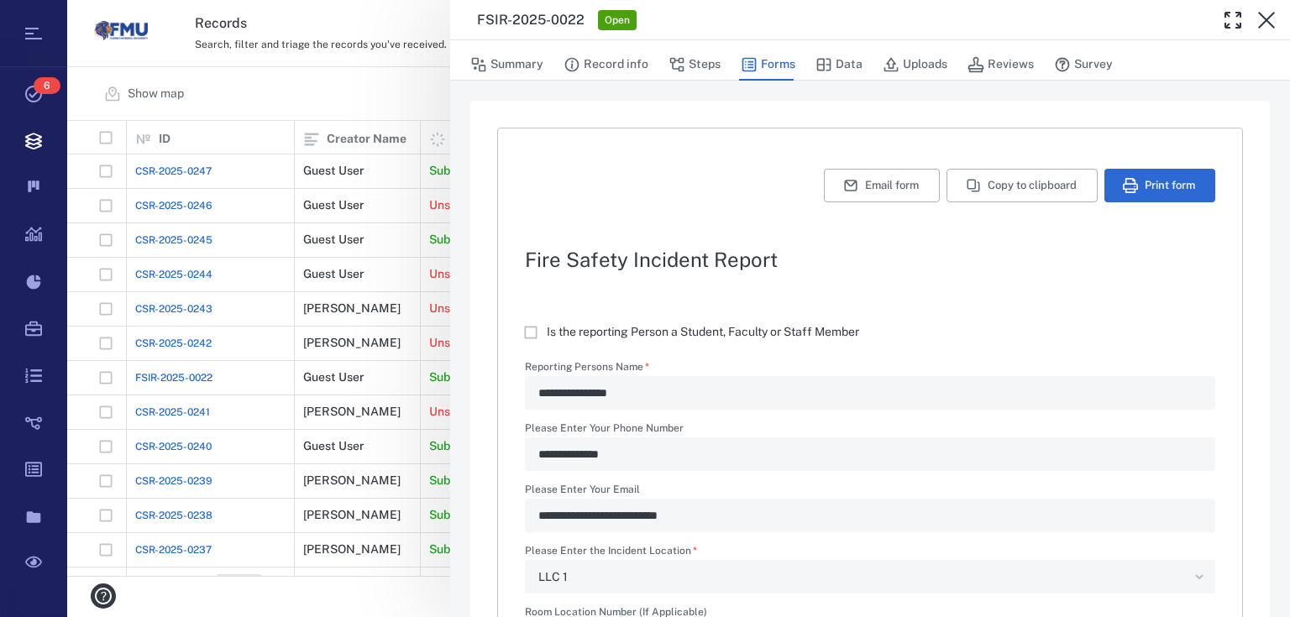
type textarea "*"
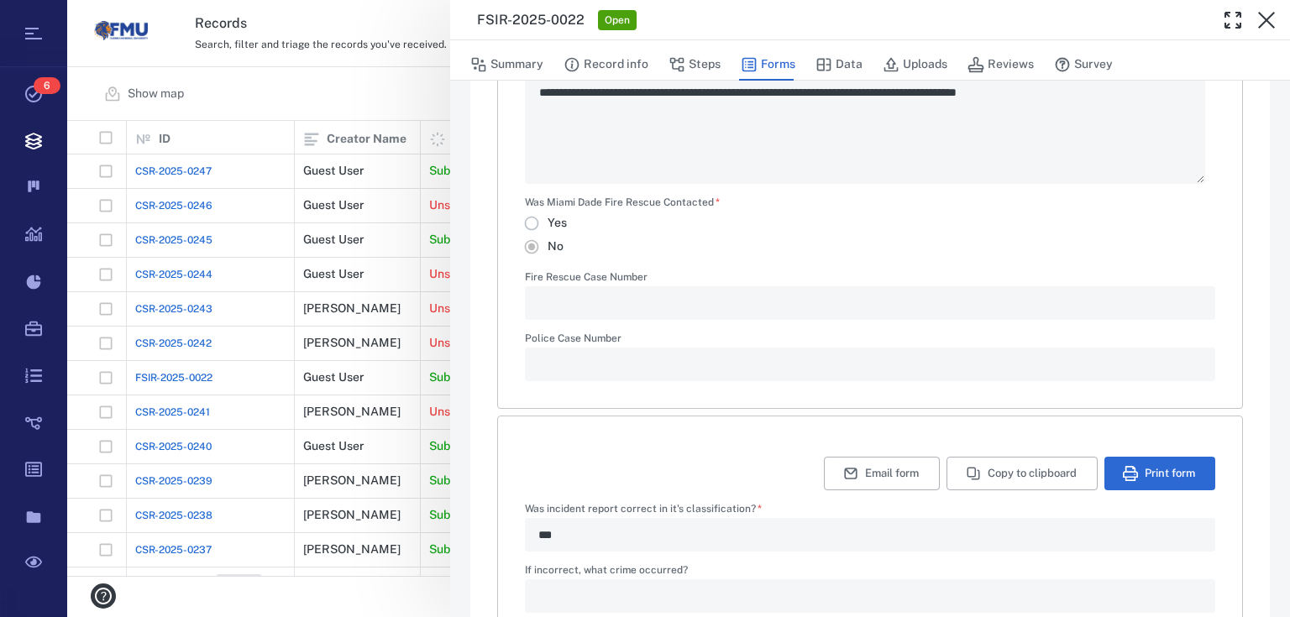
scroll to position [986, 0]
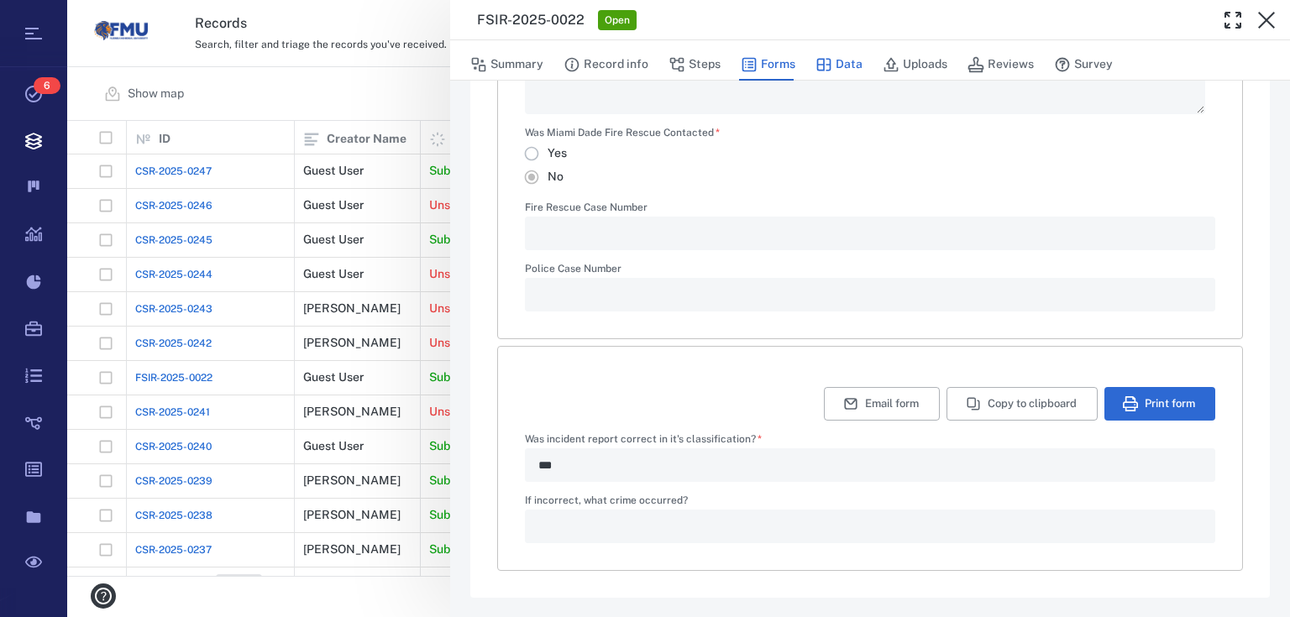
click at [837, 64] on button "Data" at bounding box center [838, 65] width 47 height 32
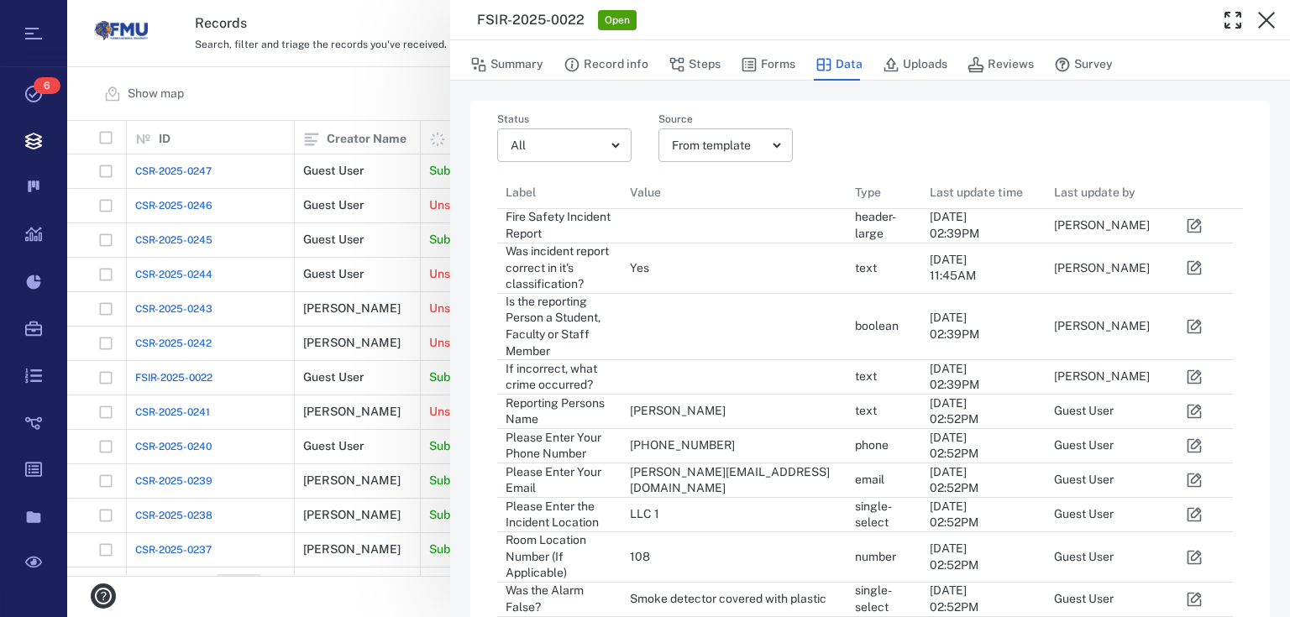
scroll to position [683, 725]
click at [621, 65] on button "Record info" at bounding box center [605, 65] width 85 height 32
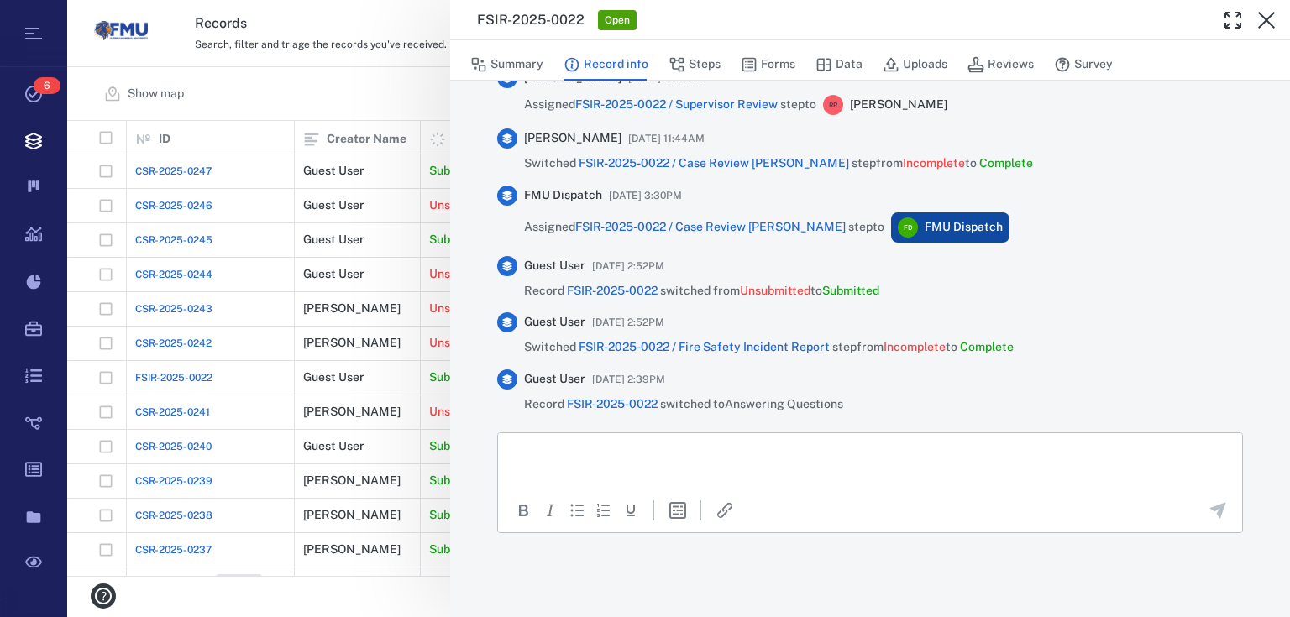
scroll to position [1145, 0]
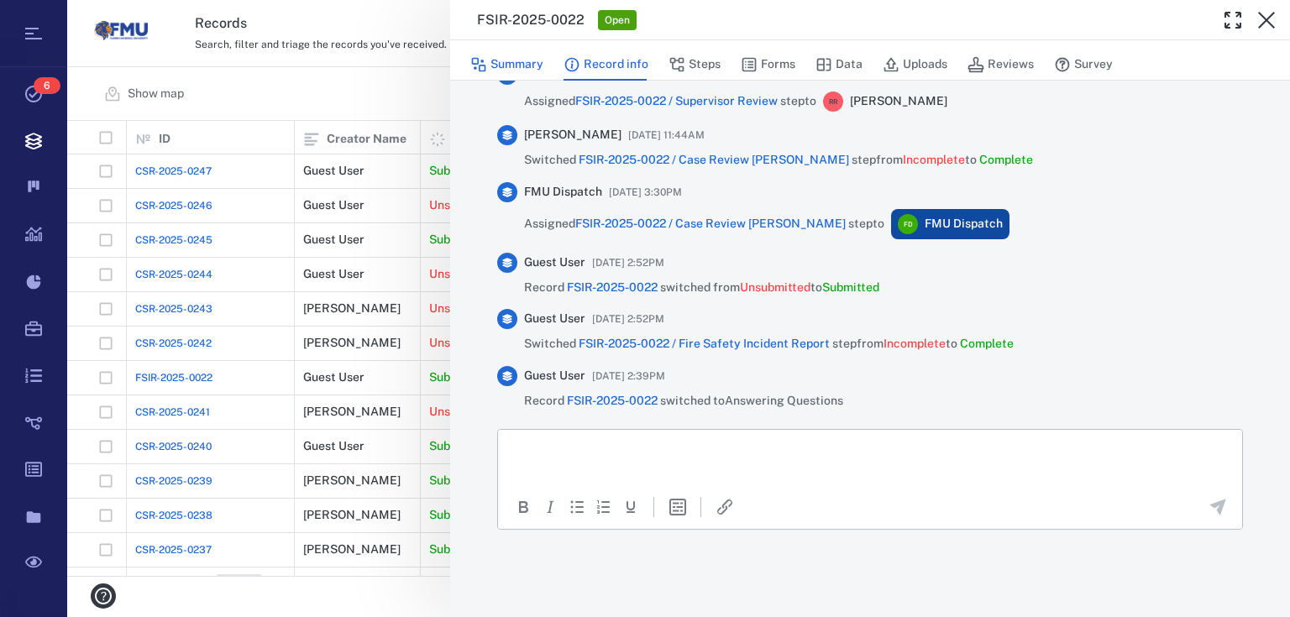
click at [538, 65] on button "Summary" at bounding box center [506, 65] width 73 height 32
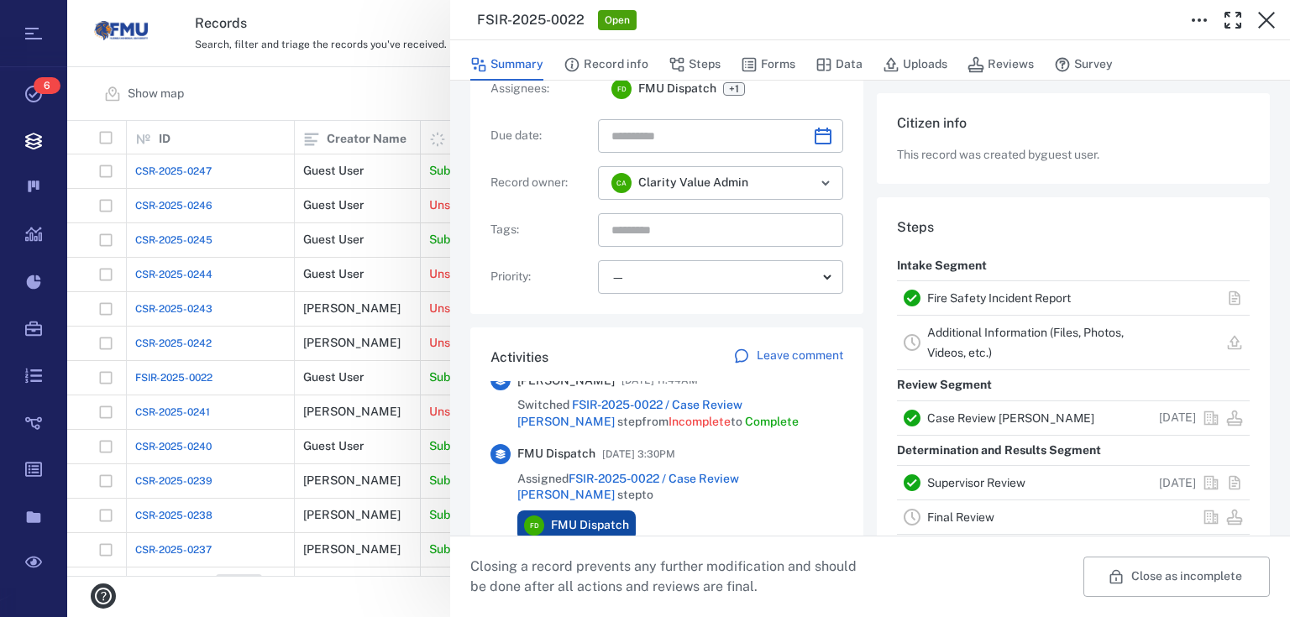
scroll to position [138, 0]
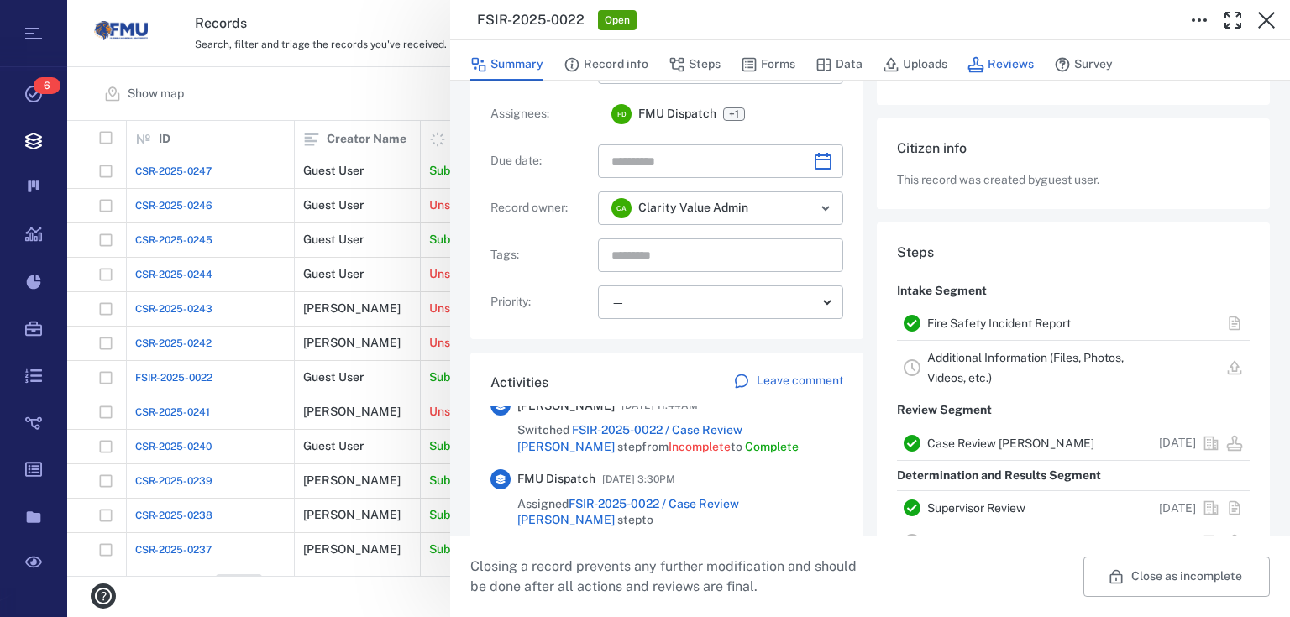
click at [977, 60] on icon "button" at bounding box center [975, 64] width 17 height 17
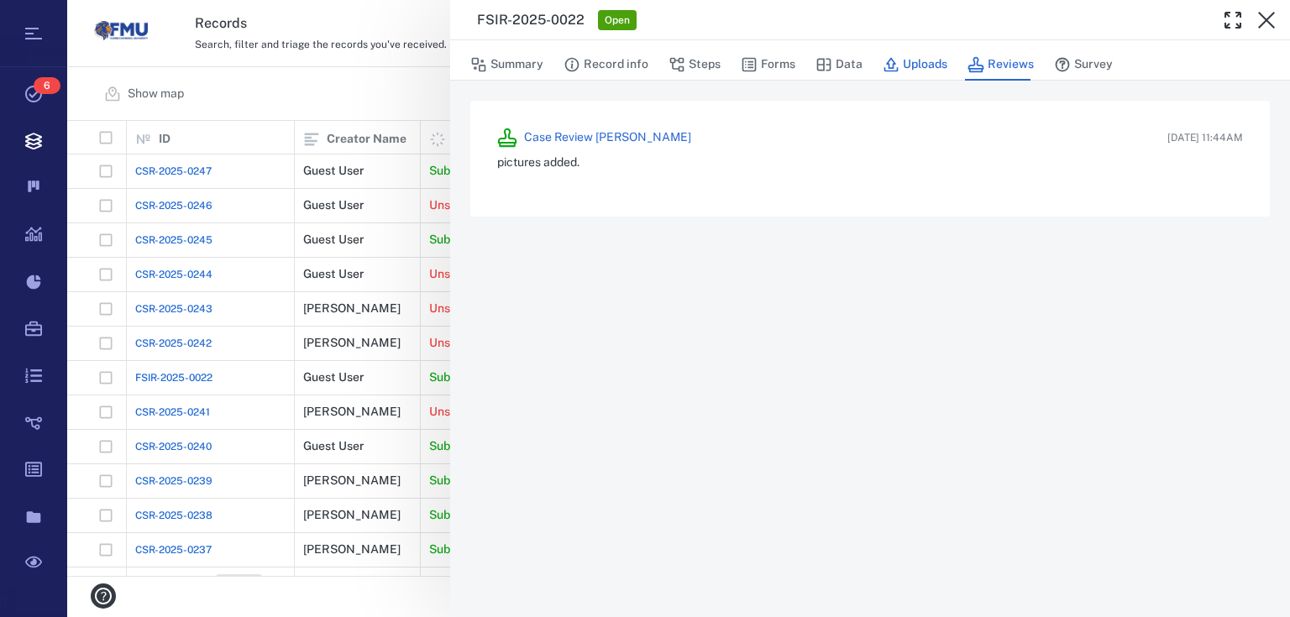
click at [910, 67] on button "Uploads" at bounding box center [914, 65] width 65 height 32
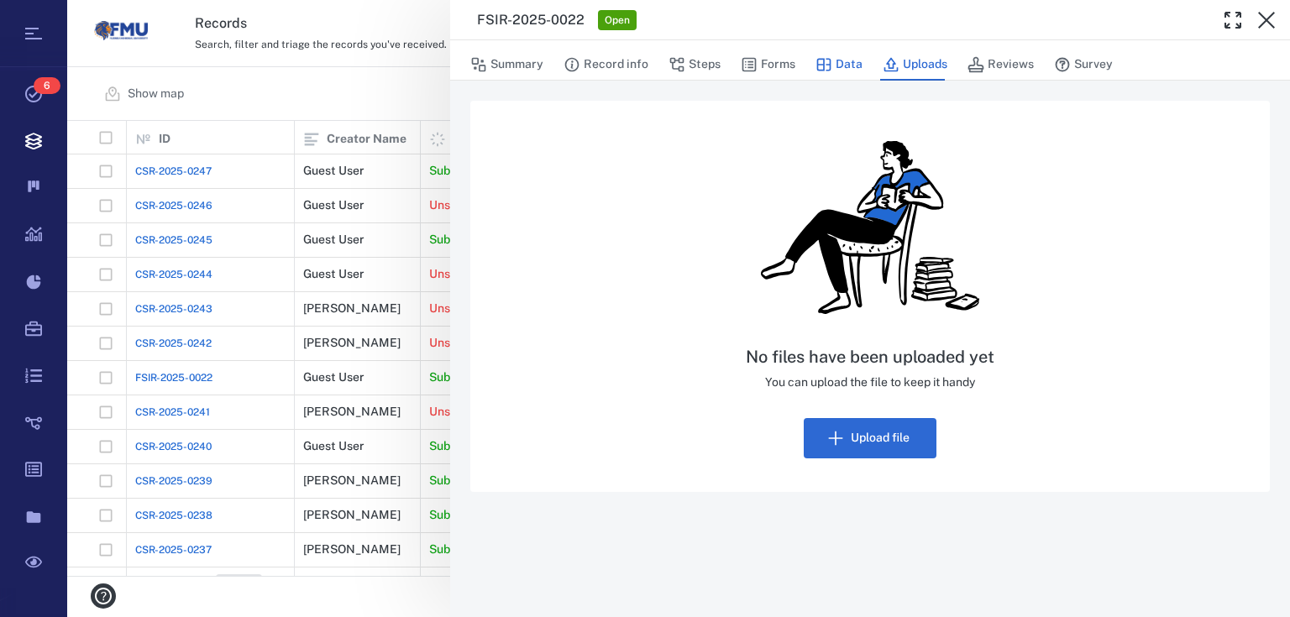
click at [827, 58] on icon "button" at bounding box center [824, 64] width 14 height 13
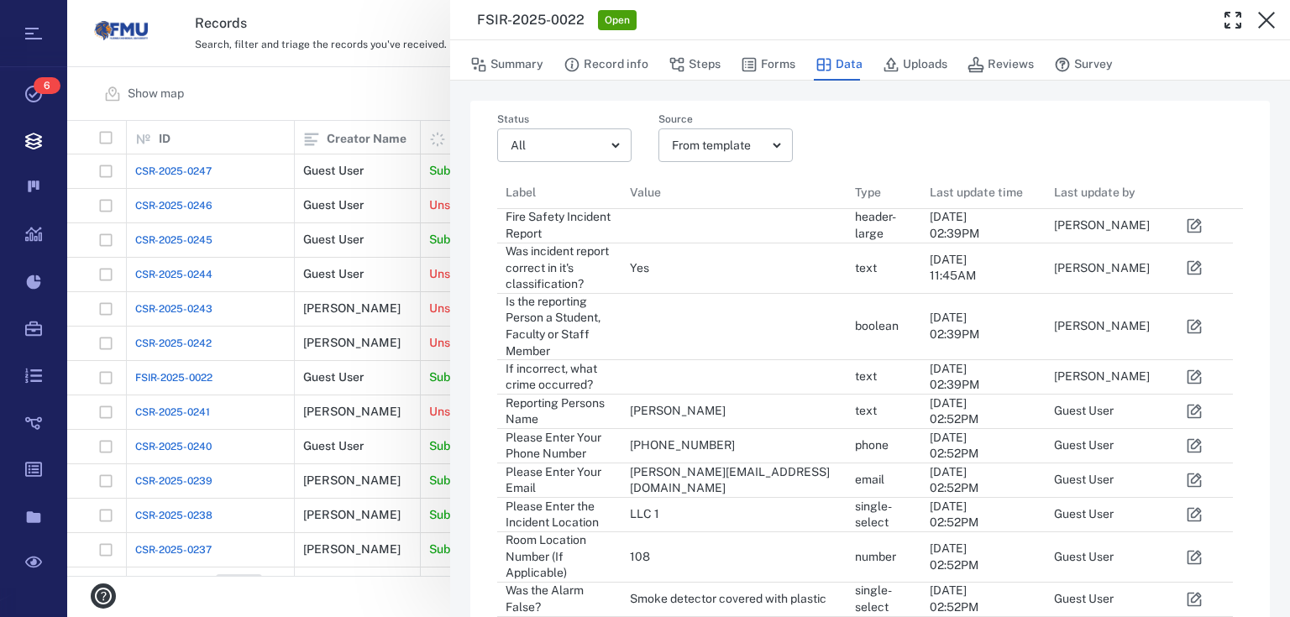
scroll to position [683, 725]
click at [783, 64] on button "Forms" at bounding box center [768, 65] width 55 height 32
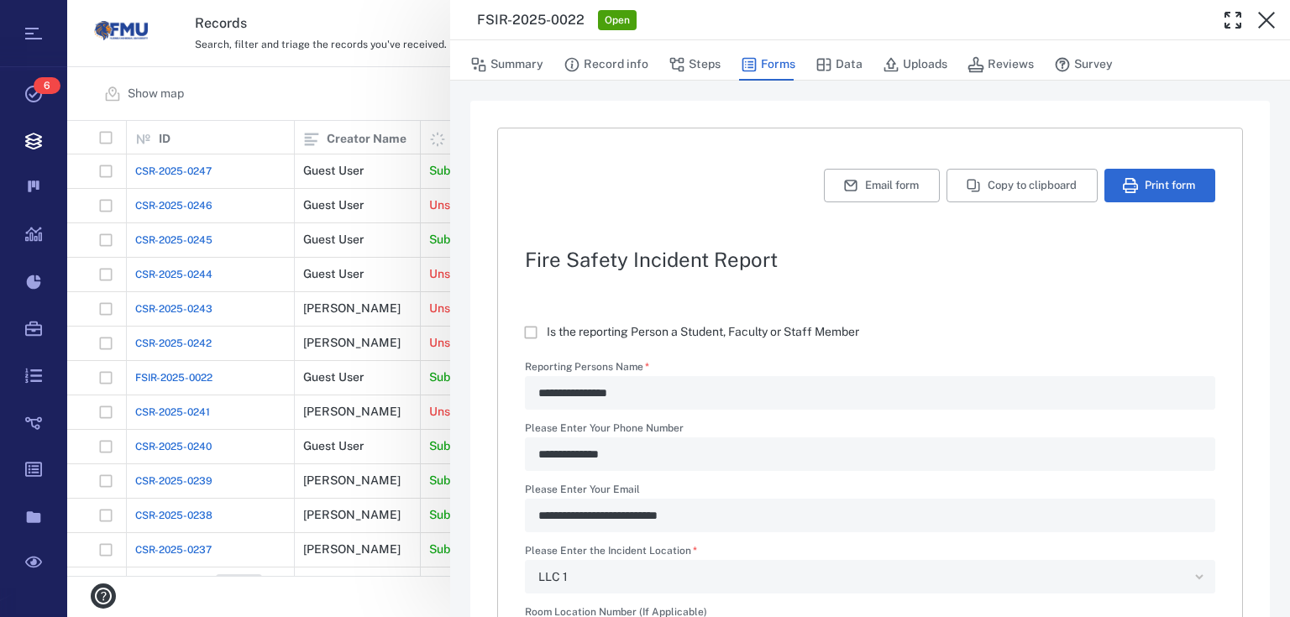
type textarea "*"
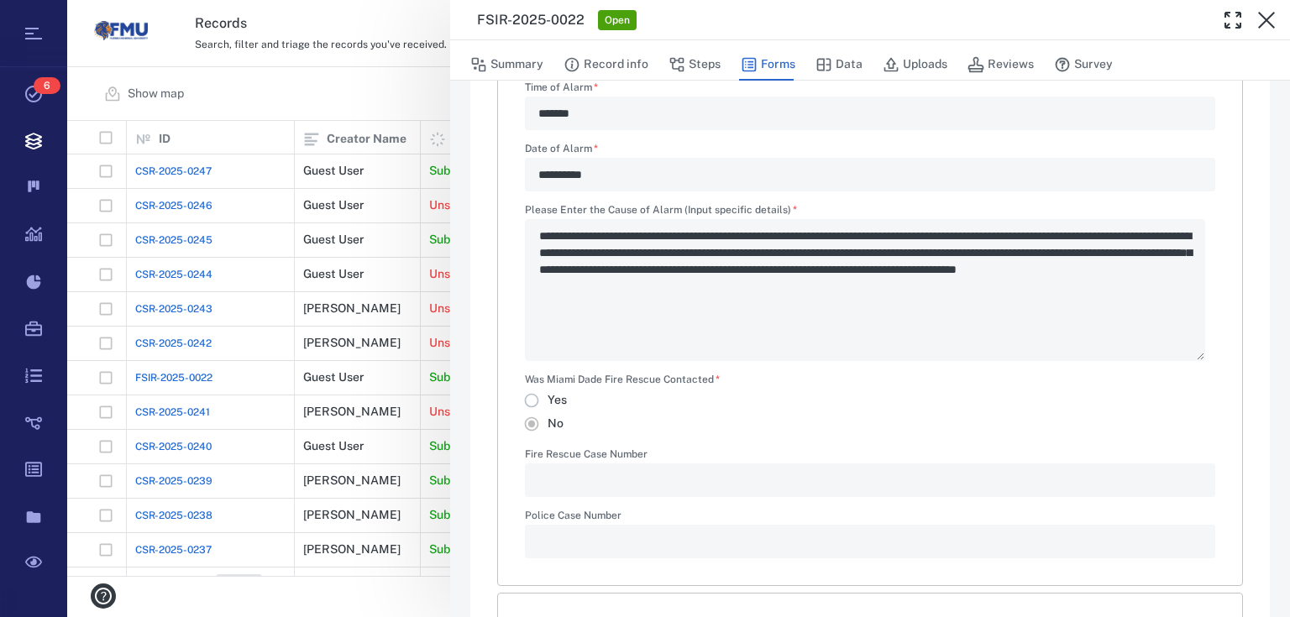
scroll to position [986, 0]
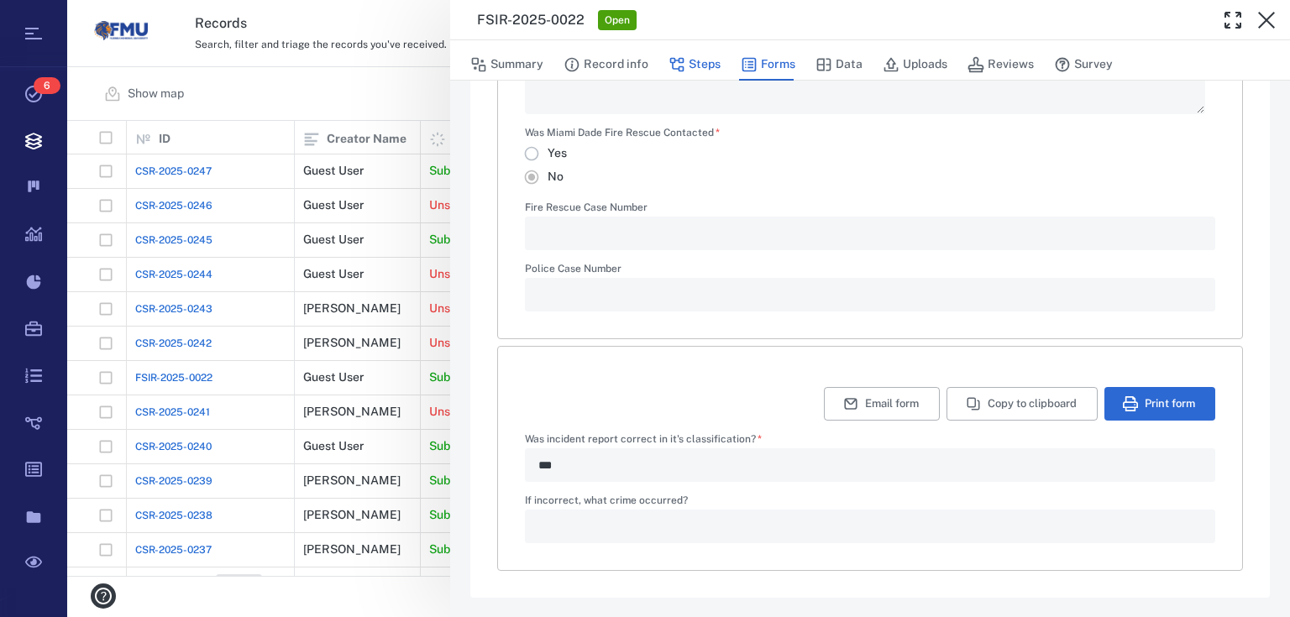
click at [707, 60] on button "Steps" at bounding box center [694, 65] width 52 height 32
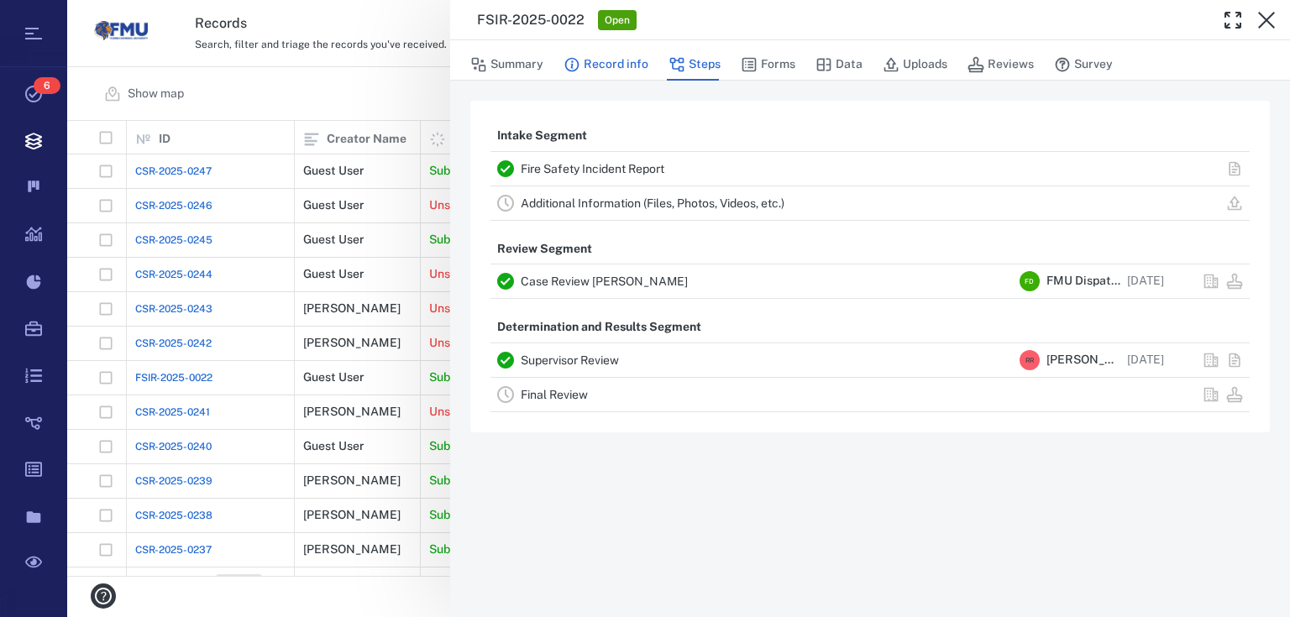
click at [590, 62] on button "Record info" at bounding box center [605, 65] width 85 height 32
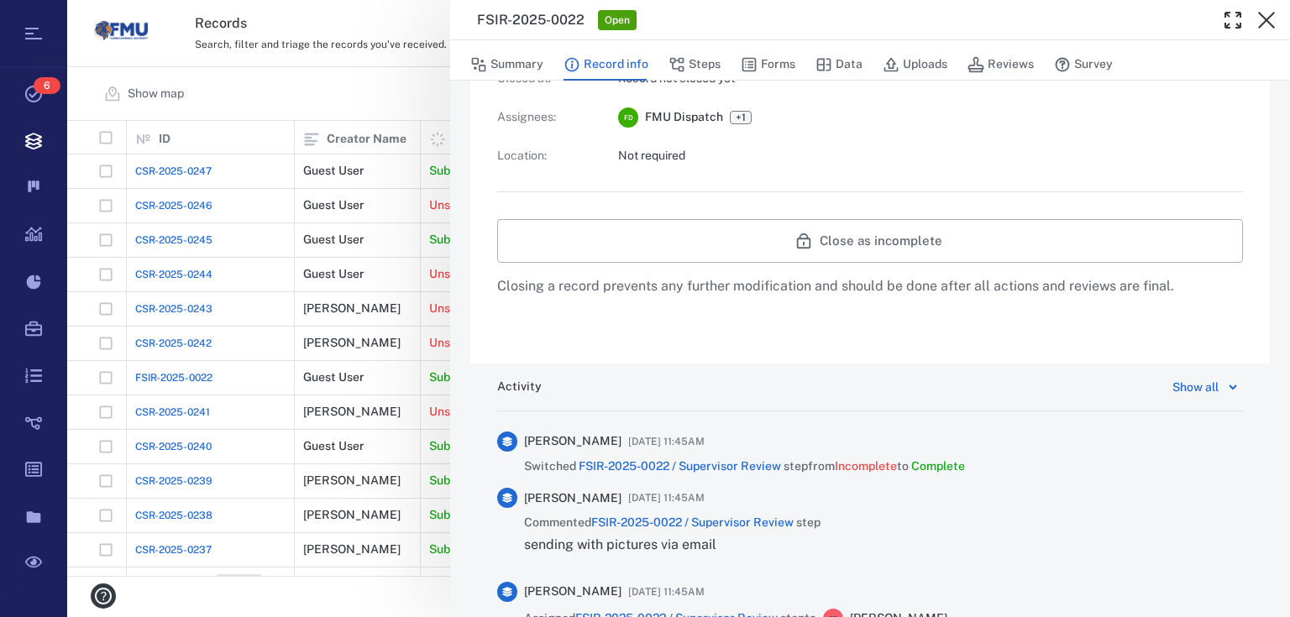
scroll to position [470, 0]
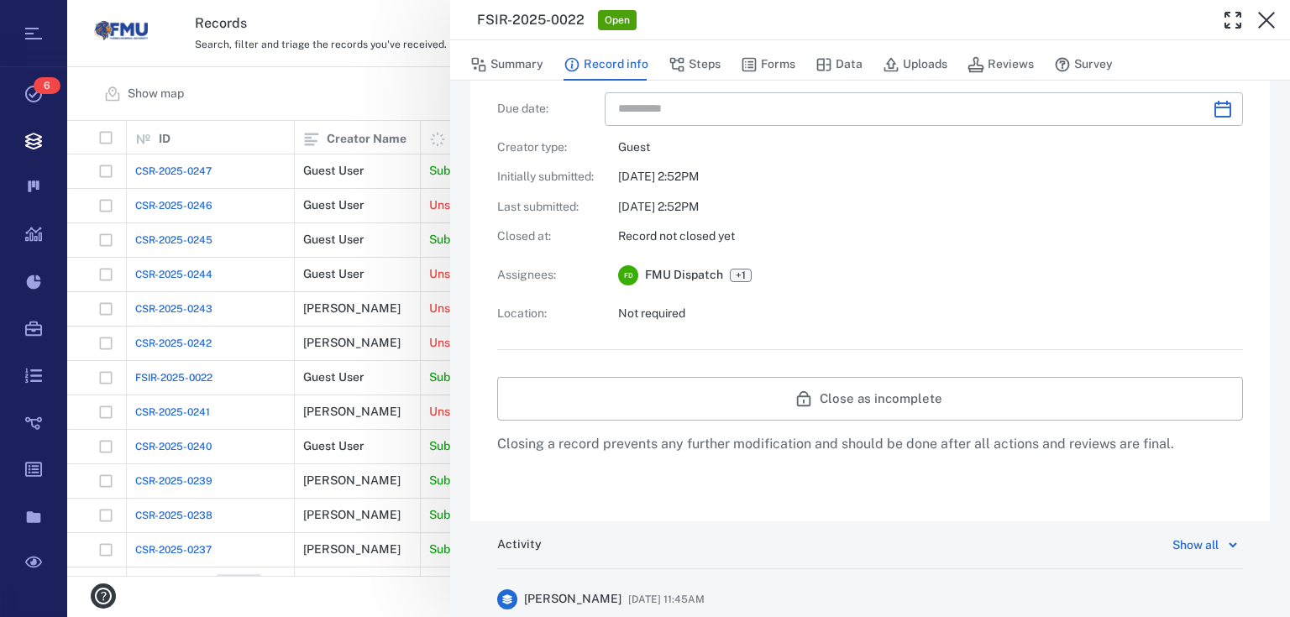
click at [1198, 547] on div "Show all" at bounding box center [1195, 545] width 46 height 20
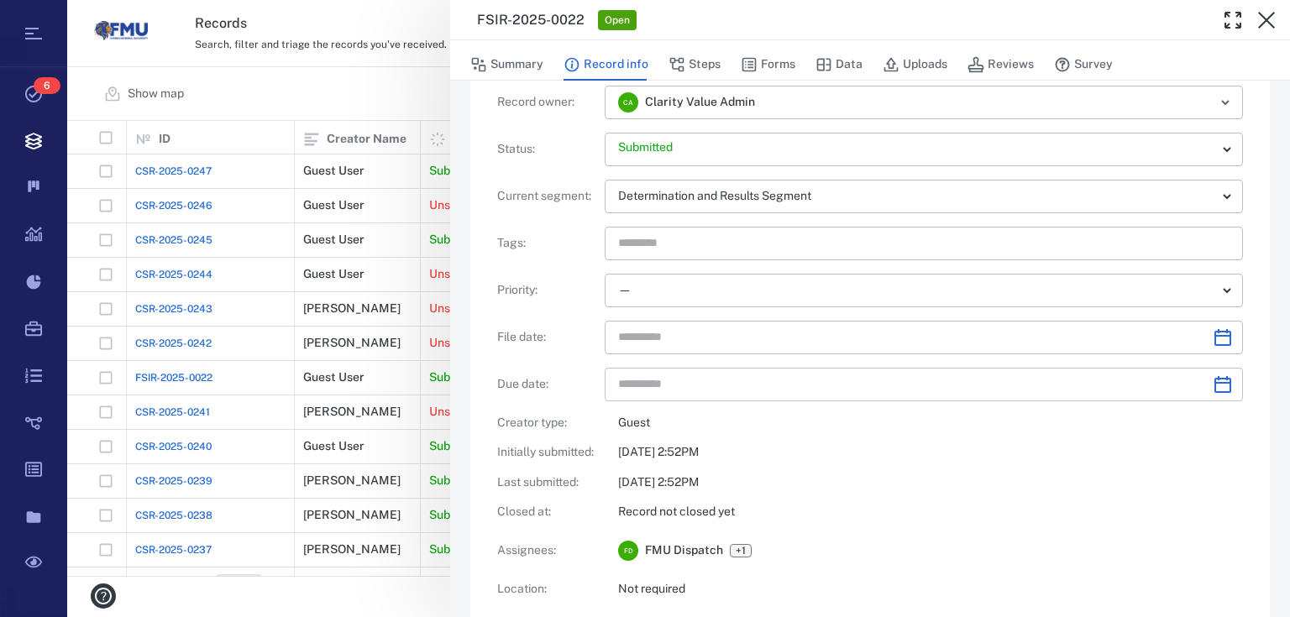
scroll to position [67, 0]
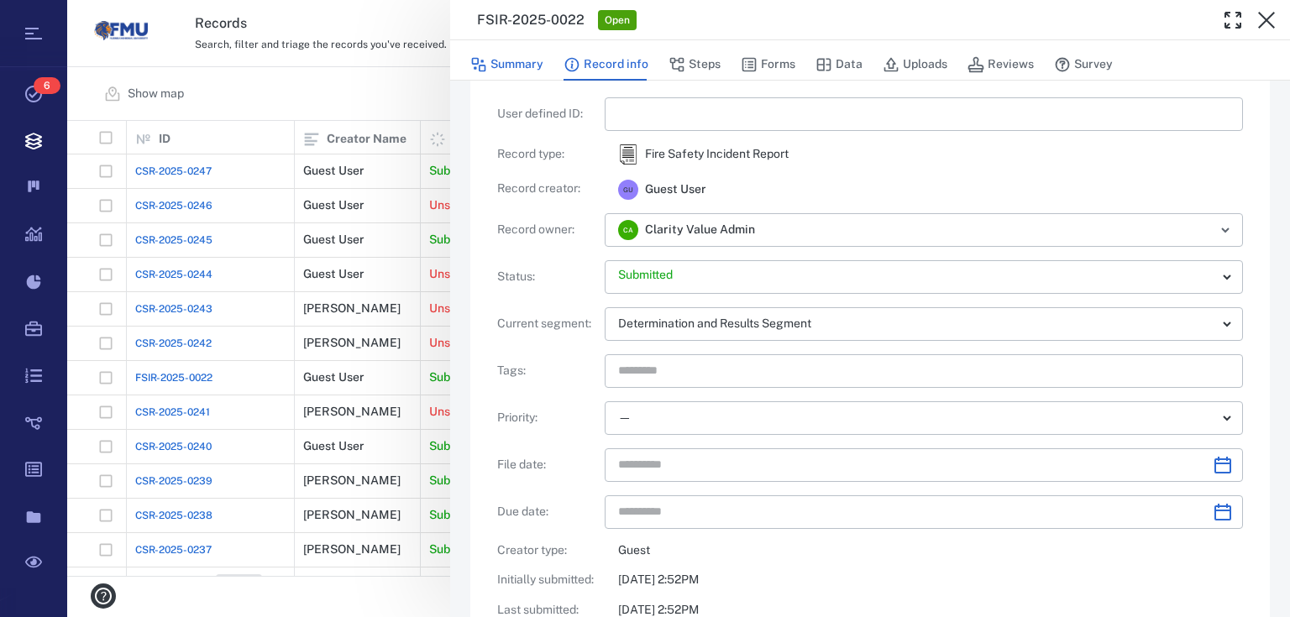
click at [523, 68] on button "Summary" at bounding box center [506, 65] width 73 height 32
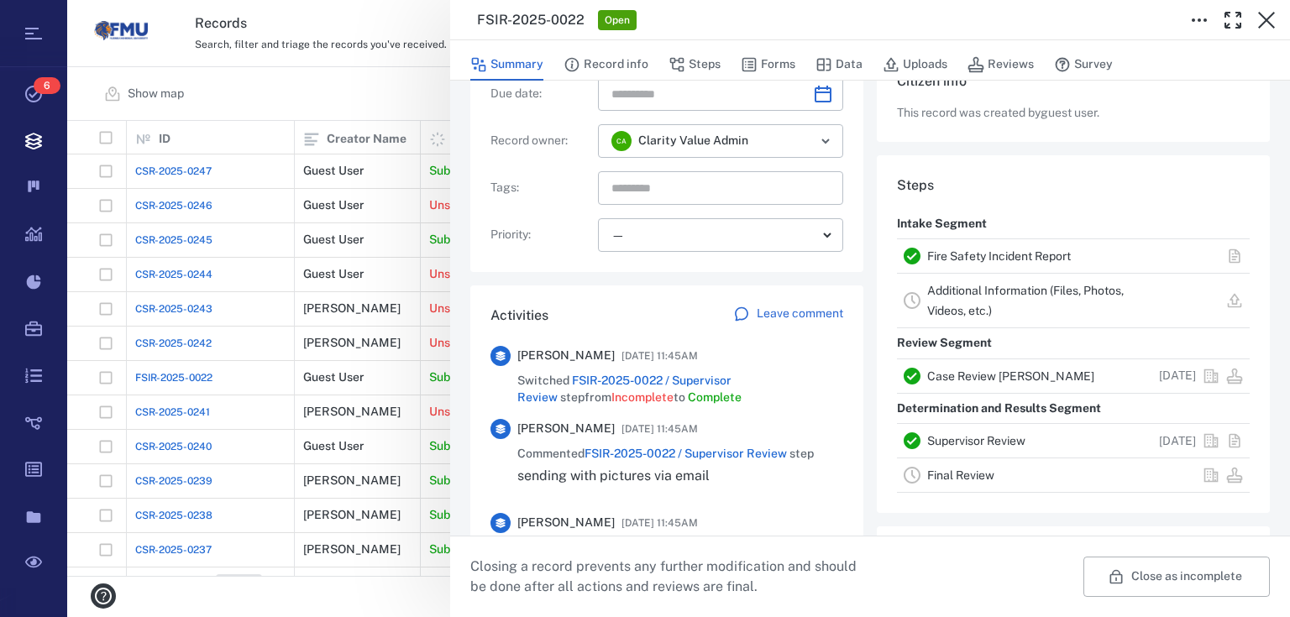
scroll to position [3, 0]
